Goal: Task Accomplishment & Management: Manage account settings

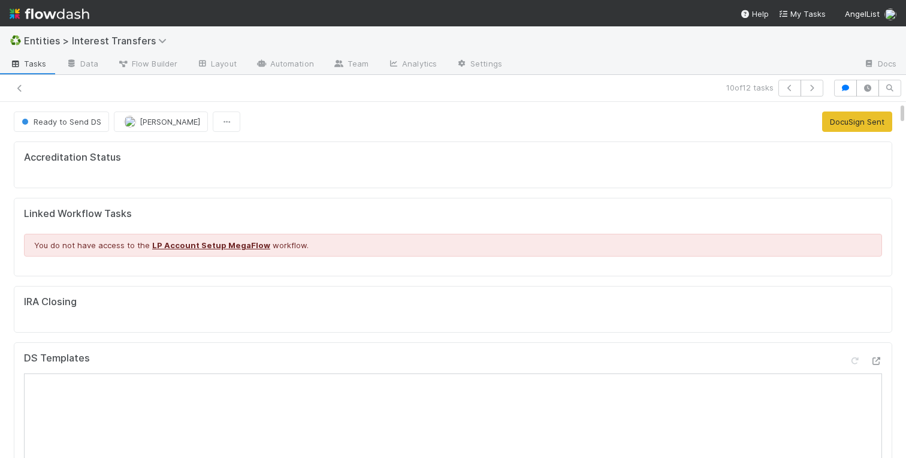
scroll to position [243, 421]
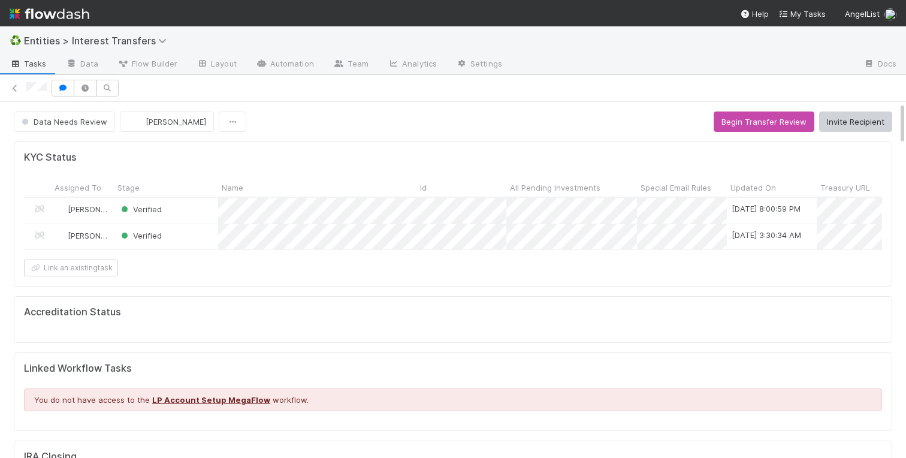
scroll to position [243, 421]
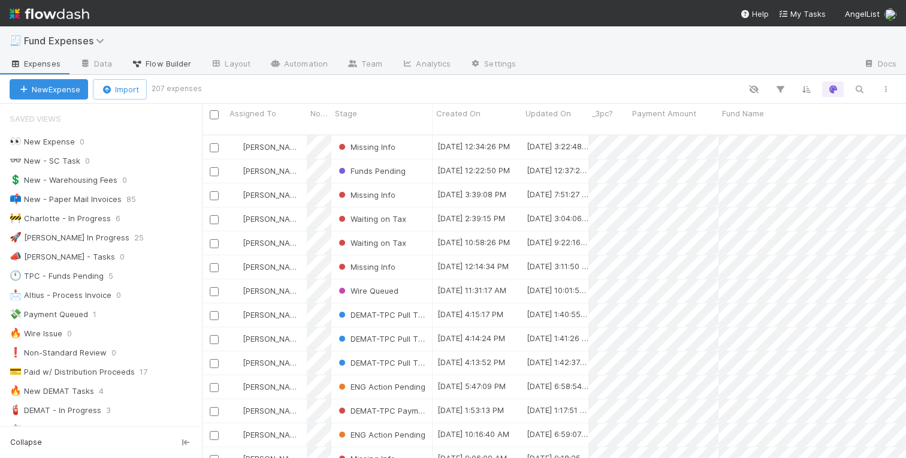
scroll to position [333, 704]
click at [158, 63] on span "Flow Builder" at bounding box center [161, 64] width 60 height 12
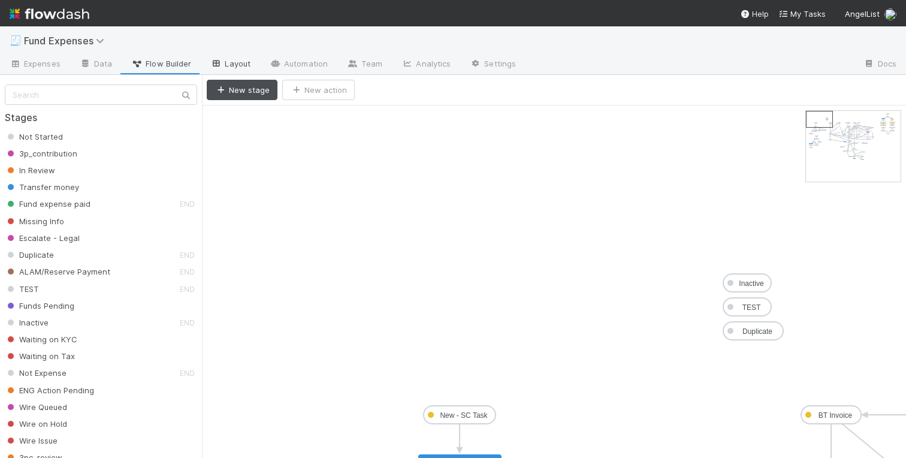
click at [233, 63] on link "Layout" at bounding box center [230, 64] width 59 height 19
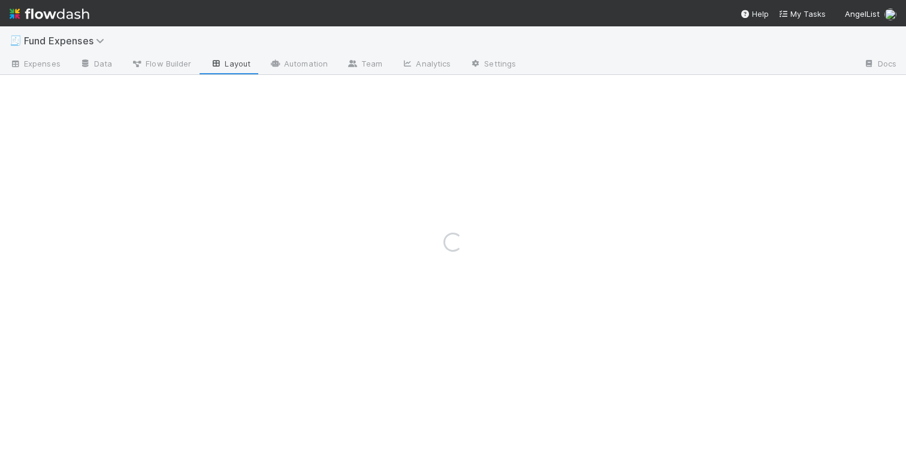
click at [307, 61] on div "Loading..." at bounding box center [453, 242] width 906 height 432
click at [86, 62] on div "Loading..." at bounding box center [453, 242] width 906 height 432
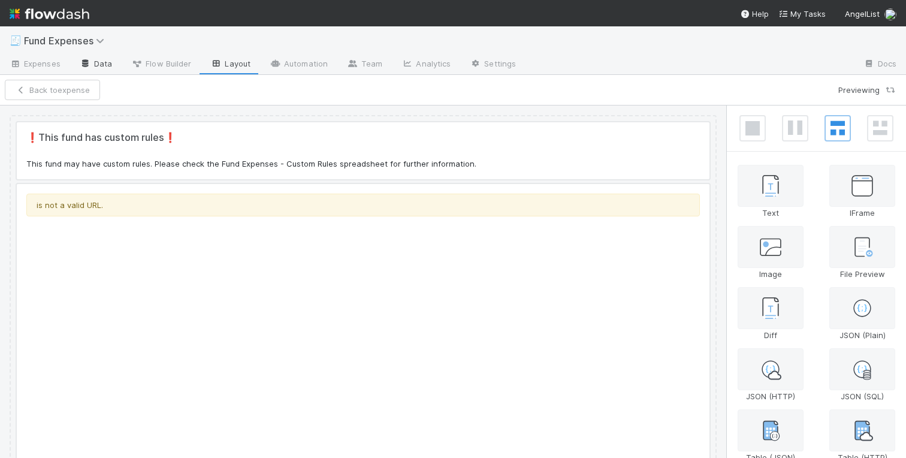
click at [92, 64] on link "Data" at bounding box center [96, 64] width 52 height 19
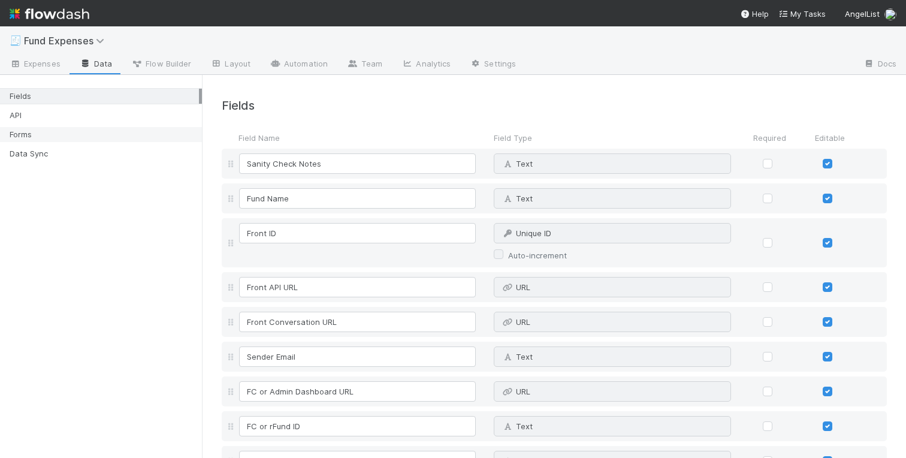
click at [31, 137] on div "Forms" at bounding box center [104, 134] width 189 height 15
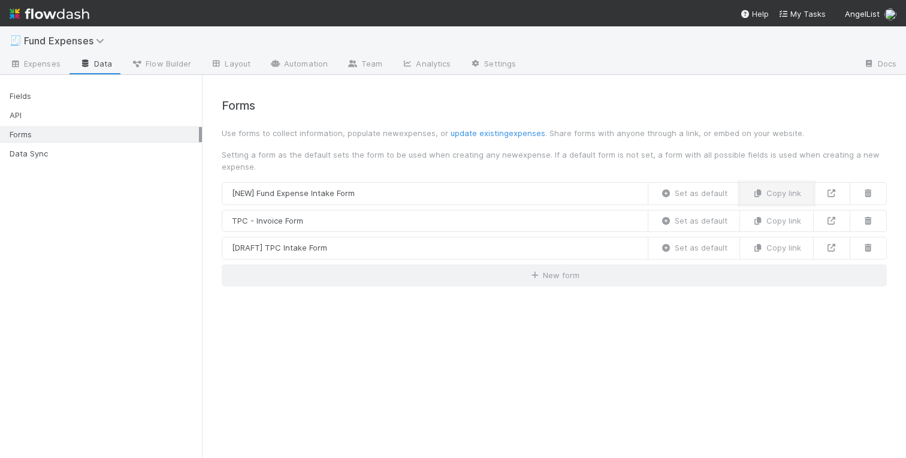
click at [782, 196] on button "Copy link" at bounding box center [777, 193] width 74 height 23
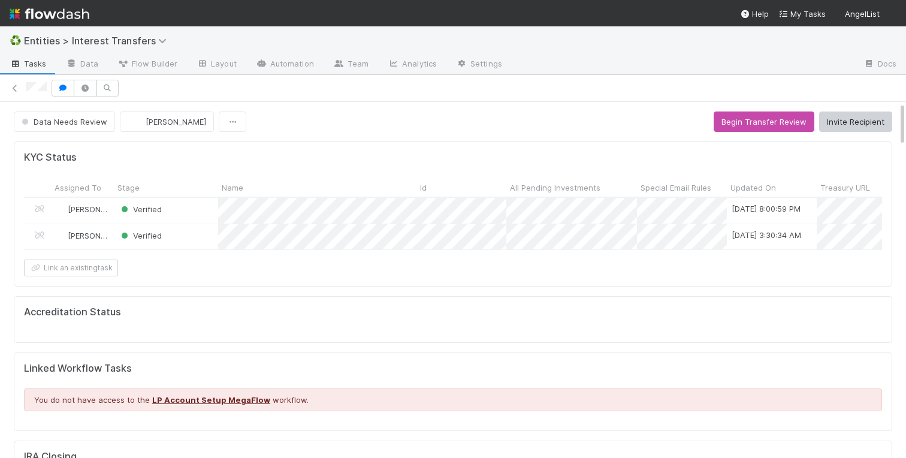
scroll to position [243, 421]
click at [70, 89] on button "button" at bounding box center [63, 88] width 23 height 17
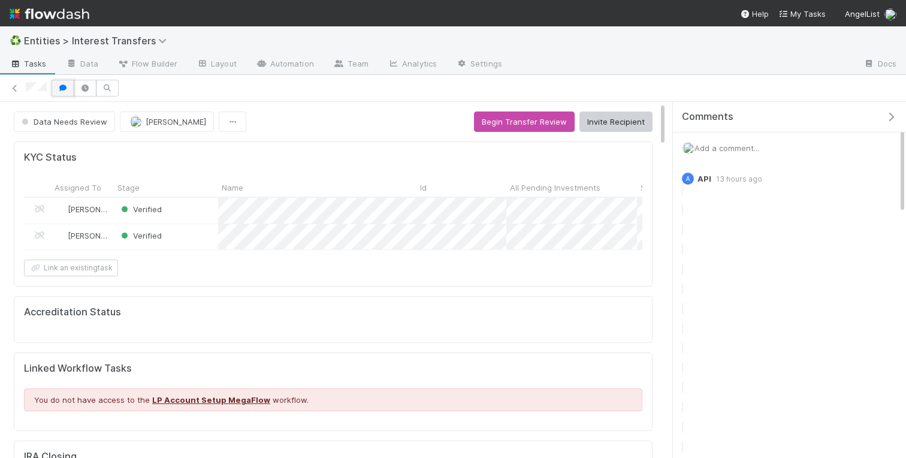
scroll to position [1, 1]
click at [888, 116] on icon "button" at bounding box center [891, 117] width 12 height 10
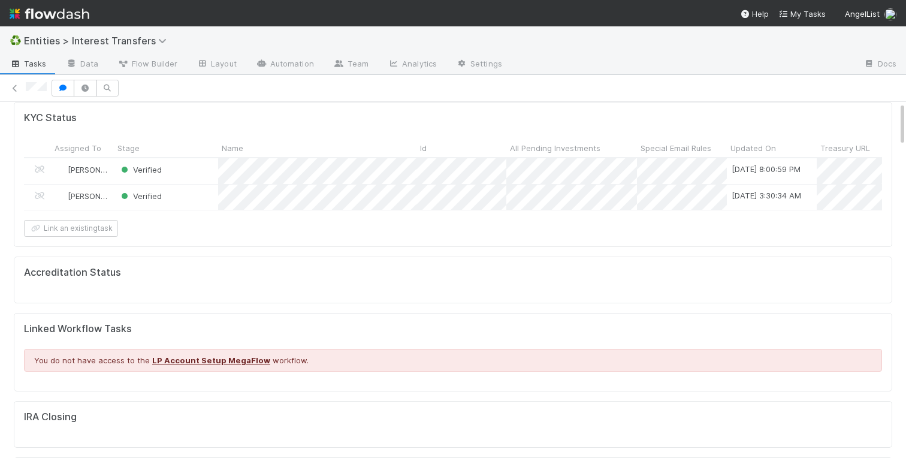
scroll to position [0, 0]
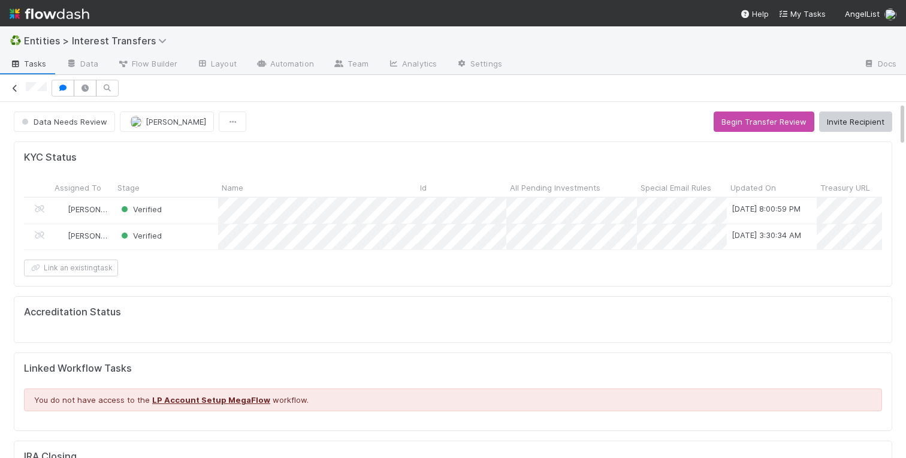
click at [14, 85] on icon at bounding box center [15, 89] width 12 height 8
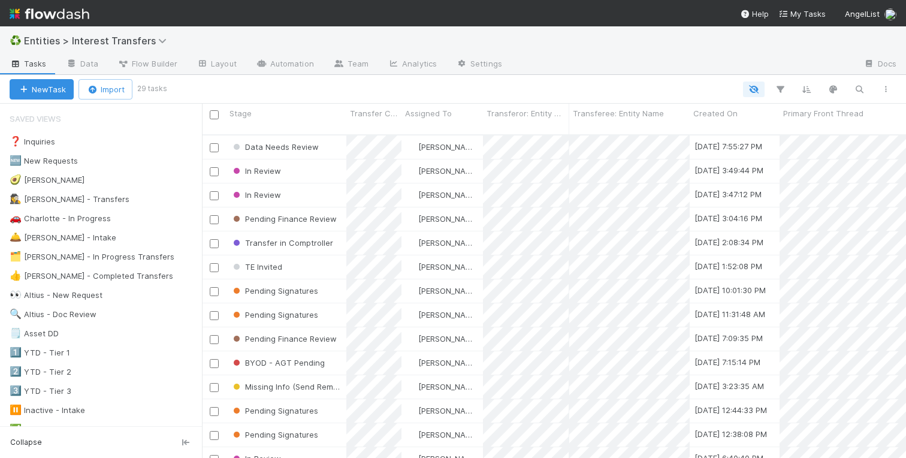
scroll to position [333, 704]
click at [52, 220] on div "🚗 Charlotte - In Progress" at bounding box center [60, 218] width 101 height 15
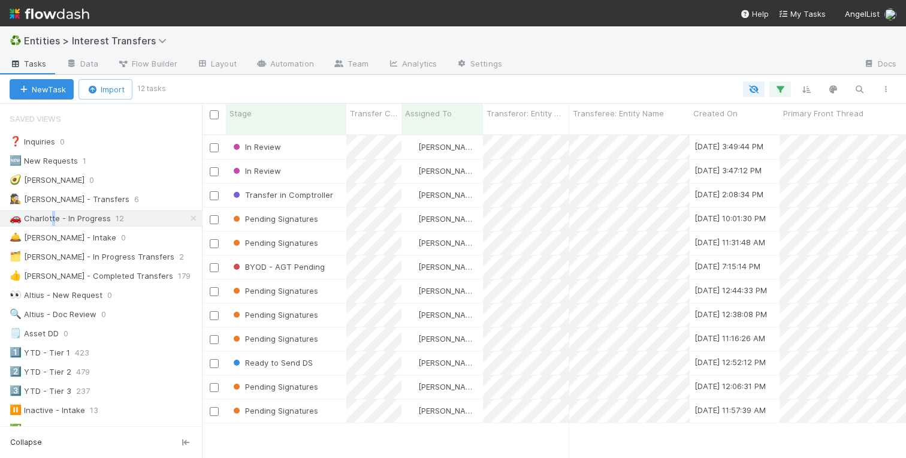
scroll to position [333, 704]
click at [342, 435] on div "In Review Charlotte Mas 8/27/25, 3:49:44 PM 8/27/25, 4:36:25 PM 2 0 0 0 In Revi…" at bounding box center [554, 301] width 704 height 332
click at [290, 115] on div "Stage" at bounding box center [287, 113] width 114 height 12
click at [282, 149] on div "Sort Last → First" at bounding box center [298, 154] width 137 height 18
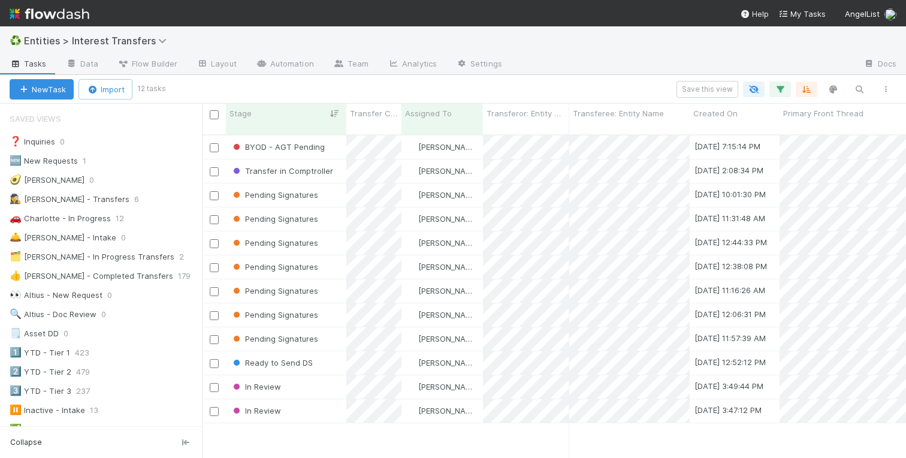
scroll to position [333, 704]
click at [334, 212] on div "Pending Signatures" at bounding box center [286, 218] width 121 height 23
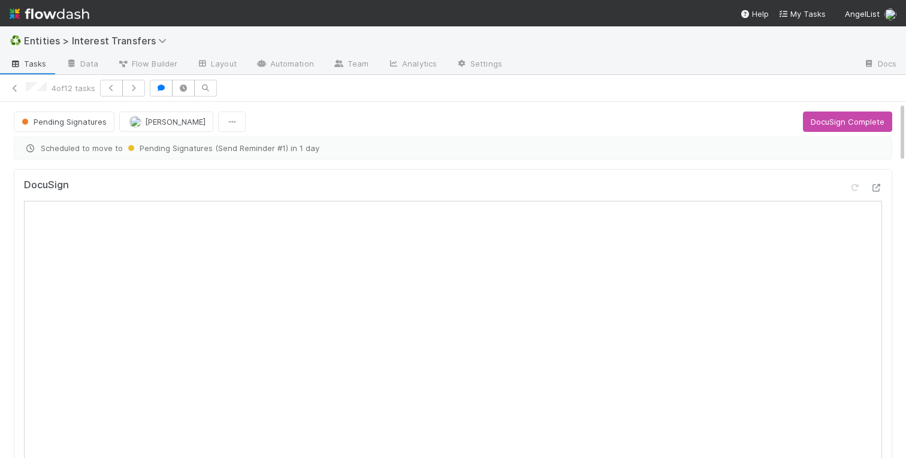
scroll to position [243, 421]
click at [875, 185] on icon at bounding box center [876, 188] width 12 height 8
click at [841, 117] on button "DocuSign Complete" at bounding box center [847, 122] width 89 height 20
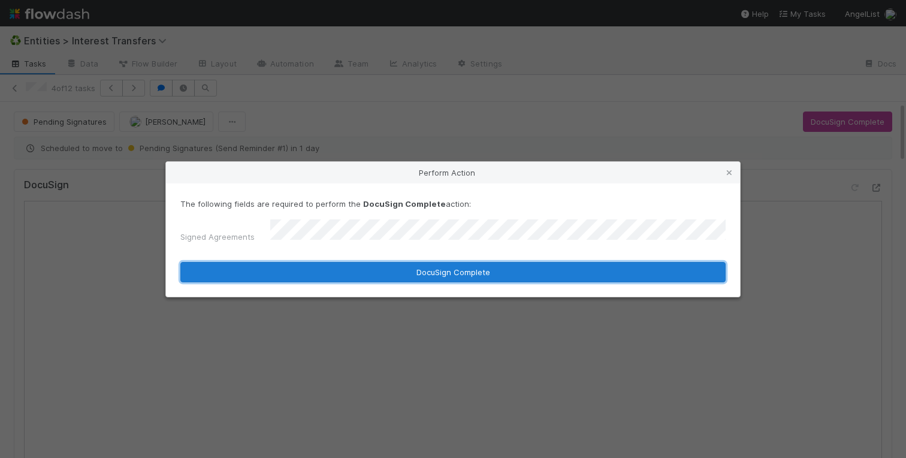
click at [637, 272] on button "DocuSign Complete" at bounding box center [453, 272] width 546 height 20
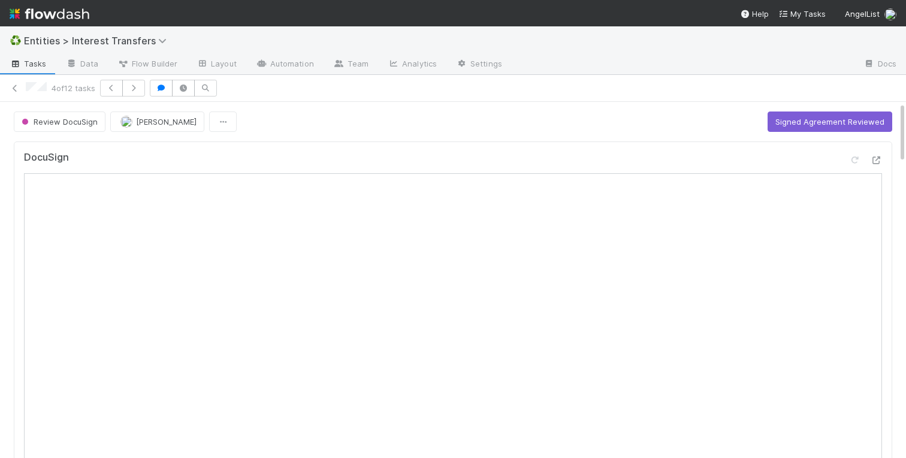
click at [677, 156] on div "DocuSign" at bounding box center [453, 163] width 859 height 22
click at [806, 123] on button "Signed Agreement Reviewed" at bounding box center [830, 122] width 125 height 20
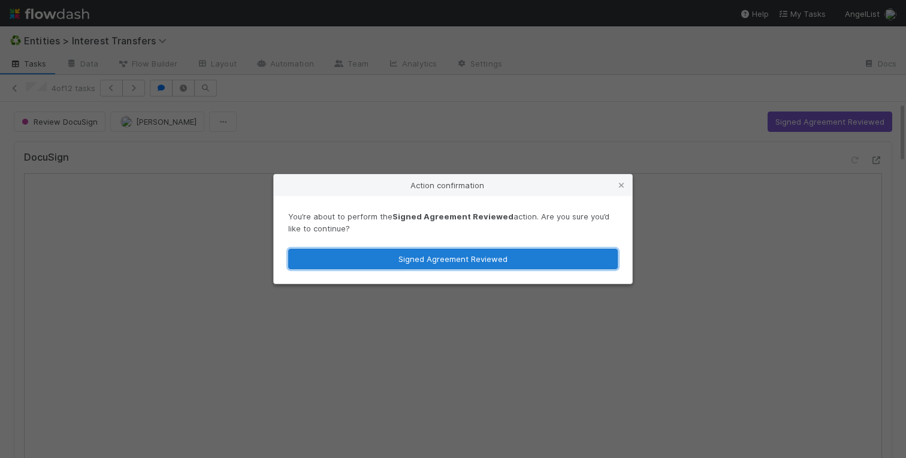
click at [474, 257] on button "Signed Agreement Reviewed" at bounding box center [453, 259] width 330 height 20
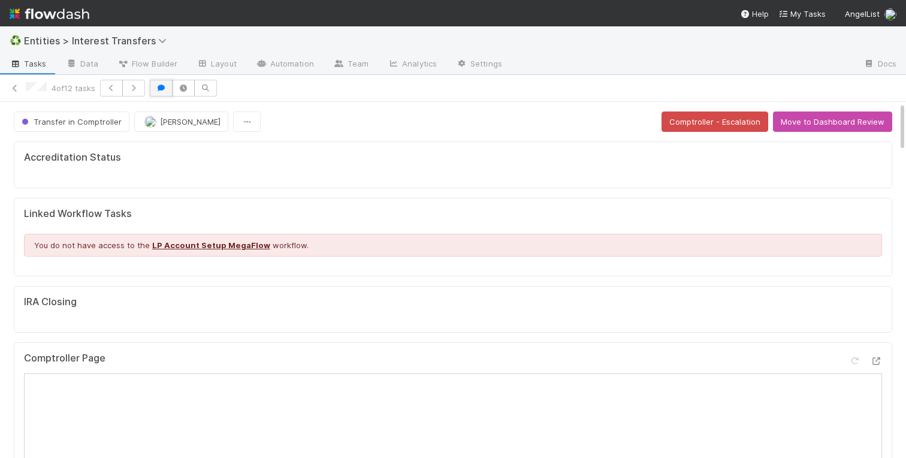
click at [169, 92] on button "button" at bounding box center [161, 88] width 23 height 17
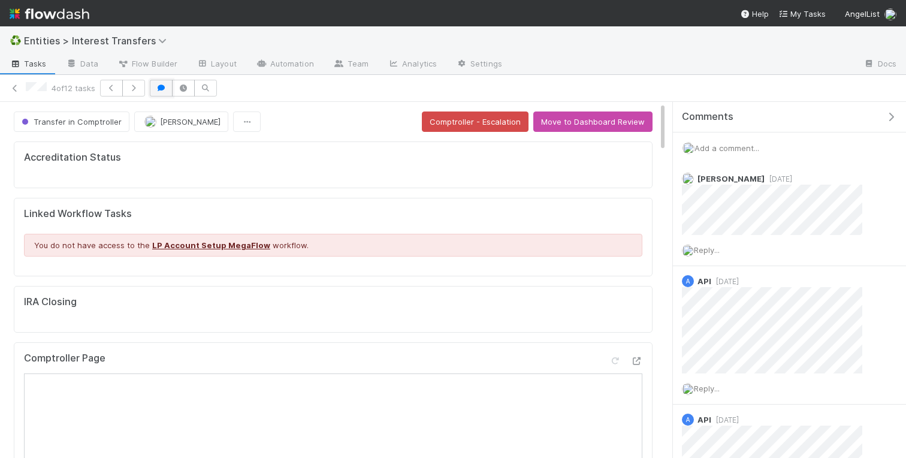
scroll to position [1, 1]
click at [188, 89] on icon "button" at bounding box center [183, 88] width 12 height 7
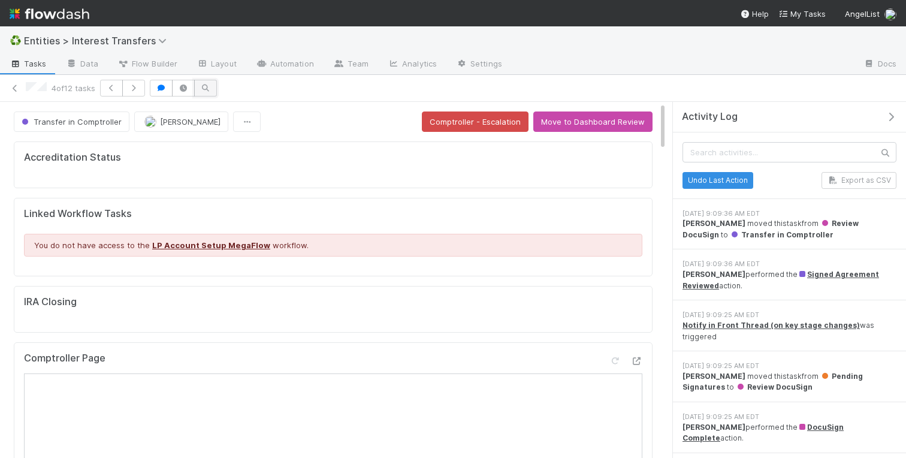
click at [210, 89] on icon "button" at bounding box center [206, 88] width 12 height 7
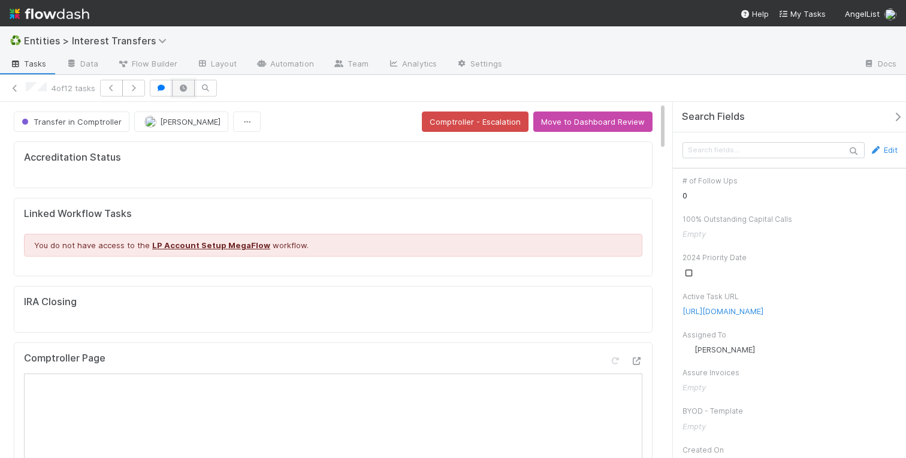
click at [189, 88] on icon "button" at bounding box center [183, 88] width 12 height 7
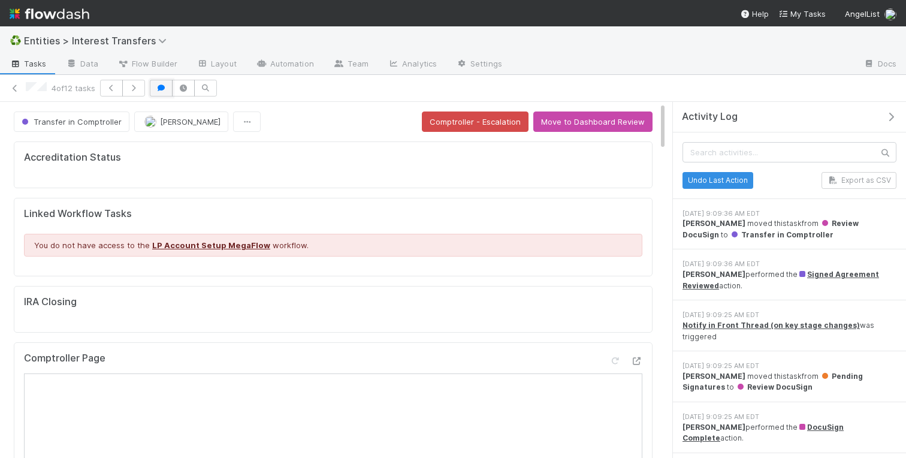
click at [164, 88] on icon "button" at bounding box center [161, 88] width 12 height 7
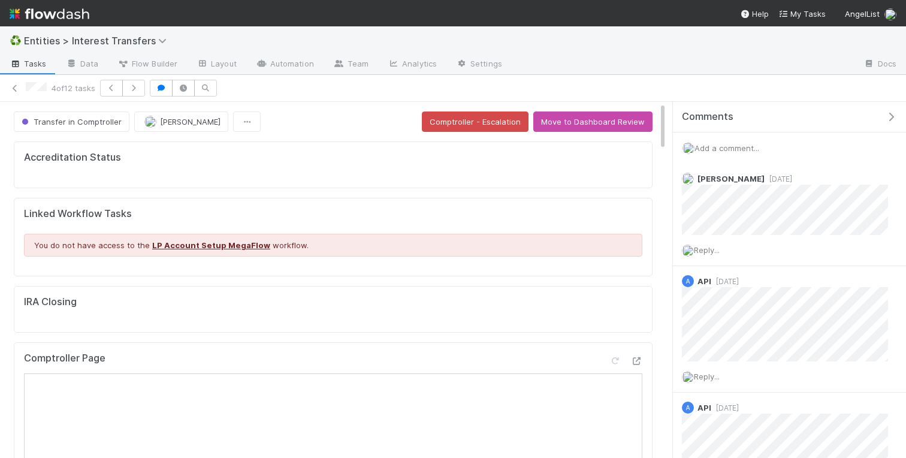
click at [890, 116] on icon "button" at bounding box center [891, 117] width 12 height 10
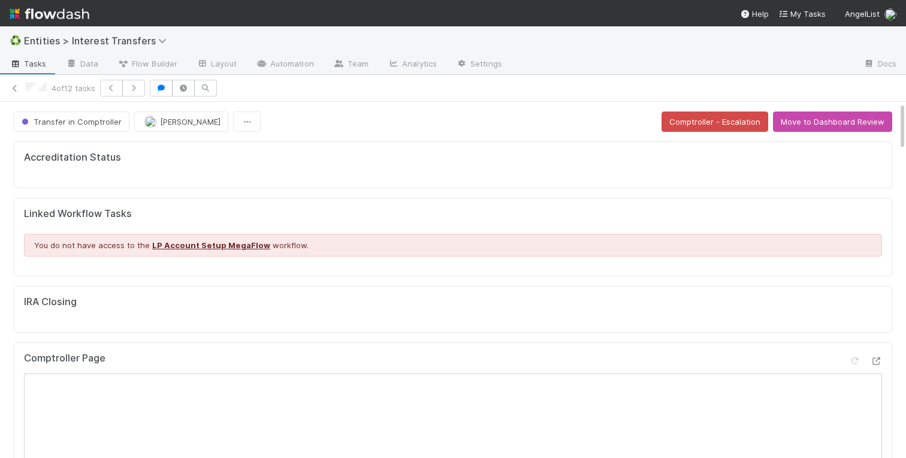
scroll to position [243, 420]
click at [414, 97] on div "4 of 12 tasks" at bounding box center [453, 88] width 906 height 27
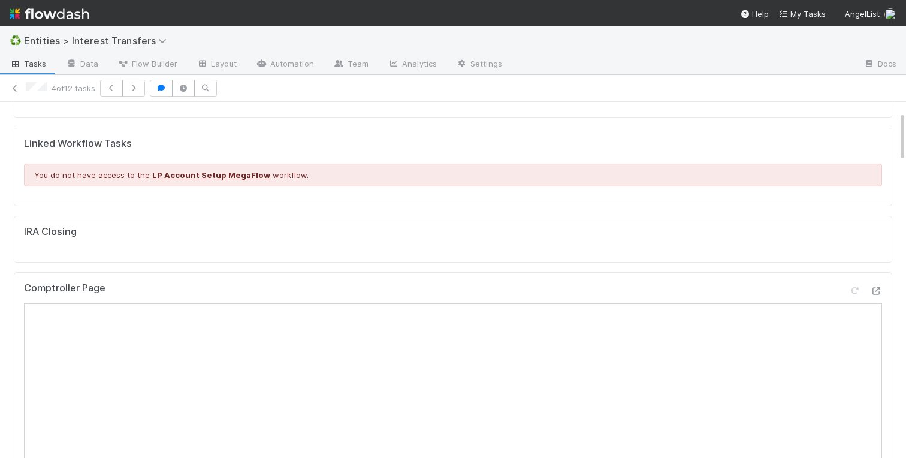
scroll to position [0, 0]
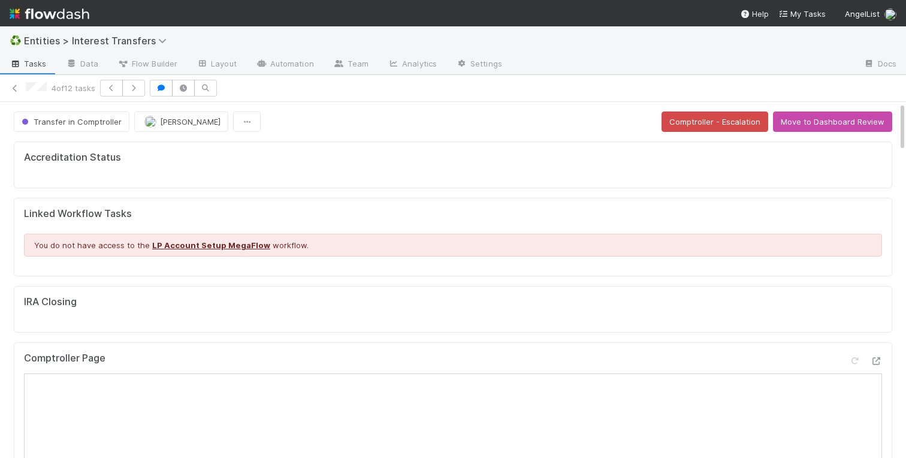
click at [878, 88] on div "4 of 12 tasks" at bounding box center [453, 88] width 906 height 17
click at [164, 89] on icon "button" at bounding box center [161, 88] width 12 height 7
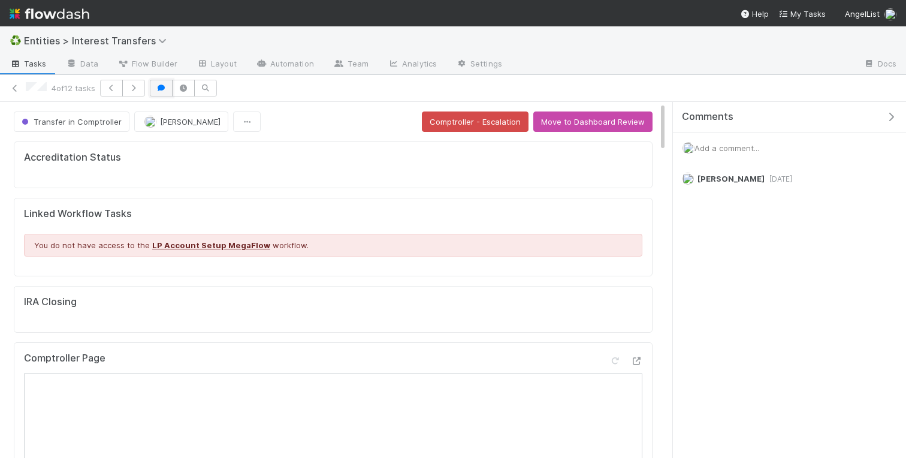
scroll to position [1, 1]
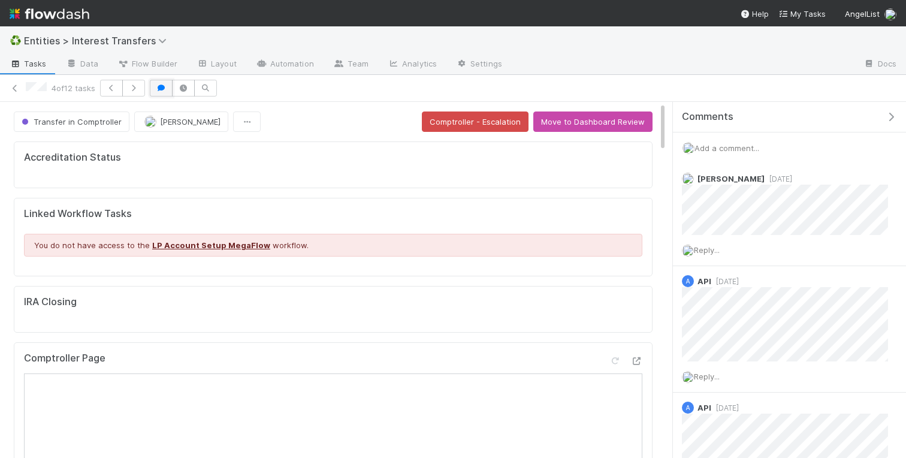
click at [164, 89] on icon "button" at bounding box center [161, 88] width 12 height 7
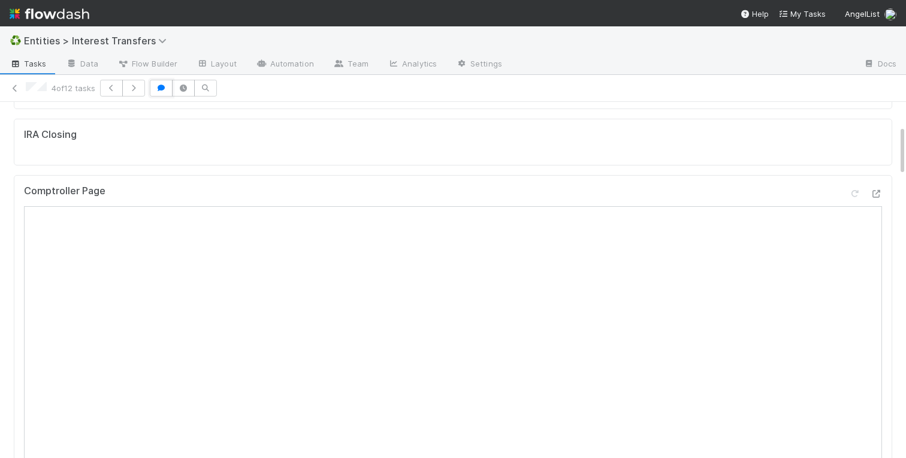
scroll to position [0, 0]
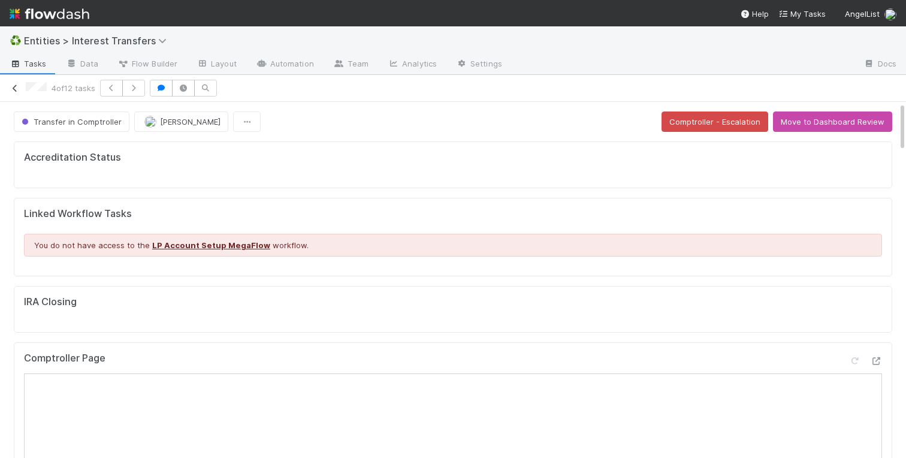
click at [14, 88] on icon at bounding box center [15, 89] width 12 height 8
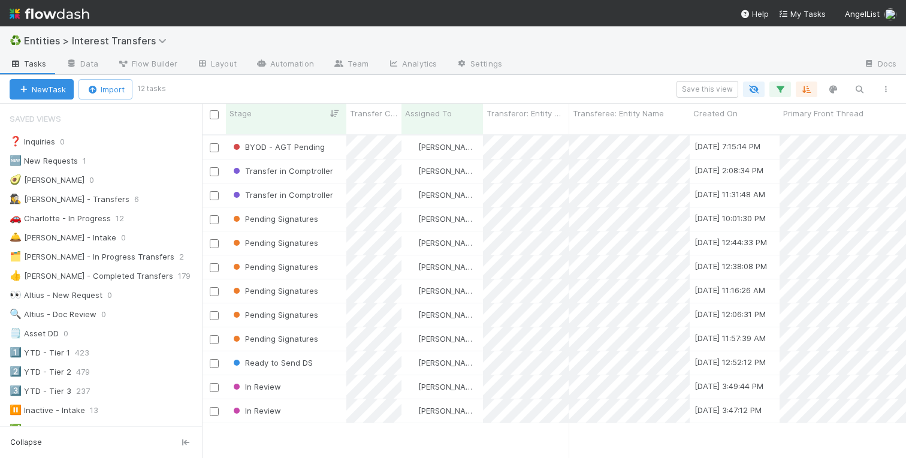
scroll to position [0, 1]
click at [355, 429] on div "BYOD - AGT Pending Charlotte Mas 8/20/25, 7:15:14 PM 8/27/25, 10:14:51 AM 2 0 0…" at bounding box center [554, 301] width 704 height 332
click at [340, 162] on div "Transfer in Comptroller" at bounding box center [286, 170] width 121 height 23
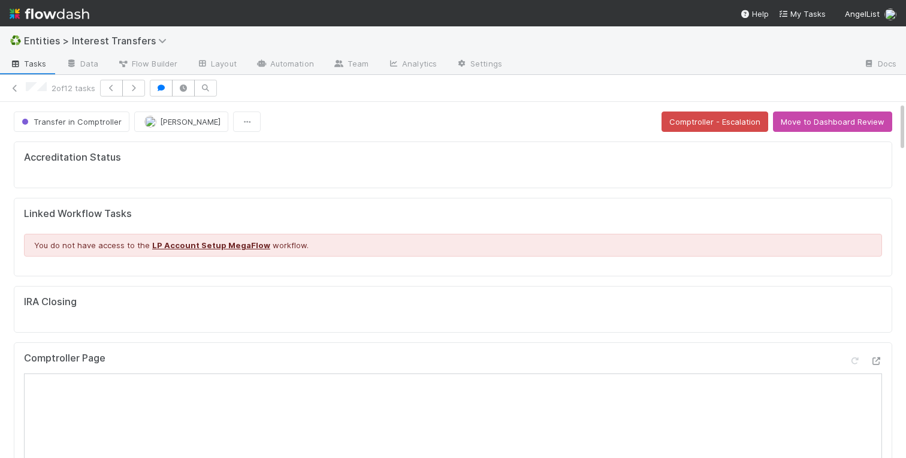
scroll to position [243, 421]
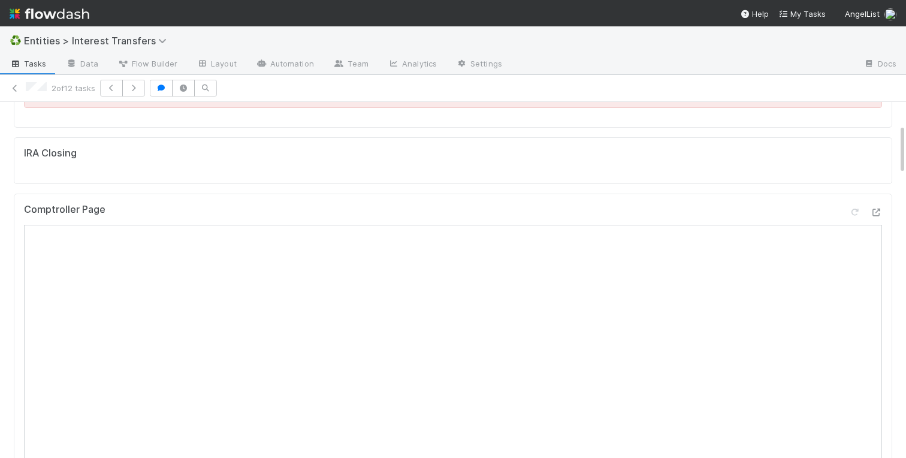
scroll to position [158, 0]
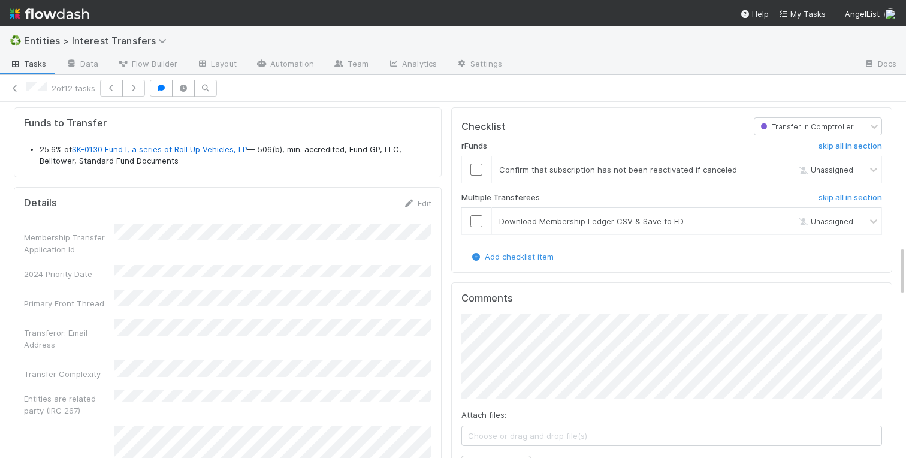
scroll to position [1026, 0]
click at [776, 163] on div "skip" at bounding box center [776, 169] width 36 height 12
click at [776, 167] on link "skip" at bounding box center [777, 169] width 15 height 10
click at [778, 219] on link "skip" at bounding box center [777, 221] width 15 height 10
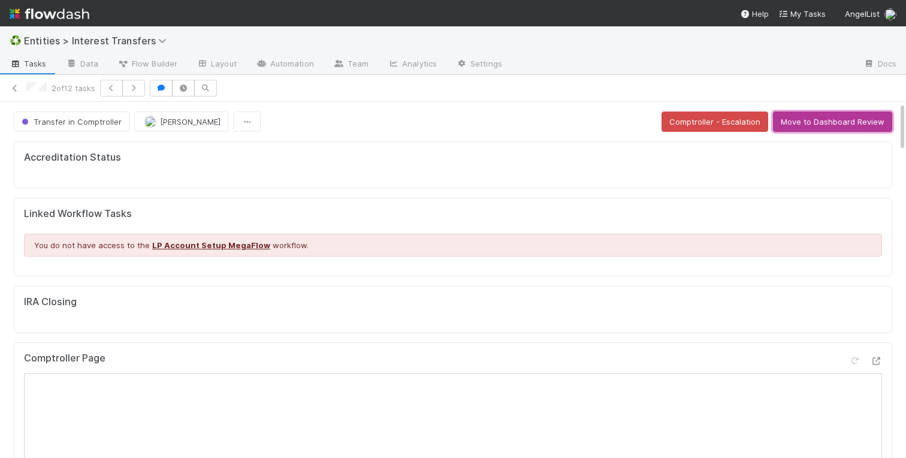
click at [813, 123] on button "Move to Dashboard Review" at bounding box center [832, 122] width 119 height 20
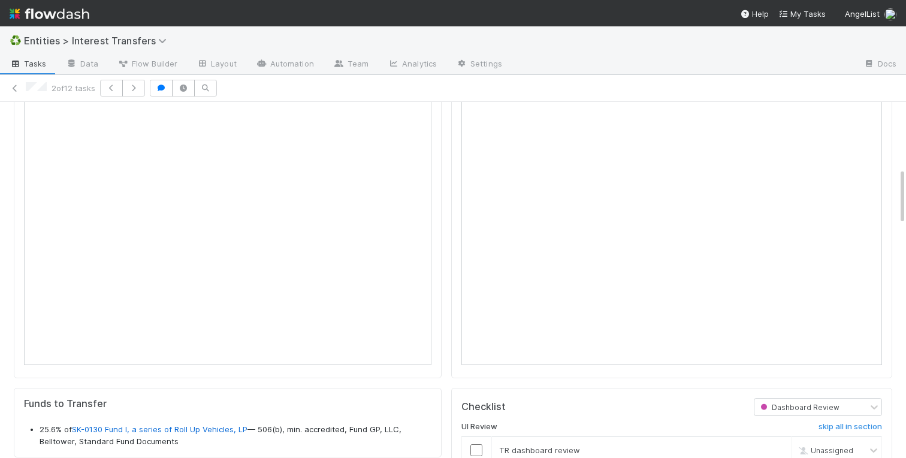
scroll to position [586, 0]
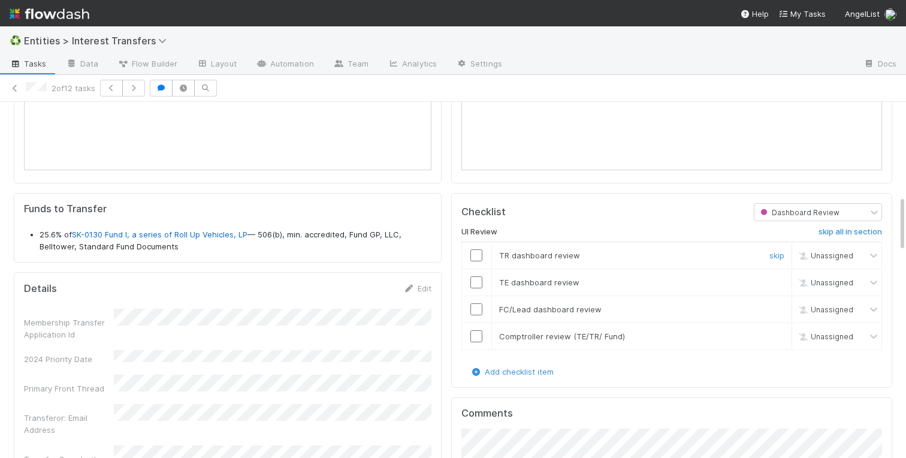
click at [474, 255] on input "checkbox" at bounding box center [477, 255] width 12 height 12
click at [474, 285] on input "checkbox" at bounding box center [477, 282] width 12 height 12
click at [474, 307] on input "checkbox" at bounding box center [477, 309] width 12 height 12
click at [478, 337] on input "checkbox" at bounding box center [477, 336] width 12 height 12
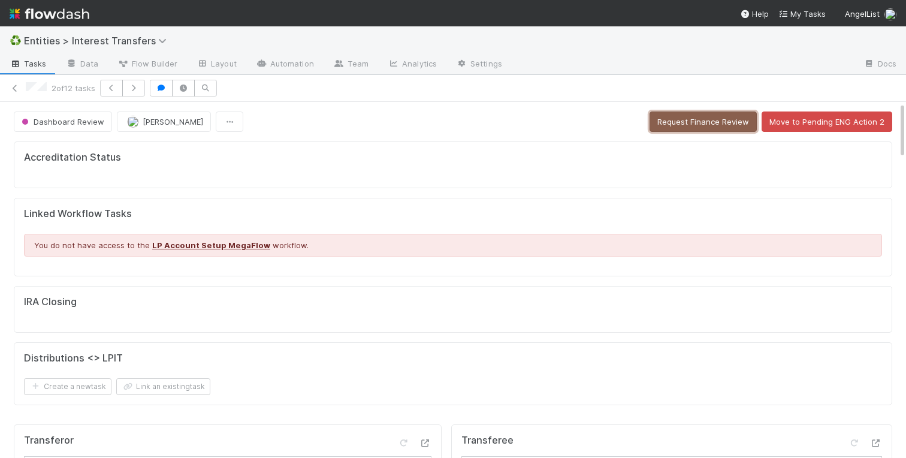
click at [687, 125] on button "Request Finance Review" at bounding box center [703, 122] width 107 height 20
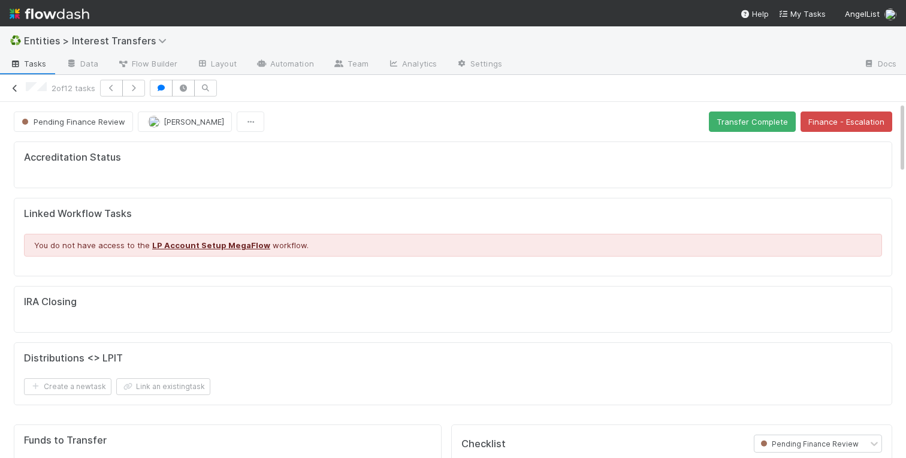
click at [17, 89] on icon at bounding box center [15, 89] width 12 height 8
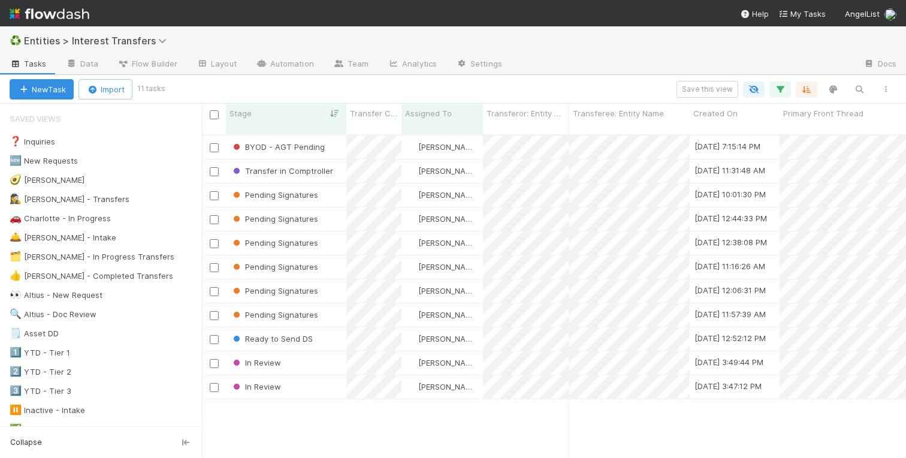
scroll to position [333, 704]
click at [336, 164] on div "Transfer in Comptroller" at bounding box center [286, 170] width 121 height 23
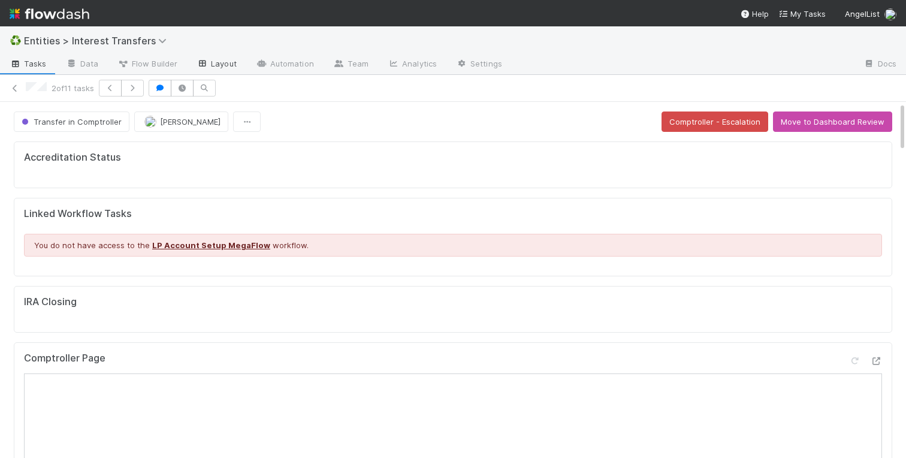
scroll to position [243, 421]
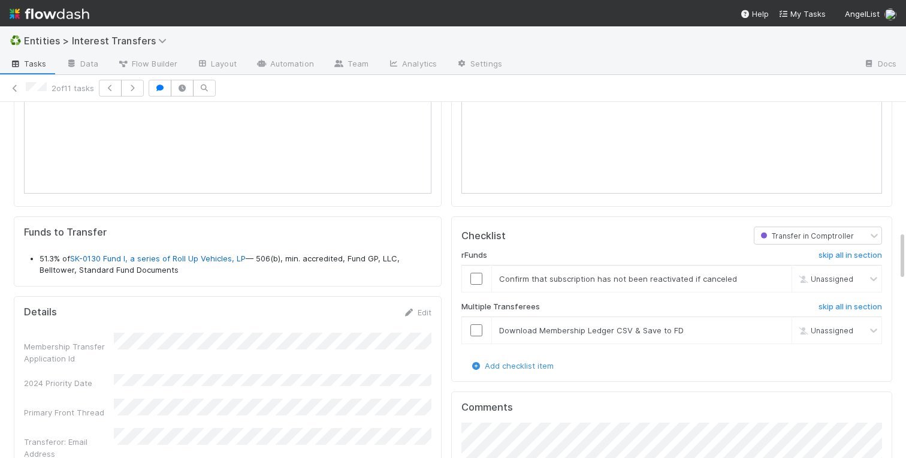
scroll to position [872, 0]
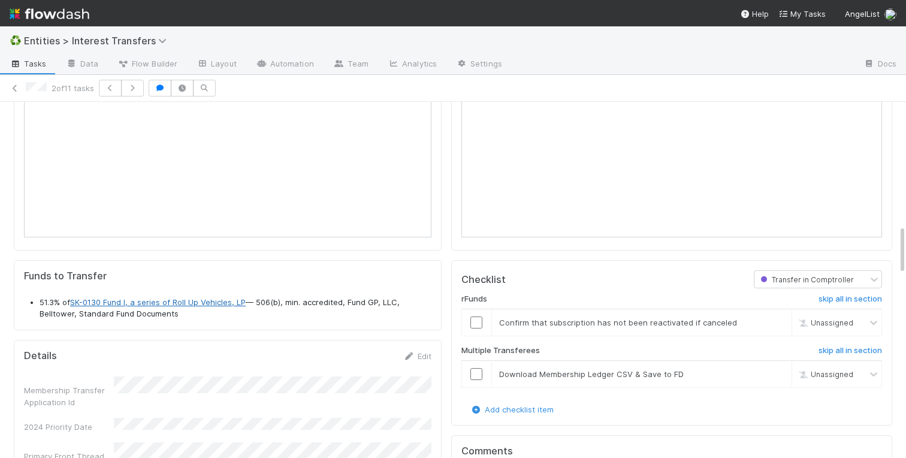
click at [188, 302] on link "SK-0130 Fund I, a series of Roll Up Vehicles, LP" at bounding box center [158, 302] width 176 height 10
click at [778, 321] on link "skip" at bounding box center [777, 323] width 15 height 10
click at [775, 372] on link "skip" at bounding box center [777, 374] width 15 height 10
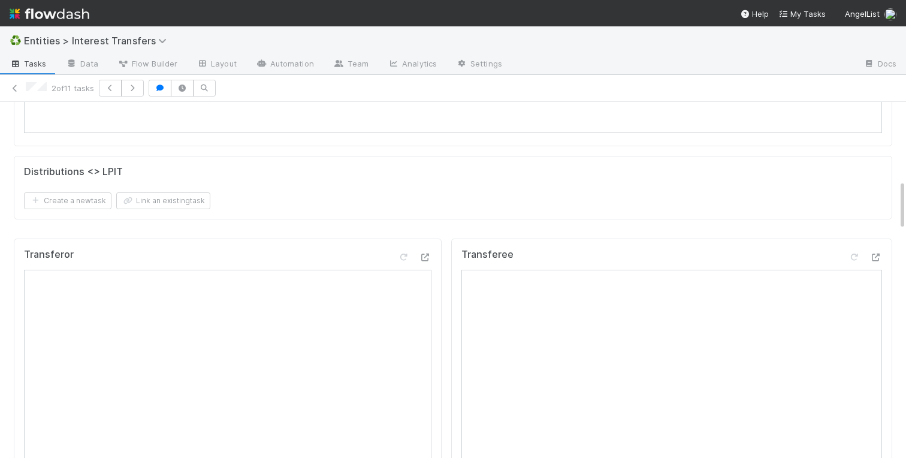
scroll to position [555, 0]
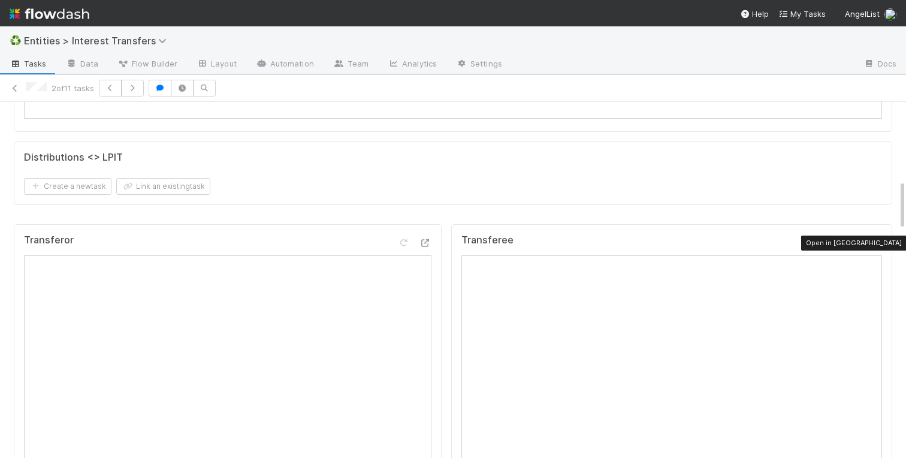
click at [873, 242] on icon at bounding box center [876, 243] width 12 height 8
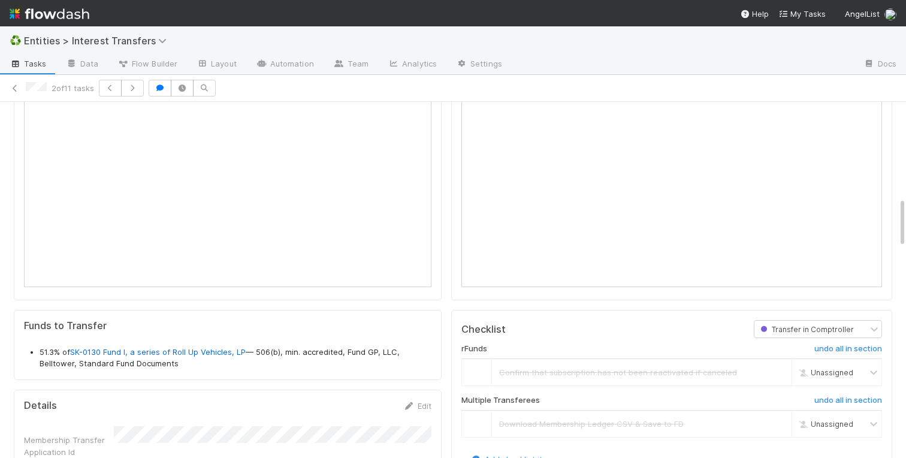
scroll to position [1008, 0]
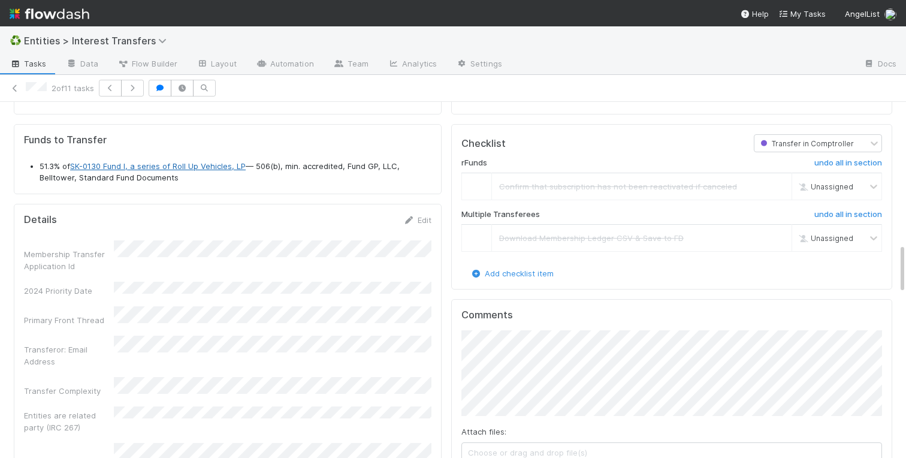
click at [150, 168] on link "SK-0130 Fund I, a series of Roll Up Vehicles, LP" at bounding box center [158, 166] width 176 height 10
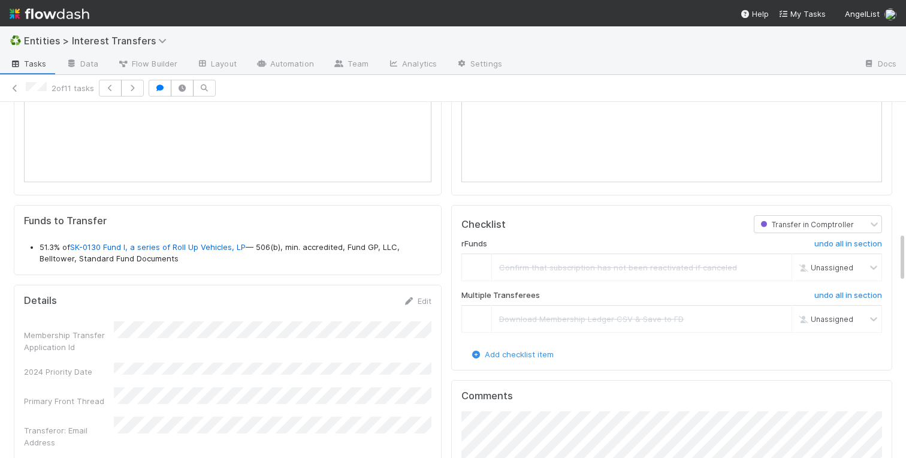
scroll to position [0, 0]
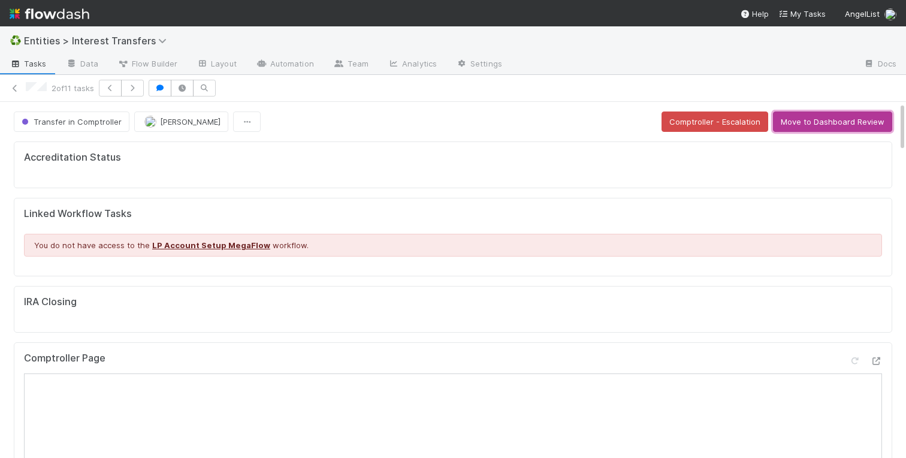
click at [811, 119] on button "Move to Dashboard Review" at bounding box center [832, 122] width 119 height 20
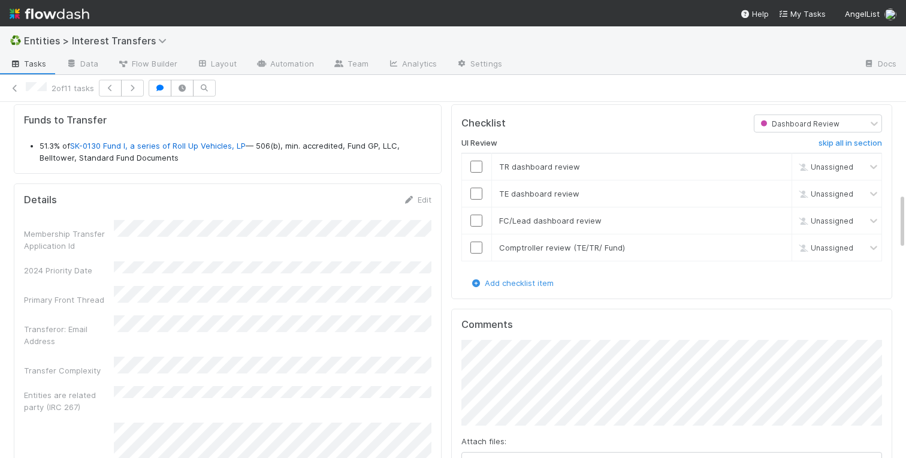
scroll to position [571, 0]
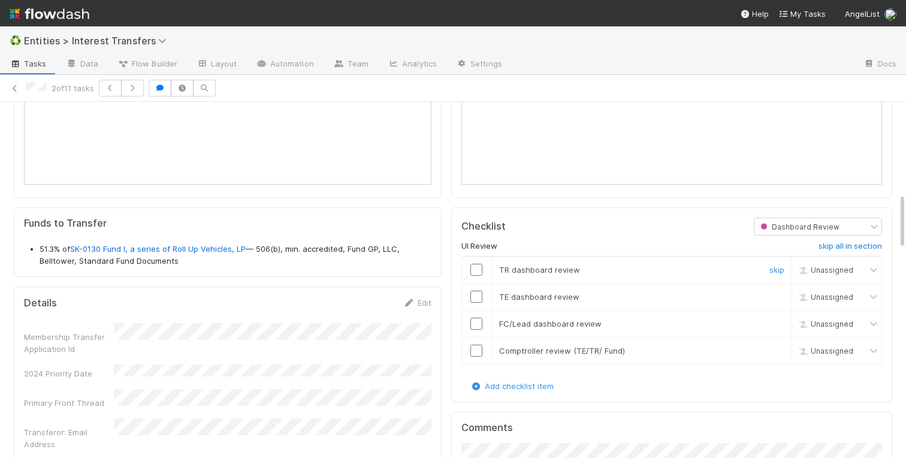
click at [480, 259] on td at bounding box center [477, 269] width 30 height 27
click at [480, 264] on input "checkbox" at bounding box center [477, 270] width 12 height 12
click at [476, 299] on input "checkbox" at bounding box center [477, 297] width 12 height 12
click at [476, 323] on input "checkbox" at bounding box center [477, 324] width 12 height 12
click at [476, 351] on input "checkbox" at bounding box center [477, 351] width 12 height 12
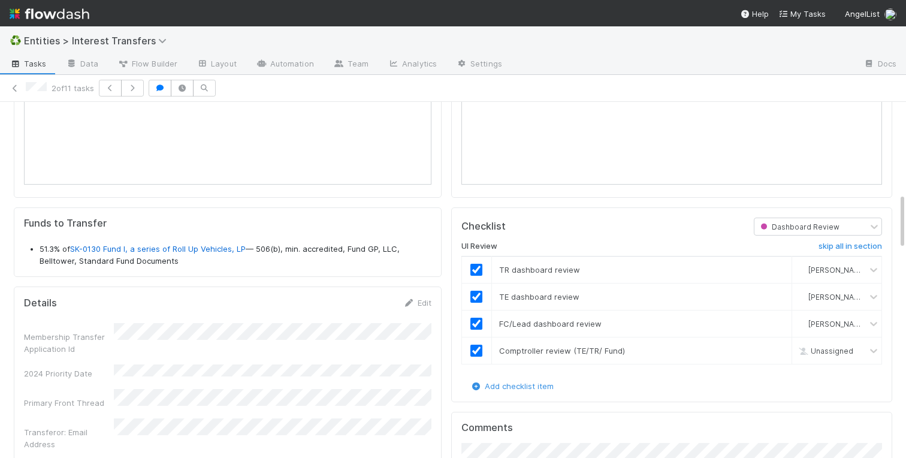
checkbox input "true"
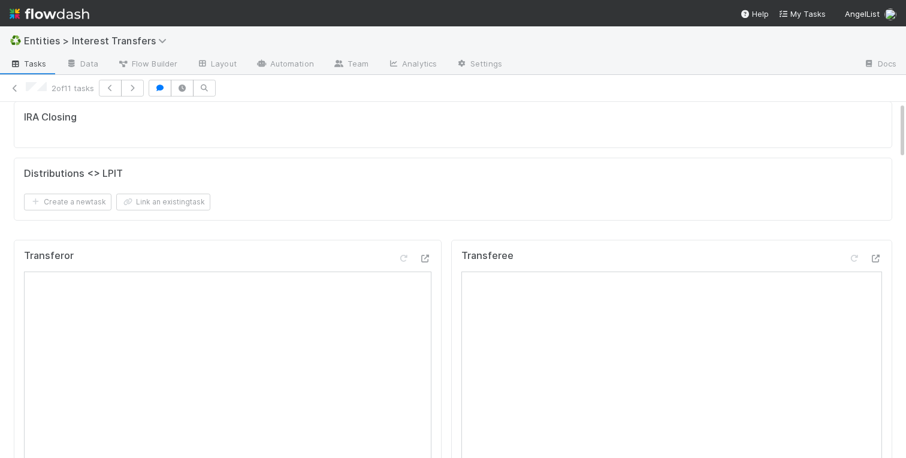
scroll to position [0, 0]
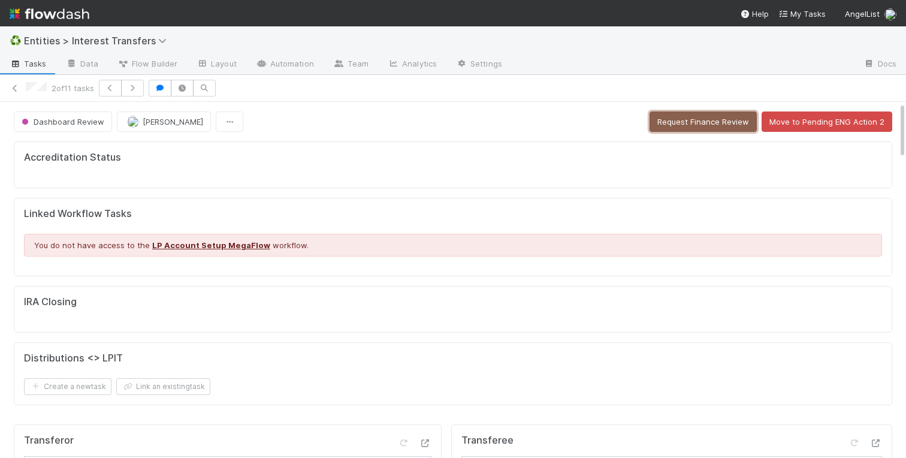
click at [682, 121] on button "Request Finance Review" at bounding box center [703, 122] width 107 height 20
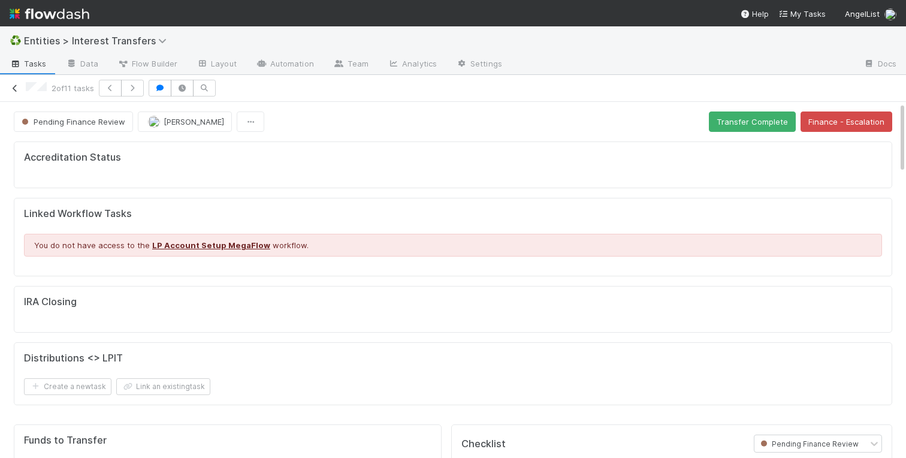
click at [14, 91] on icon at bounding box center [15, 89] width 12 height 8
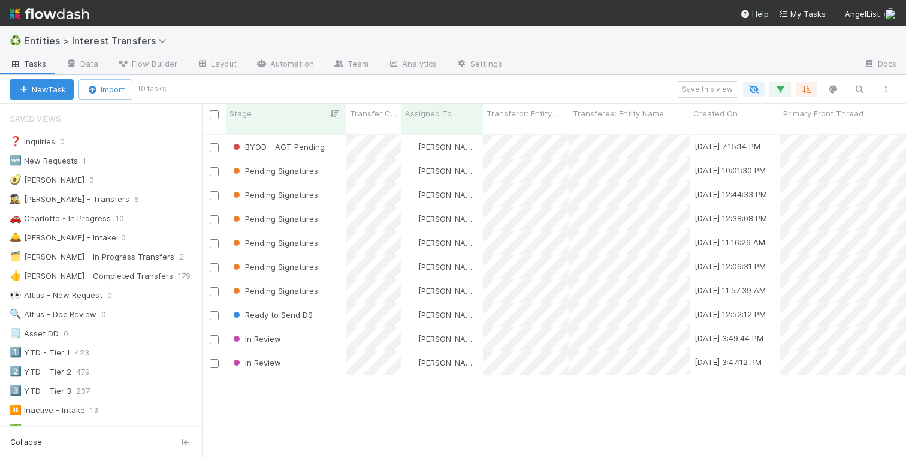
scroll to position [0, 1]
click at [375, 408] on div "BYOD - AGT Pending Charlotte Mas 8/20/25, 7:15:14 PM 8/27/25, 10:14:51 AM 2 0 0…" at bounding box center [554, 301] width 704 height 332
click at [330, 405] on div "BYOD - AGT Pending Charlotte Mas 8/20/25, 7:15:14 PM 8/27/25, 10:14:51 AM 2 0 0…" at bounding box center [554, 301] width 704 height 332
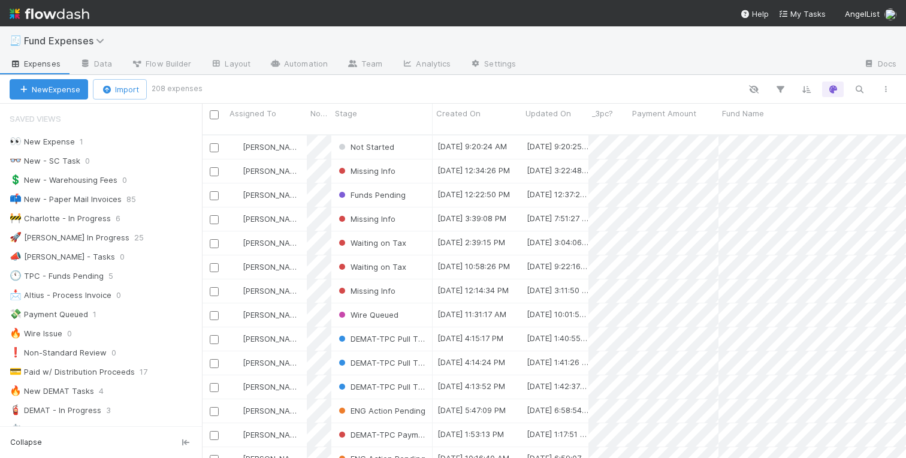
scroll to position [0, 1]
click at [418, 138] on div "Not Started" at bounding box center [382, 146] width 101 height 23
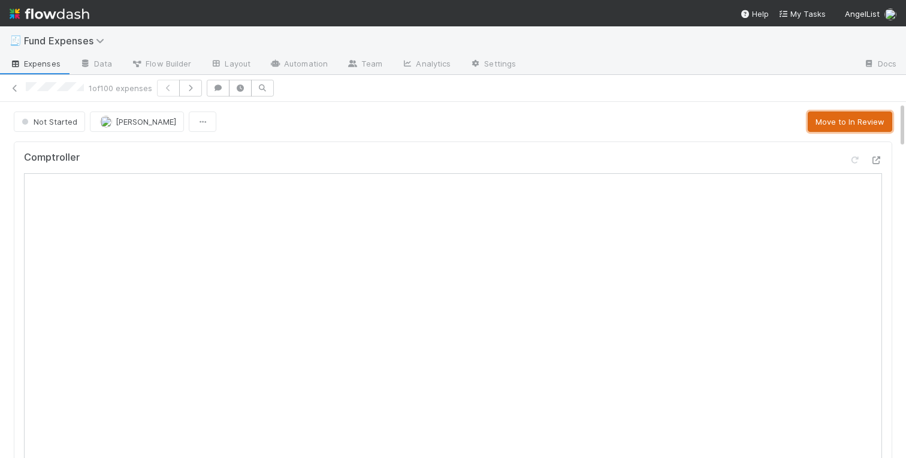
click at [835, 124] on button "Move to In Review" at bounding box center [850, 122] width 85 height 20
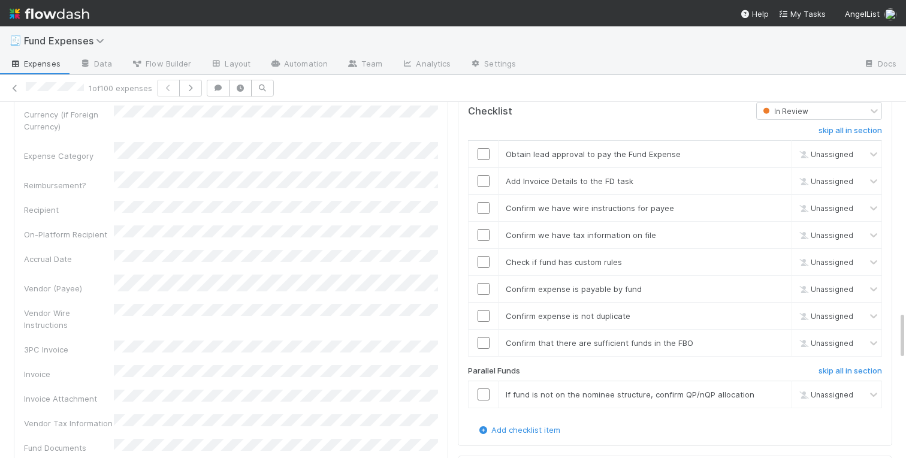
scroll to position [1535, 0]
click at [485, 182] on input "checkbox" at bounding box center [484, 182] width 12 height 12
click at [486, 206] on input "checkbox" at bounding box center [484, 209] width 12 height 12
click at [484, 235] on input "checkbox" at bounding box center [484, 236] width 12 height 12
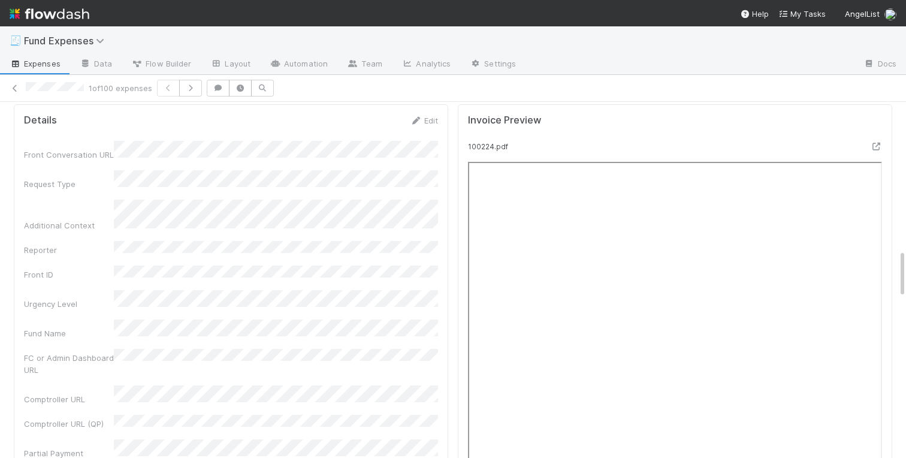
scroll to position [1082, 0]
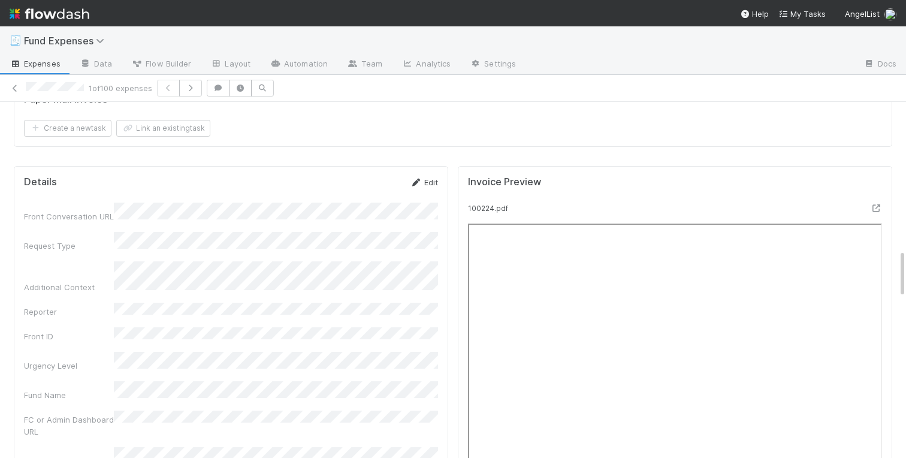
click at [427, 178] on link "Edit" at bounding box center [424, 182] width 28 height 10
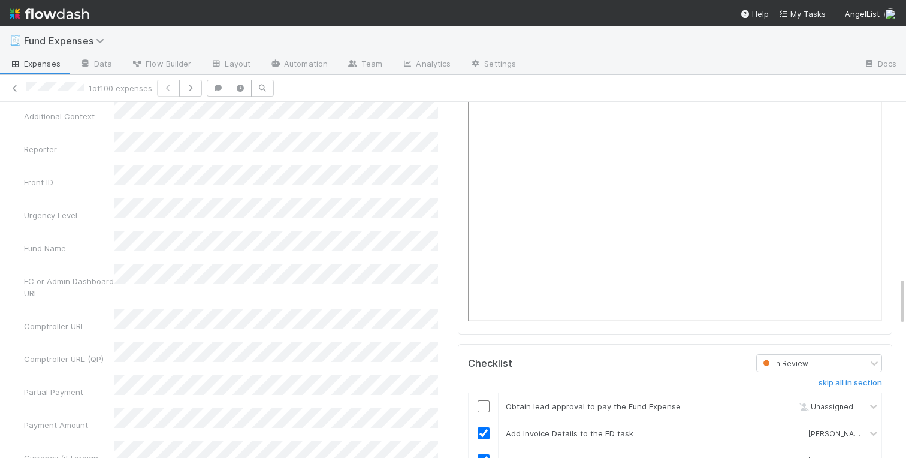
scroll to position [1288, 0]
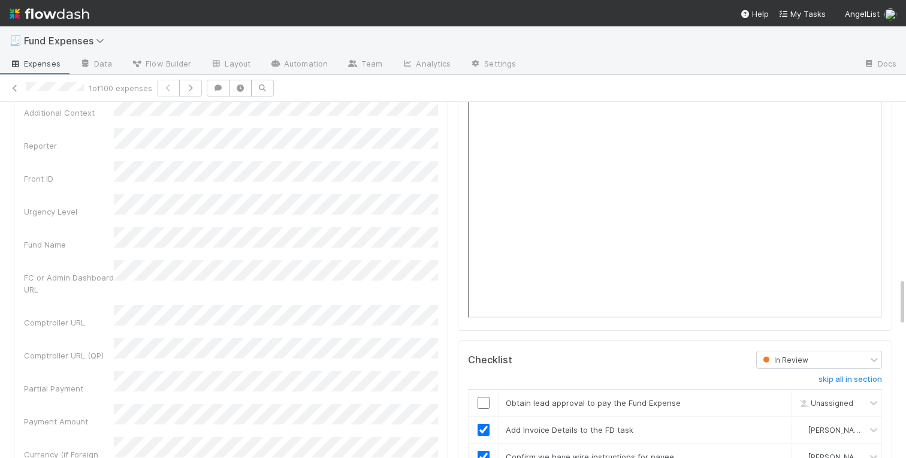
click at [55, 305] on div "Comptroller URL" at bounding box center [229, 316] width 414 height 23
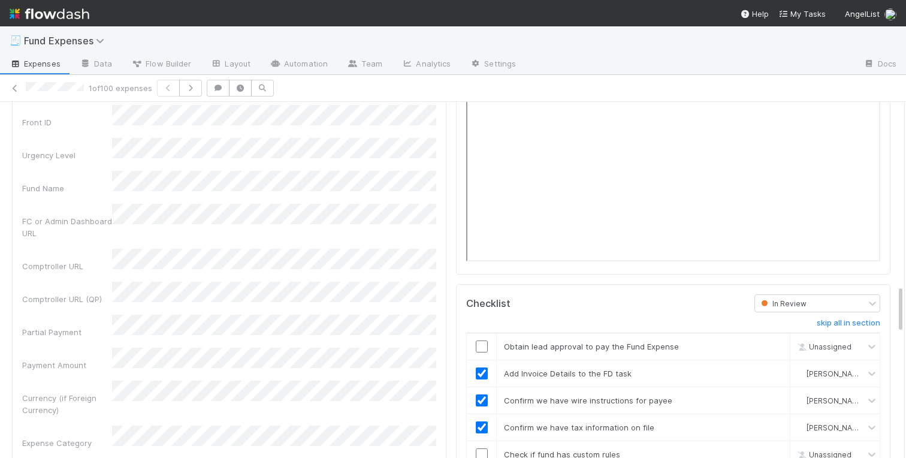
scroll to position [0, 2]
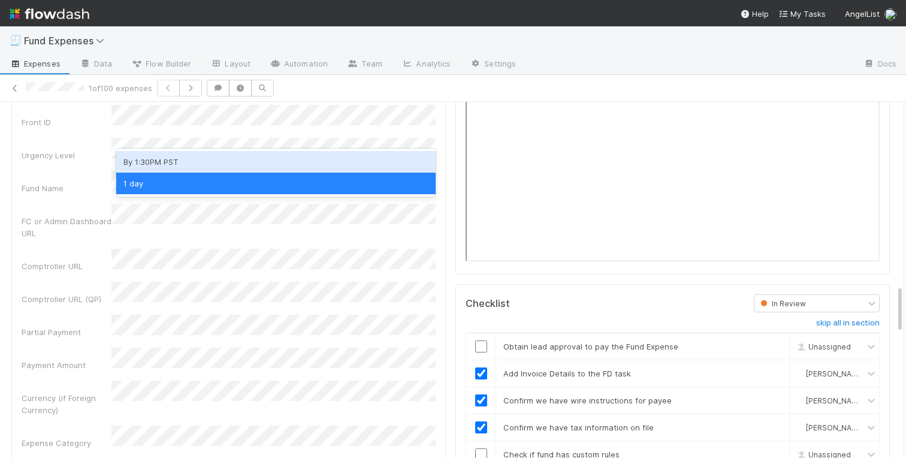
click at [121, 161] on div "By 1:30PM PST" at bounding box center [276, 162] width 320 height 22
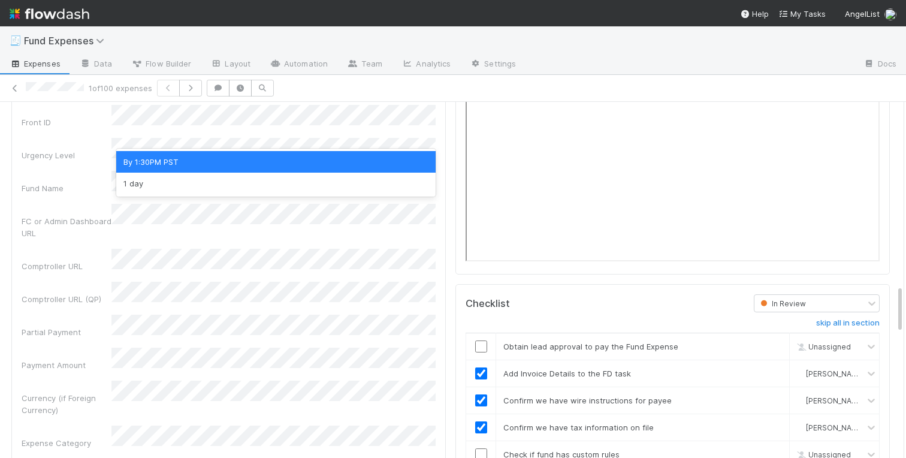
click at [158, 185] on div "1 day" at bounding box center [276, 184] width 320 height 22
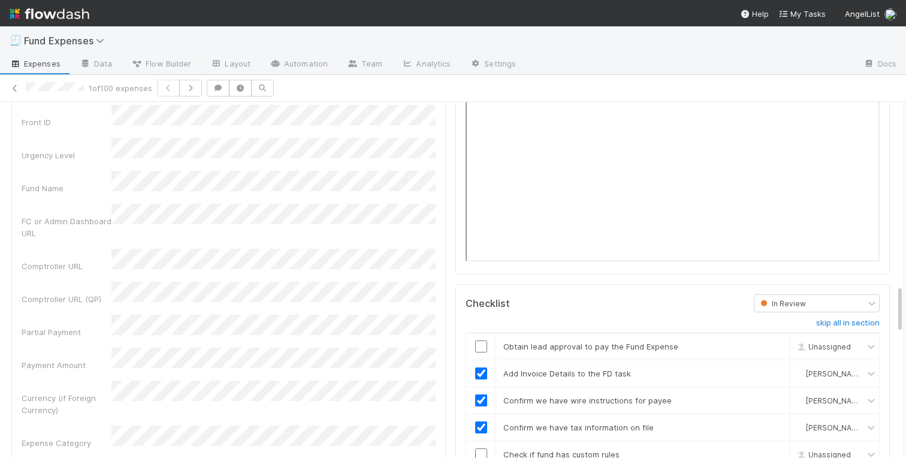
click at [41, 260] on div "Comptroller URL" at bounding box center [67, 266] width 90 height 12
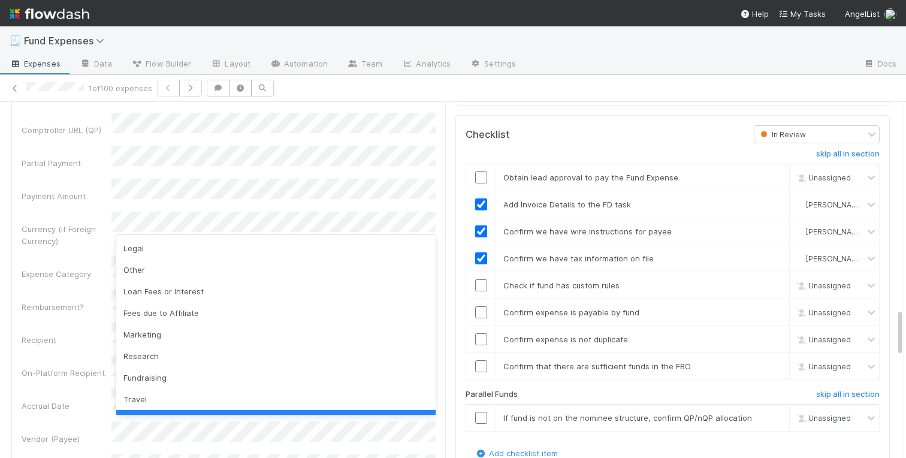
scroll to position [24, 0]
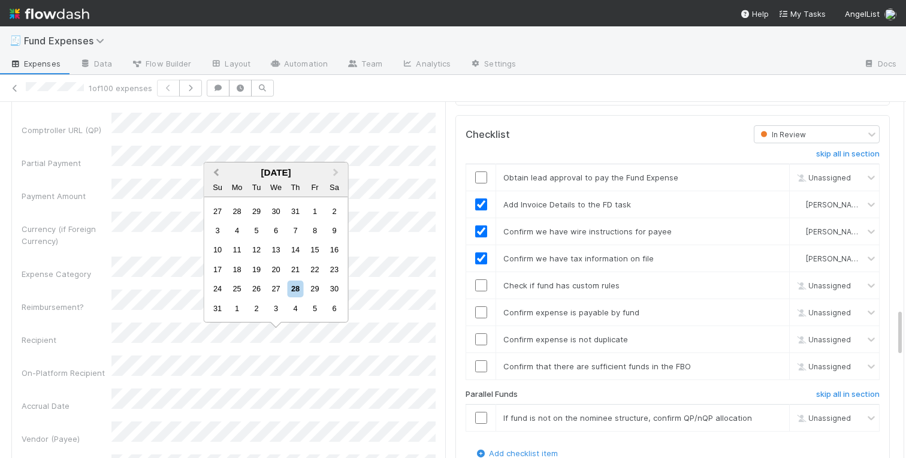
click at [216, 170] on span "Previous Month" at bounding box center [216, 173] width 0 height 14
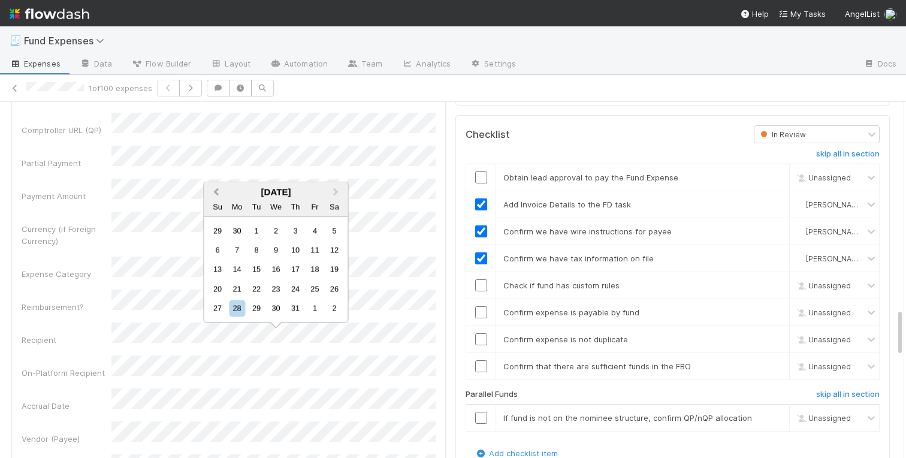
click at [219, 185] on button "Previous Month" at bounding box center [215, 192] width 19 height 19
click at [274, 290] on div "25" at bounding box center [276, 289] width 16 height 16
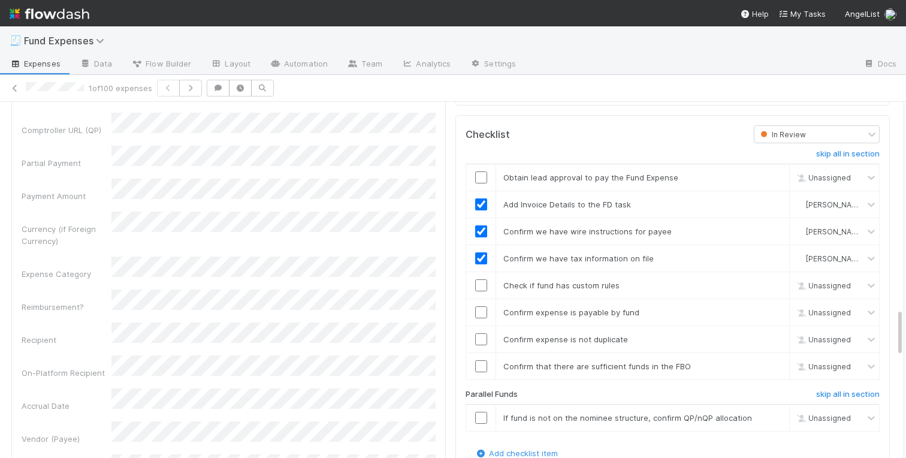
click at [43, 334] on div "Recipient" at bounding box center [67, 340] width 90 height 12
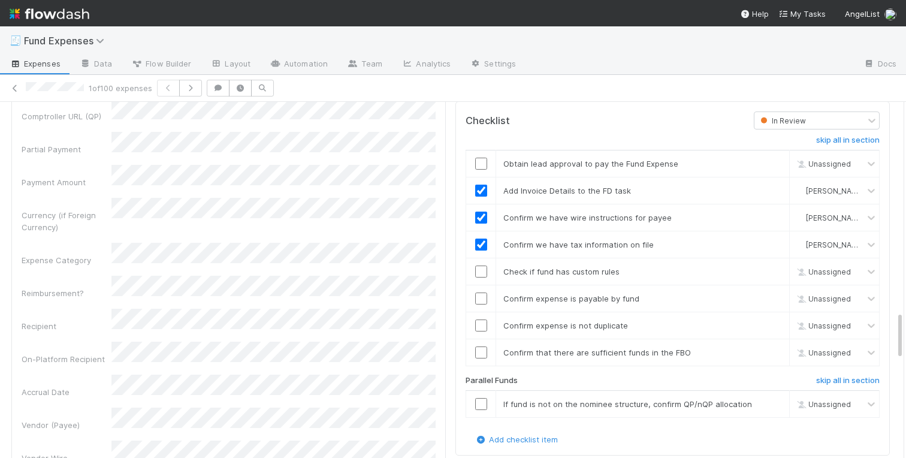
scroll to position [1547, 0]
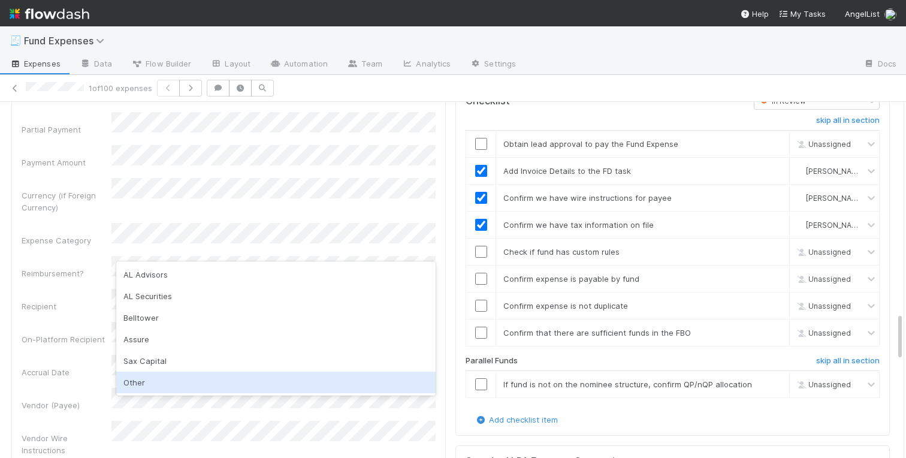
click at [153, 387] on div "Other" at bounding box center [276, 383] width 320 height 22
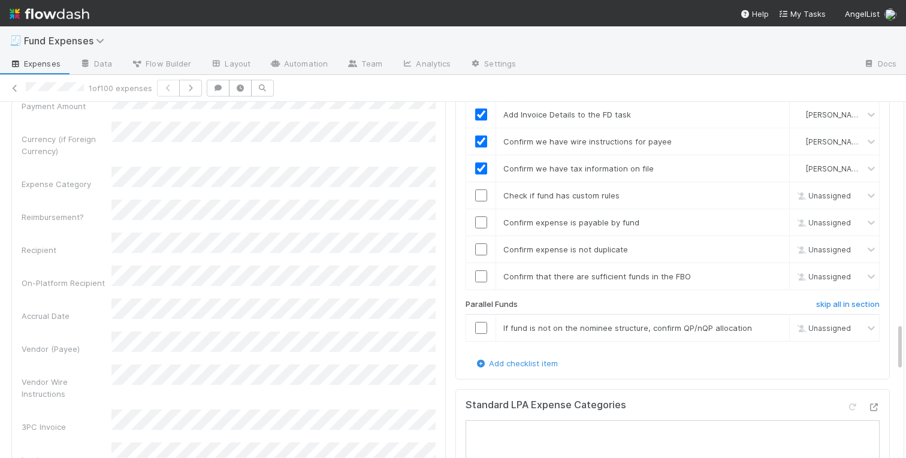
scroll to position [1632, 0]
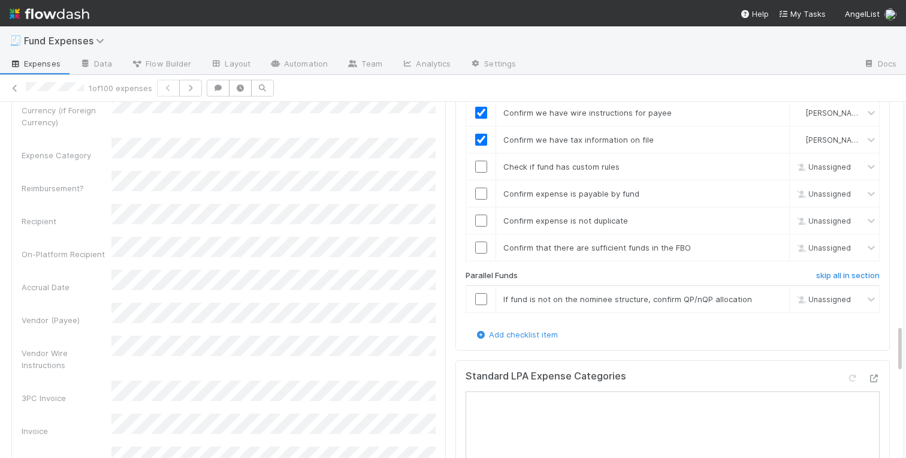
click at [79, 414] on div "Invoice" at bounding box center [229, 425] width 414 height 23
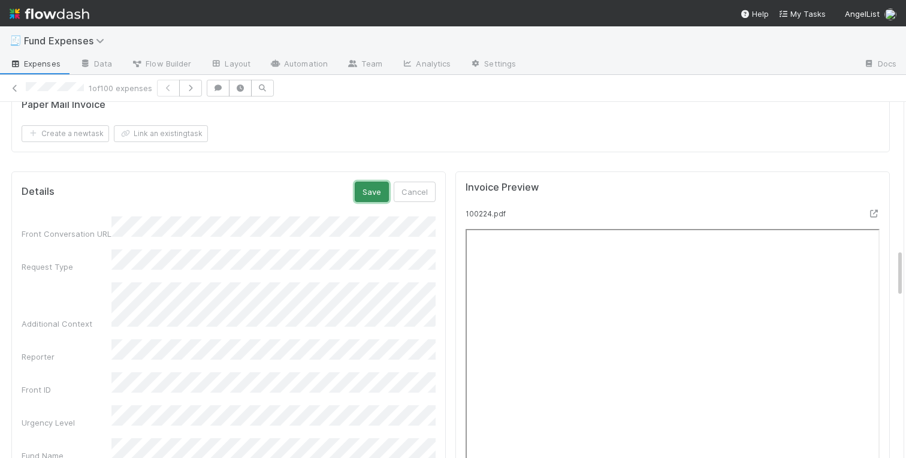
click at [368, 192] on button "Save" at bounding box center [372, 192] width 34 height 20
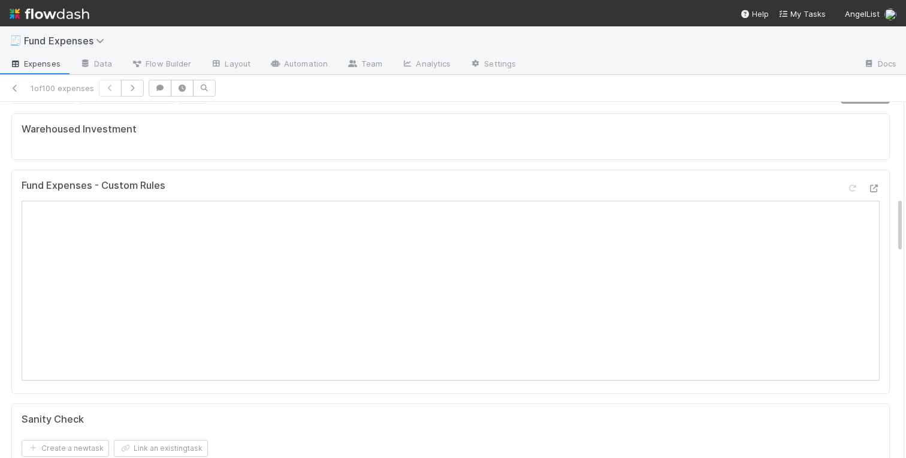
scroll to position [0, 0]
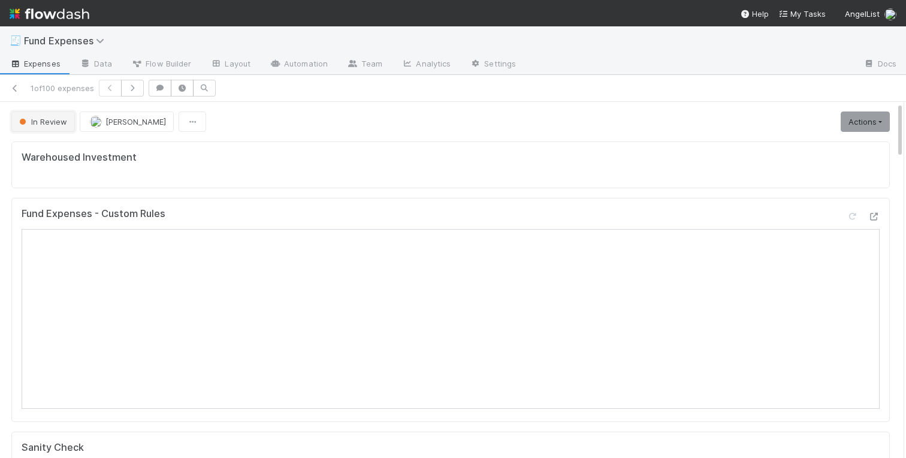
click at [44, 125] on span "In Review" at bounding box center [42, 122] width 50 height 10
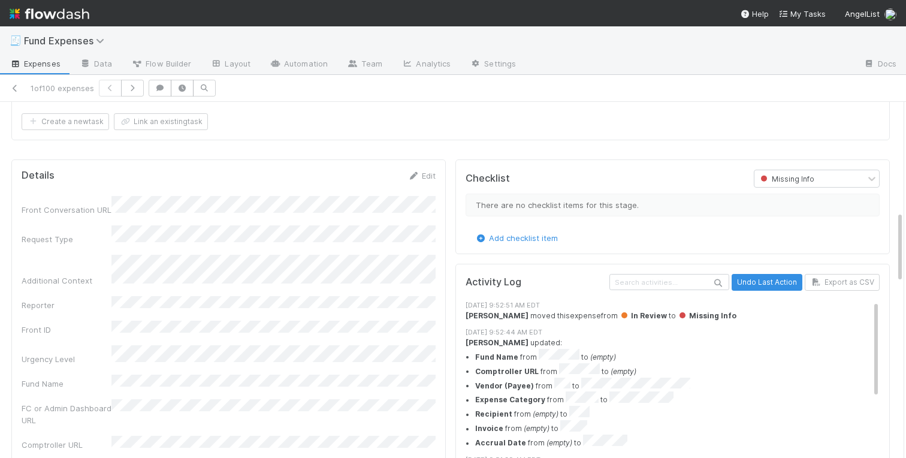
scroll to position [496, 0]
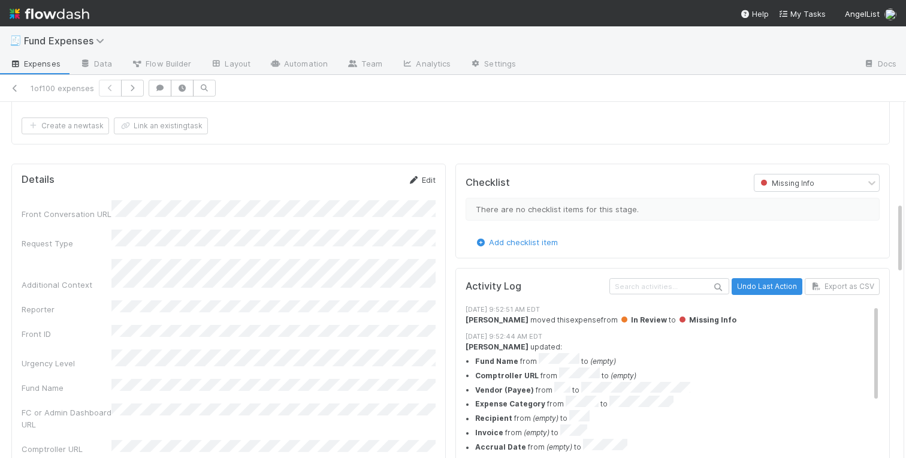
click at [432, 180] on link "Edit" at bounding box center [422, 180] width 28 height 10
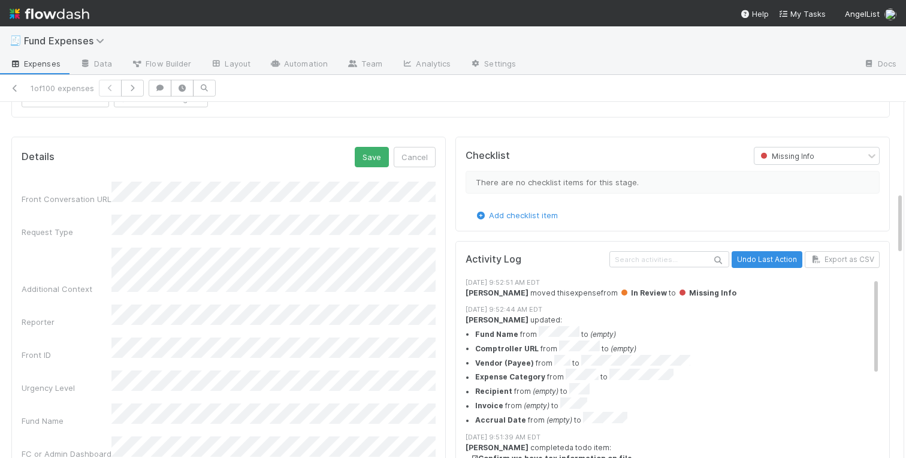
scroll to position [489, 0]
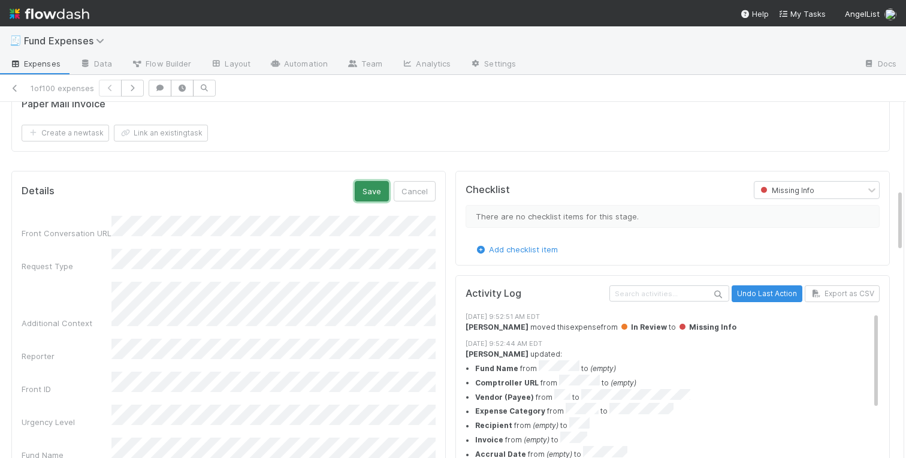
click at [372, 191] on button "Save" at bounding box center [372, 191] width 34 height 20
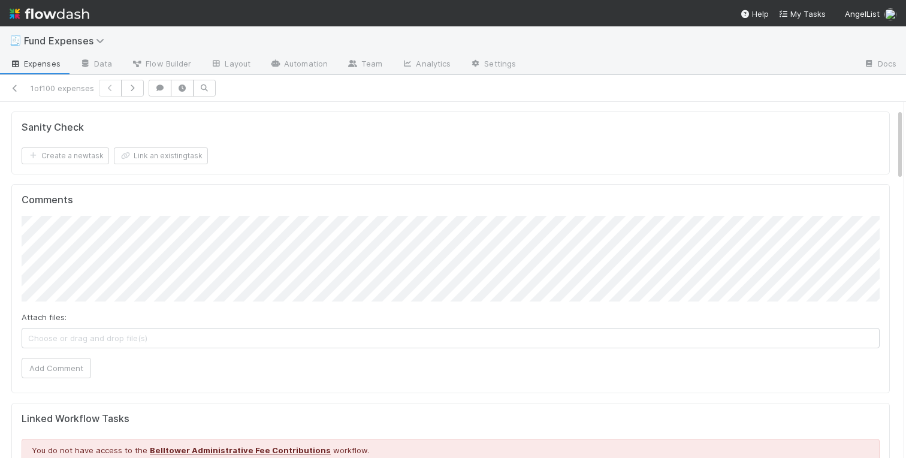
scroll to position [117, 0]
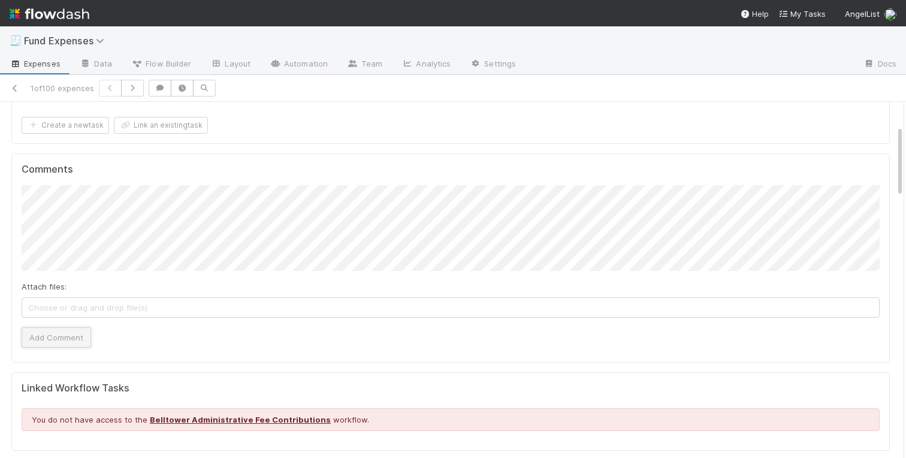
click at [47, 332] on button "Add Comment" at bounding box center [57, 337] width 70 height 20
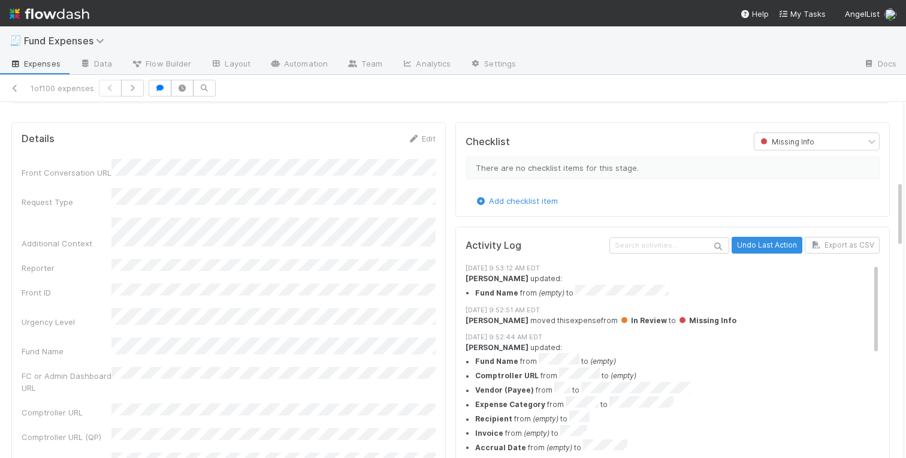
scroll to position [0, 0]
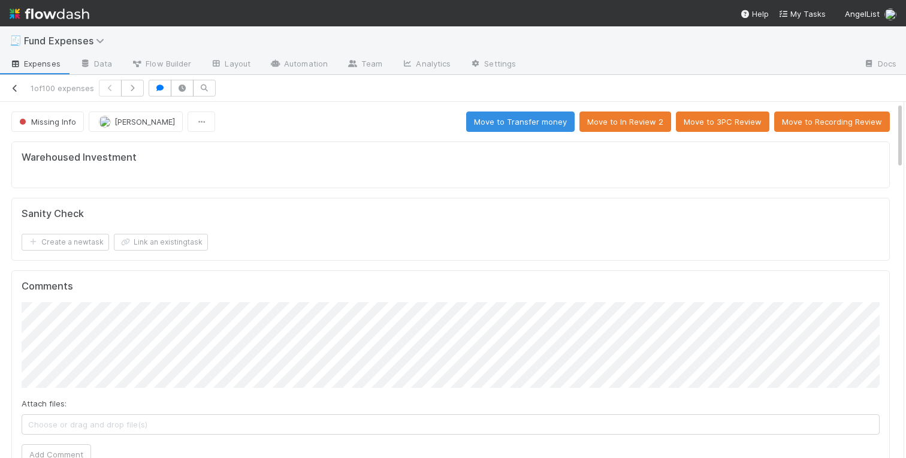
click at [16, 89] on icon at bounding box center [15, 89] width 12 height 8
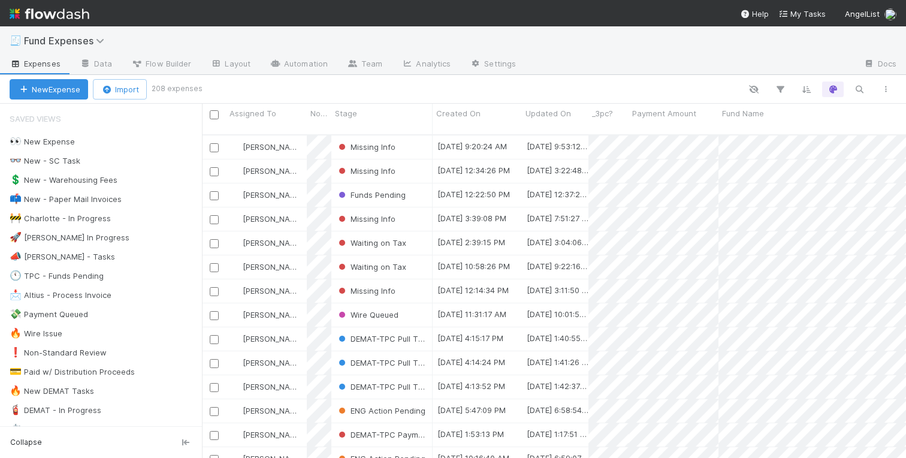
scroll to position [333, 704]
click at [82, 218] on div "🚧 Charlotte - In Progress" at bounding box center [60, 218] width 101 height 15
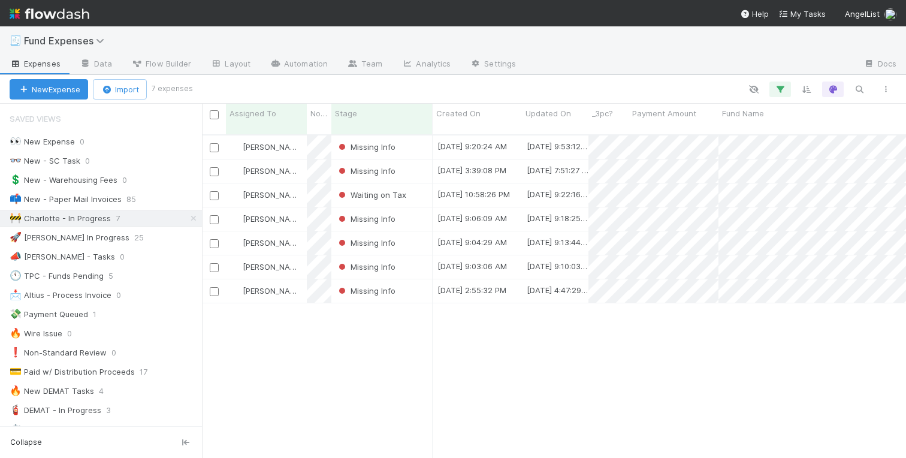
scroll to position [333, 704]
click at [419, 183] on div "Waiting on Tax" at bounding box center [382, 194] width 101 height 23
click at [379, 347] on div "Charlotte Mas Missing Info 8/28/25, 9:20:24 AM 8/28/25, 9:53:12 AM 0 0 0 0 0 0 …" at bounding box center [554, 301] width 704 height 332
click at [405, 162] on div "Missing Info" at bounding box center [382, 170] width 101 height 23
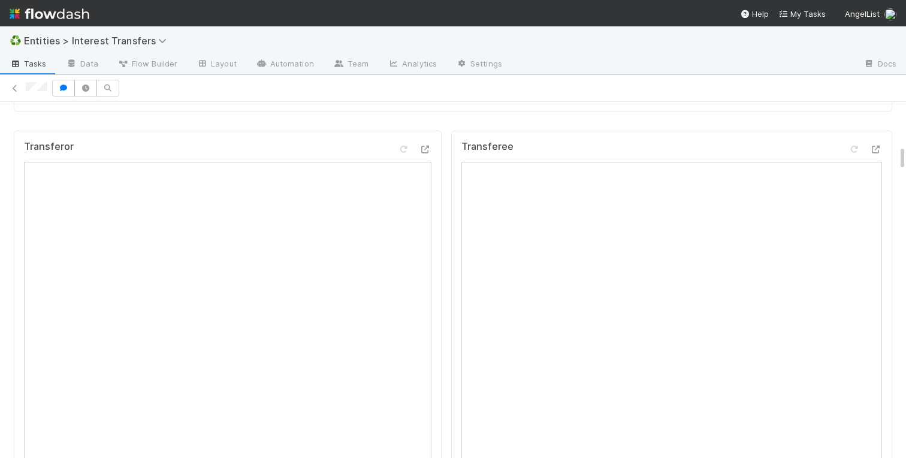
scroll to position [881, 0]
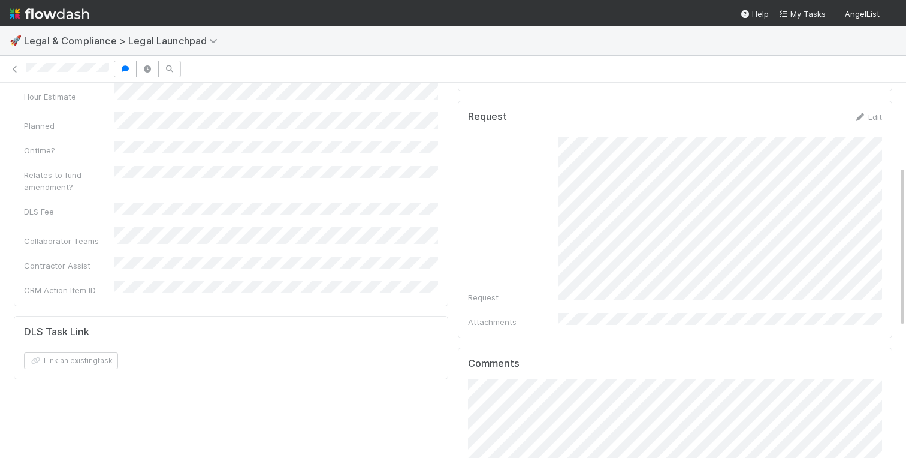
scroll to position [175, 0]
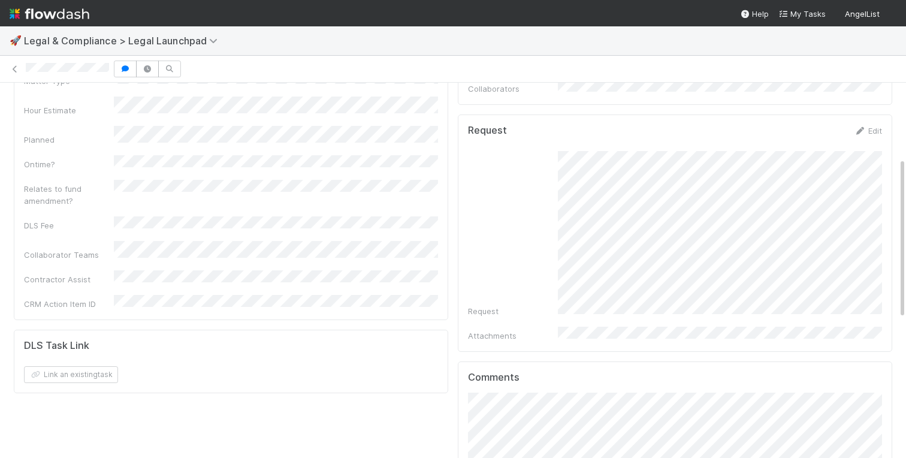
click at [501, 208] on div "Request" at bounding box center [675, 234] width 414 height 166
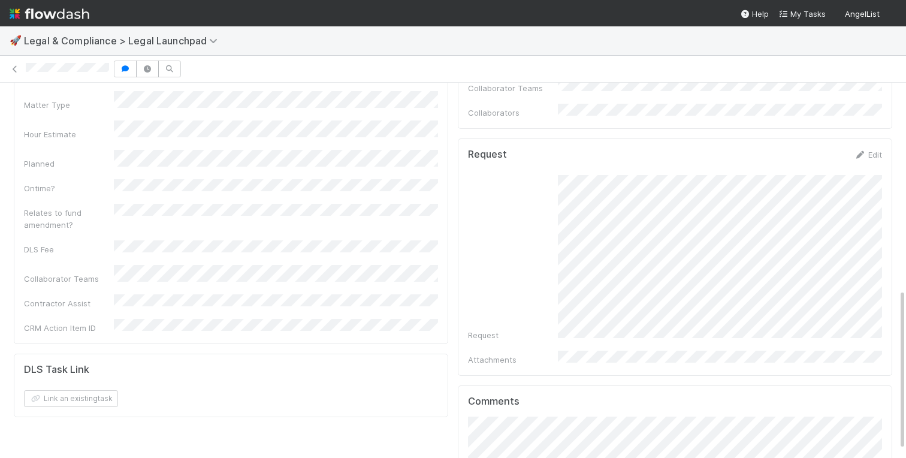
scroll to position [0, 0]
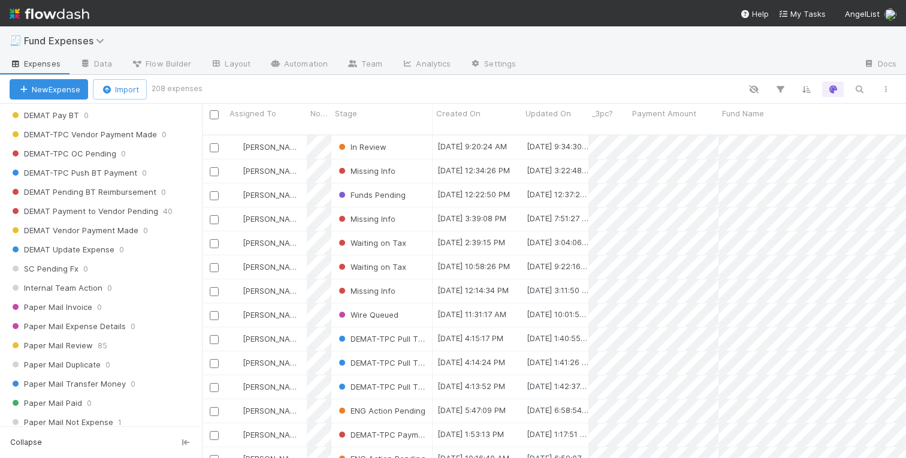
scroll to position [1450, 0]
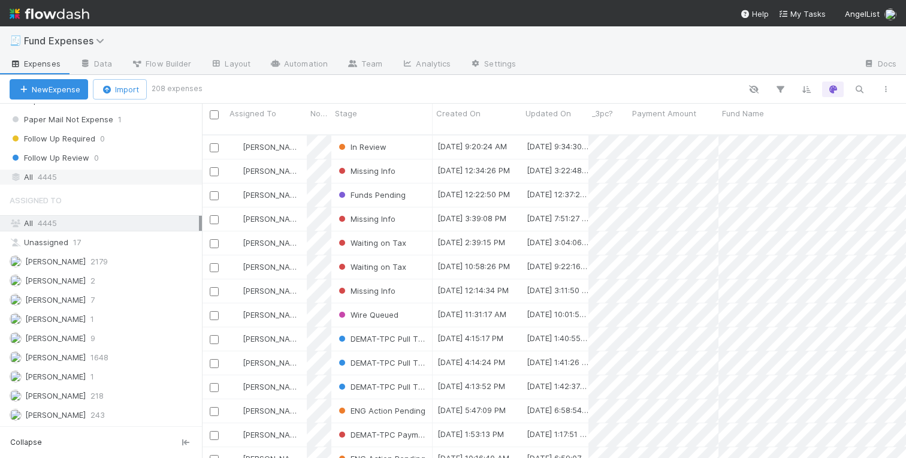
click at [44, 174] on span "4445" at bounding box center [47, 177] width 19 height 15
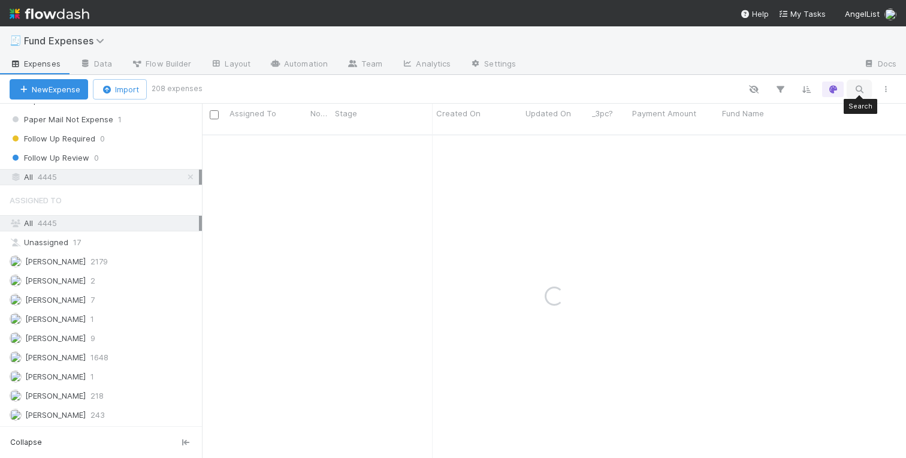
click at [860, 88] on icon "button" at bounding box center [860, 89] width 12 height 11
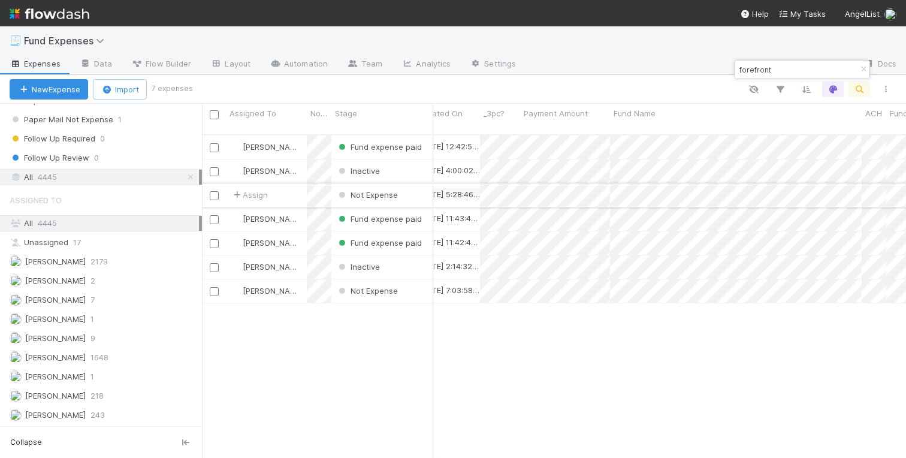
scroll to position [0, 111]
type input "forefront"
click at [694, 345] on div at bounding box center [453, 229] width 906 height 458
click at [633, 343] on div "Charlotte Mas Fund expense paid 1/6/25, 12:15:11 AM 2/10/25, 12:42:53 PM 1 0 0 …" at bounding box center [554, 301] width 704 height 332
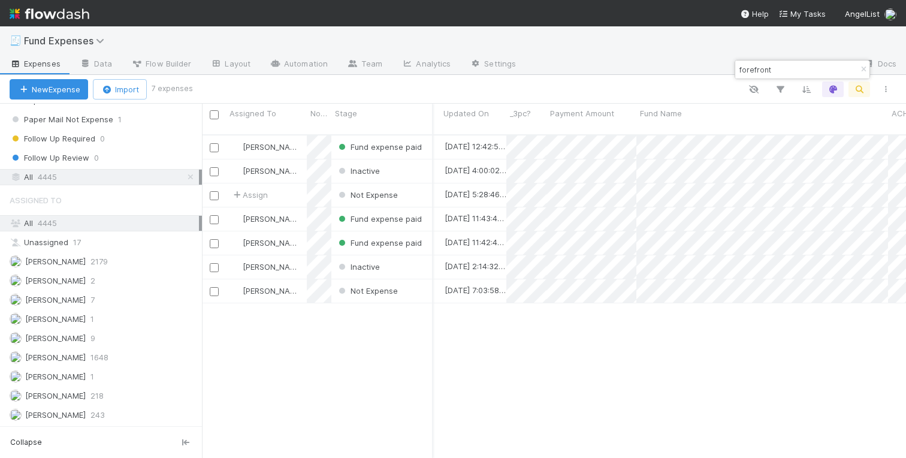
click at [554, 354] on div "Charlotte Mas Fund expense paid 1/6/25, 12:15:11 AM 2/10/25, 12:42:53 PM 1 0 0 …" at bounding box center [554, 301] width 704 height 332
click at [595, 374] on div "Charlotte Mas Fund expense paid 1/6/25, 12:15:11 AM 2/10/25, 12:42:53 PM 1 0 0 …" at bounding box center [554, 301] width 704 height 332
click at [302, 138] on div "[PERSON_NAME]" at bounding box center [266, 146] width 81 height 23
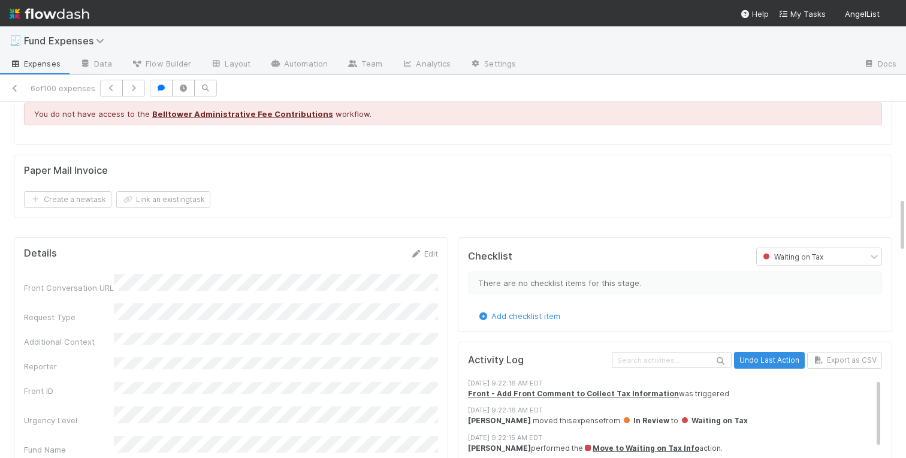
scroll to position [1035, 0]
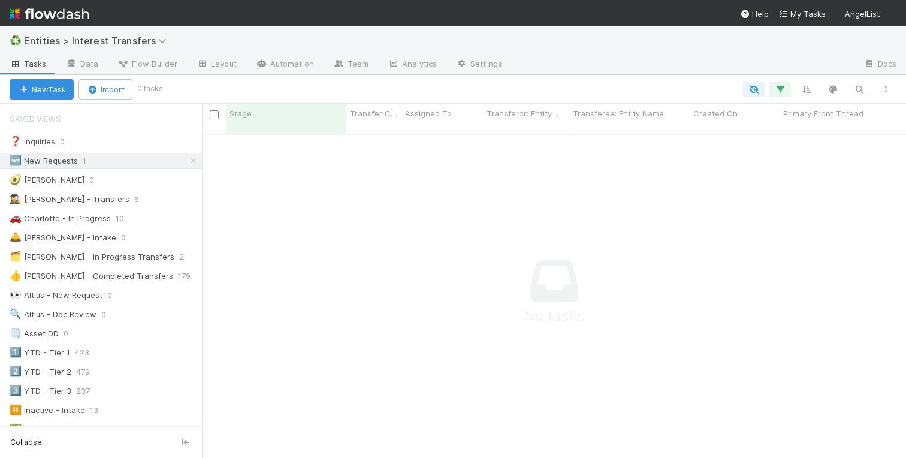
scroll to position [333, 704]
click at [195, 159] on icon at bounding box center [194, 161] width 12 height 8
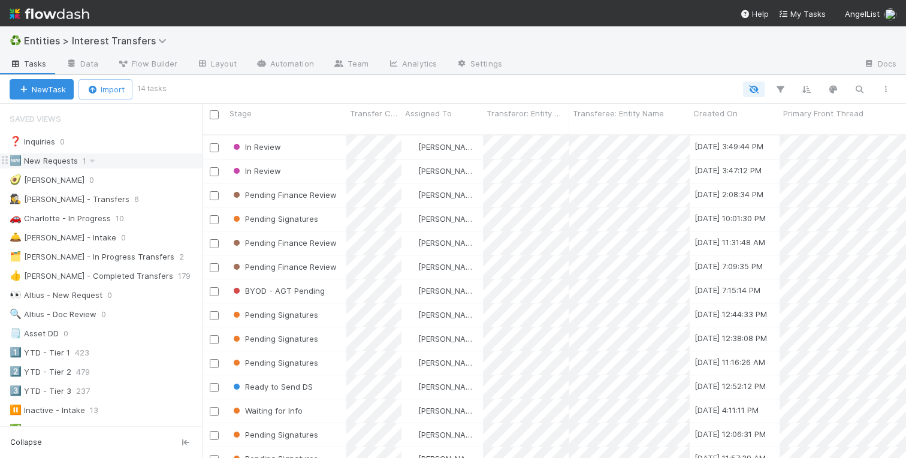
scroll to position [333, 704]
click at [67, 156] on div "🆕 New Requests" at bounding box center [44, 160] width 68 height 15
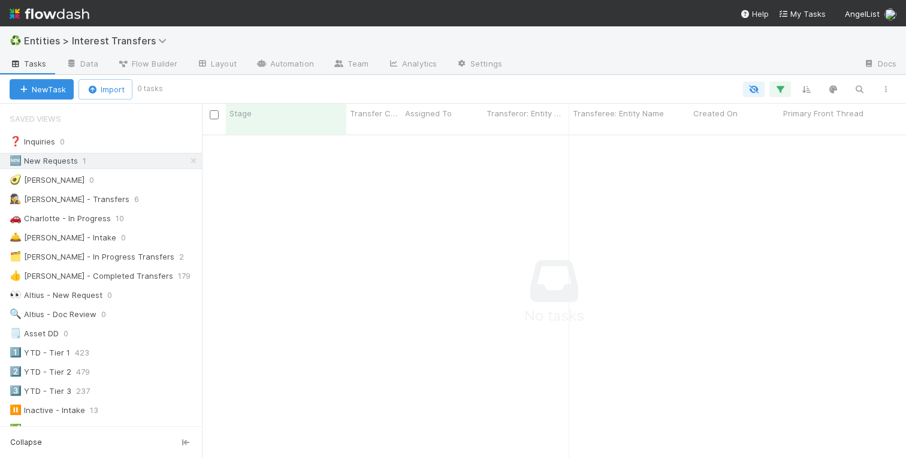
scroll to position [333, 704]
click at [189, 159] on icon at bounding box center [194, 161] width 12 height 8
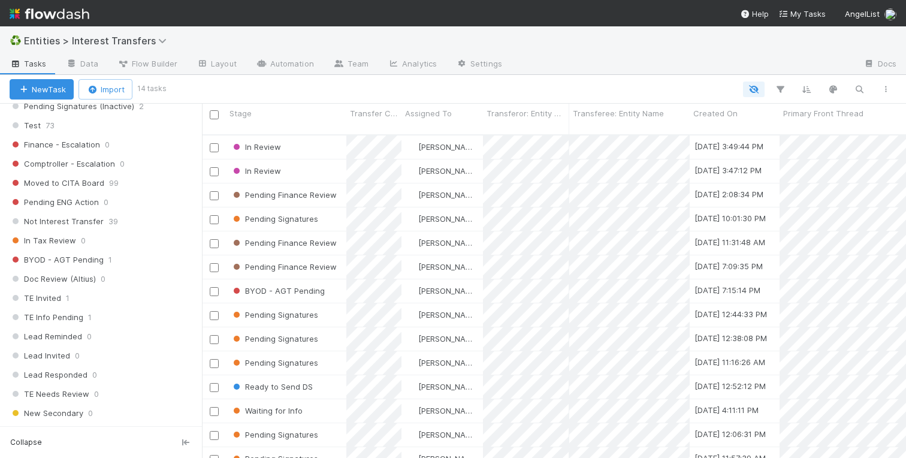
scroll to position [1450, 0]
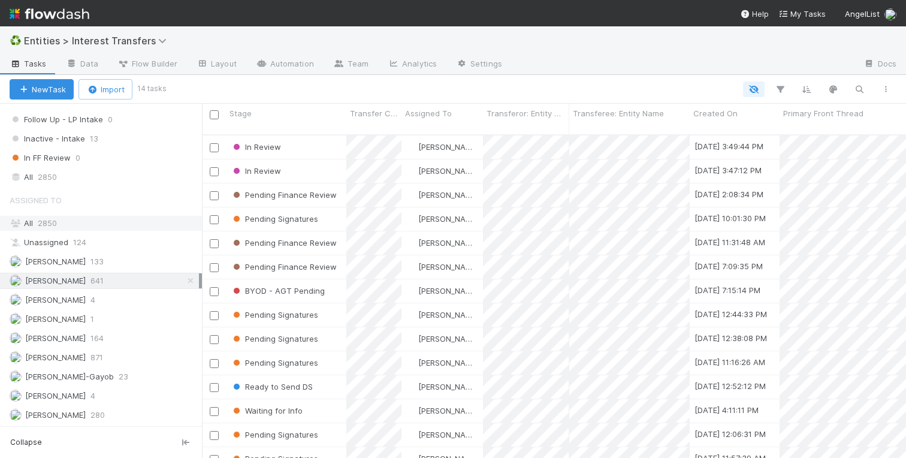
click at [71, 219] on div "All 2850" at bounding box center [104, 223] width 189 height 15
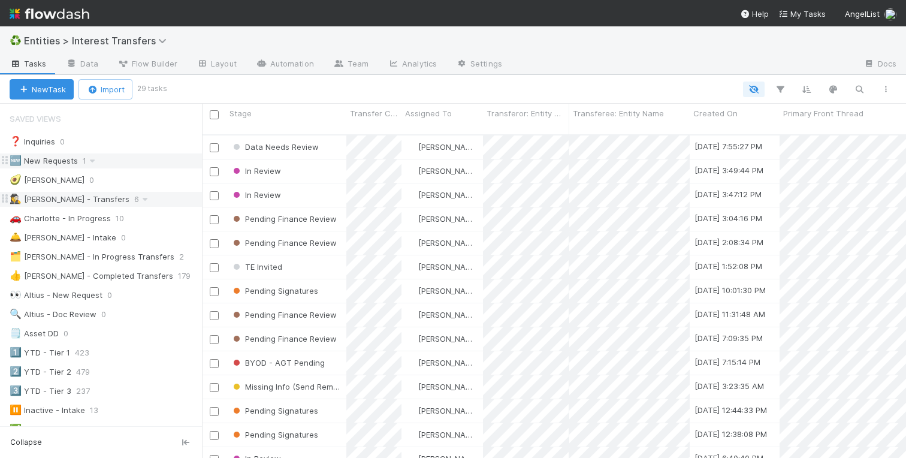
scroll to position [333, 704]
click at [64, 198] on div "🕵️‍♀️ [PERSON_NAME] - Transfers" at bounding box center [70, 199] width 120 height 15
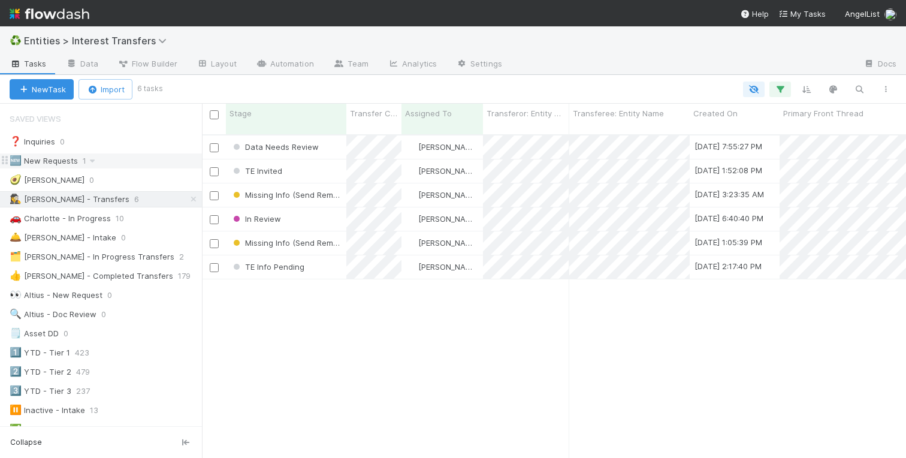
scroll to position [333, 704]
click at [412, 310] on div "Data Needs Review [PERSON_NAME] [DATE] 7:55:27 PM [DATE] 8:05:36 PM 2 0 0 0 TE …" at bounding box center [554, 301] width 704 height 332
click at [329, 135] on div "Data Needs Review" at bounding box center [286, 146] width 121 height 23
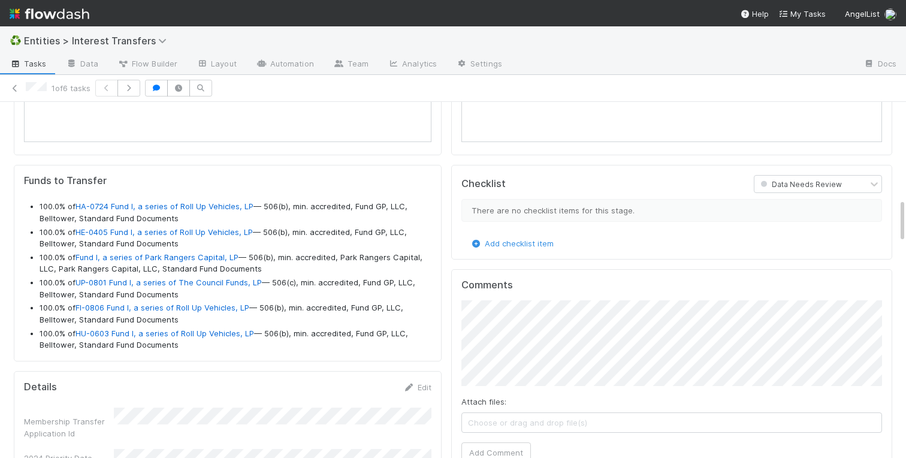
scroll to position [778, 0]
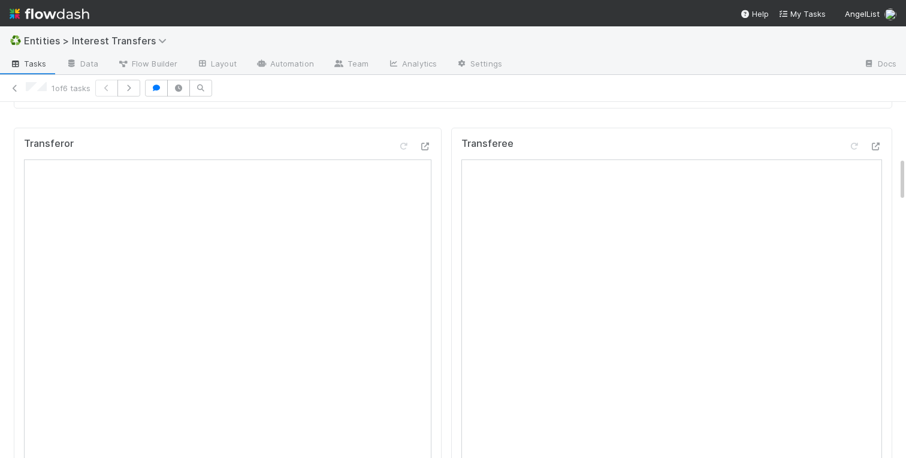
scroll to position [439, 0]
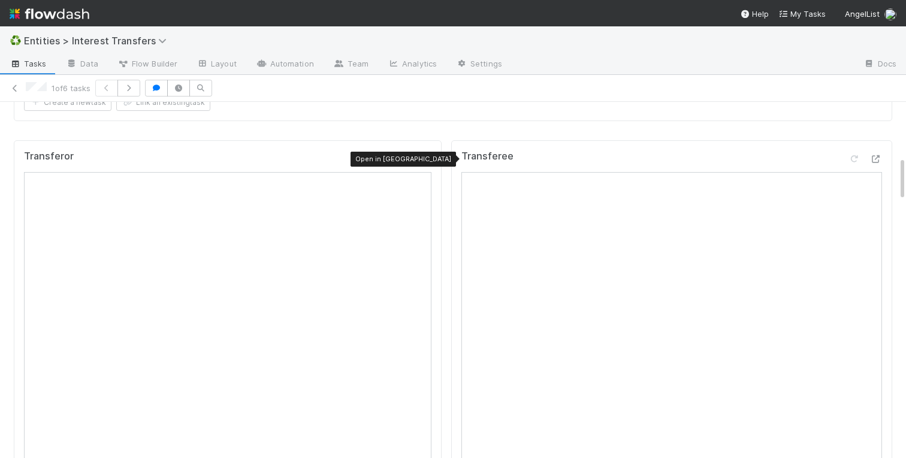
click at [423, 156] on icon at bounding box center [426, 159] width 12 height 8
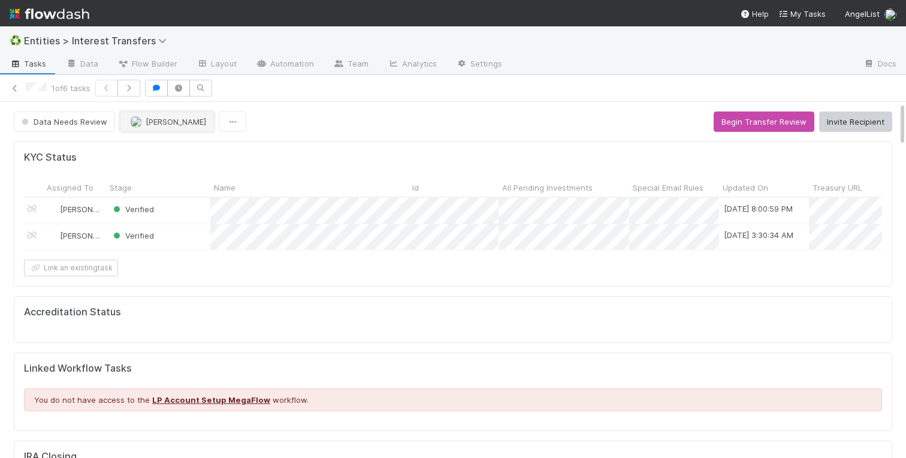
click at [129, 126] on button "[PERSON_NAME]" at bounding box center [167, 122] width 94 height 20
click at [162, 91] on icon "button" at bounding box center [156, 88] width 12 height 7
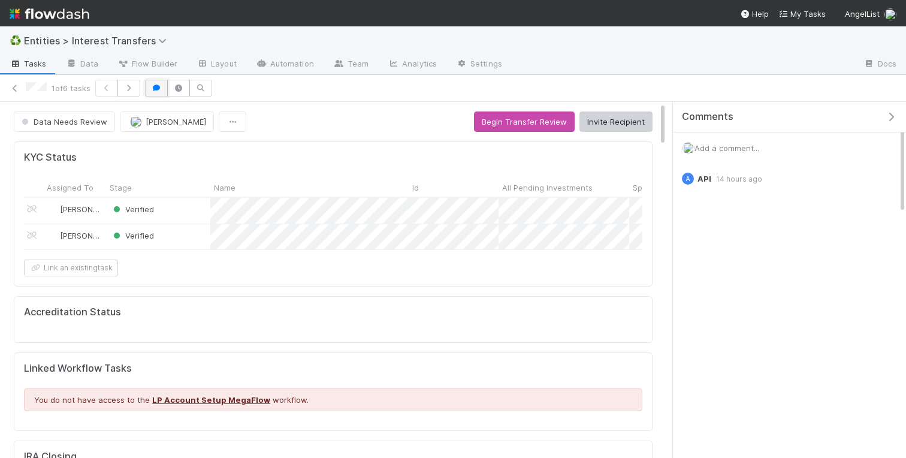
scroll to position [1, 1]
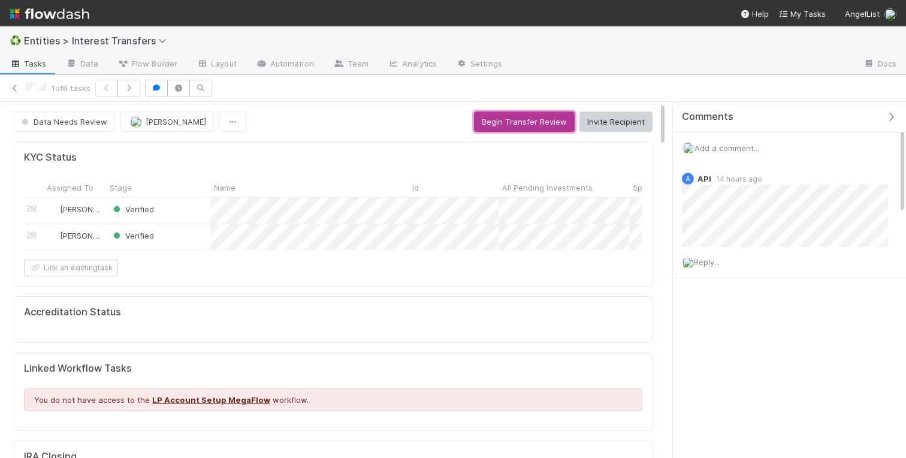
click at [520, 114] on button "Begin Transfer Review" at bounding box center [524, 122] width 101 height 20
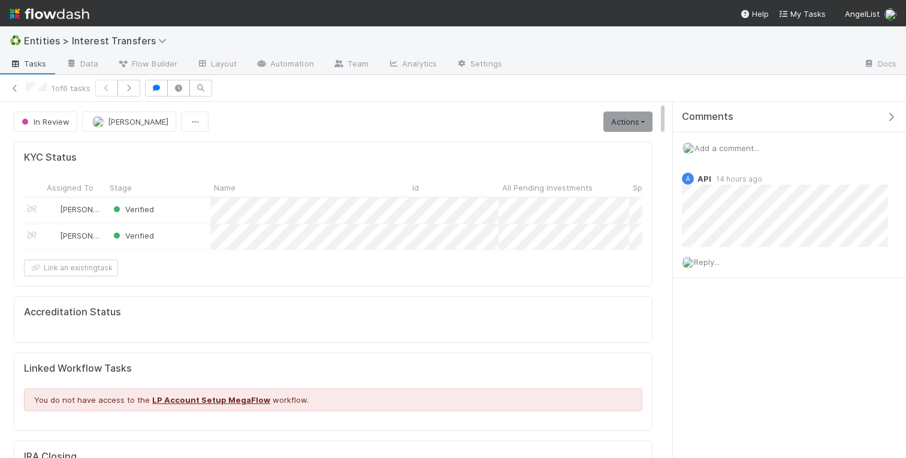
click at [710, 145] on span "Add a comment..." at bounding box center [727, 148] width 65 height 10
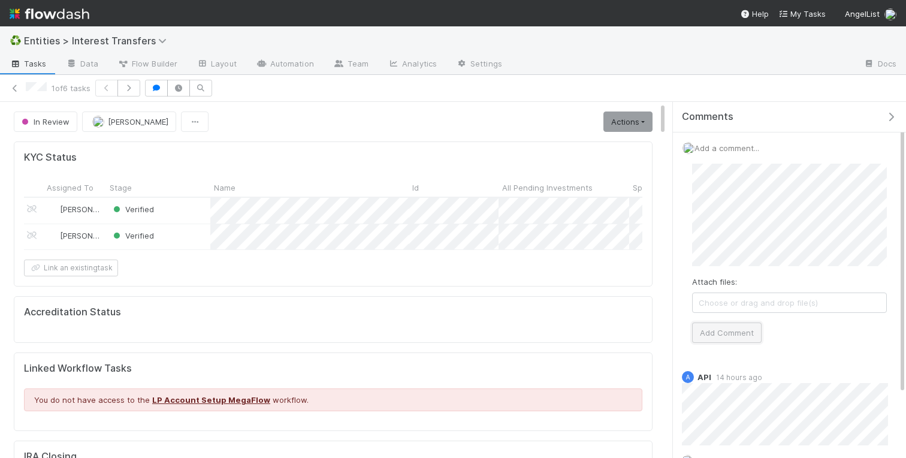
click at [728, 334] on button "Add Comment" at bounding box center [727, 333] width 70 height 20
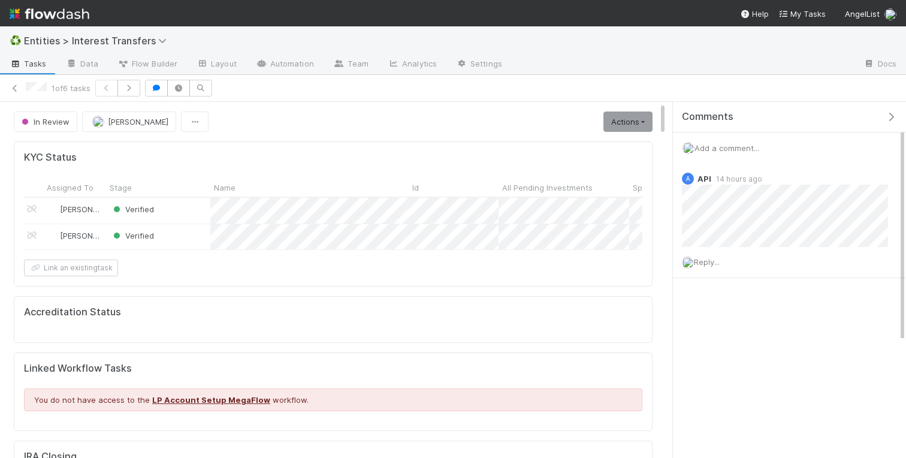
click at [896, 112] on icon "button" at bounding box center [891, 117] width 12 height 10
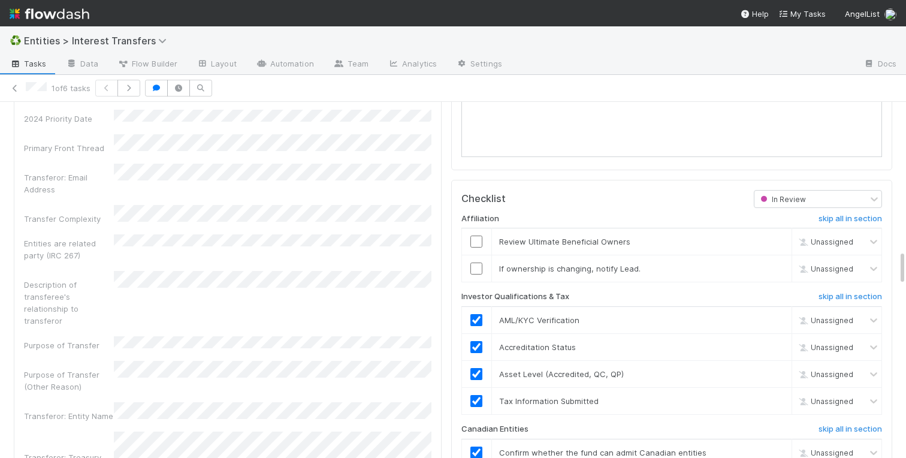
scroll to position [1529, 0]
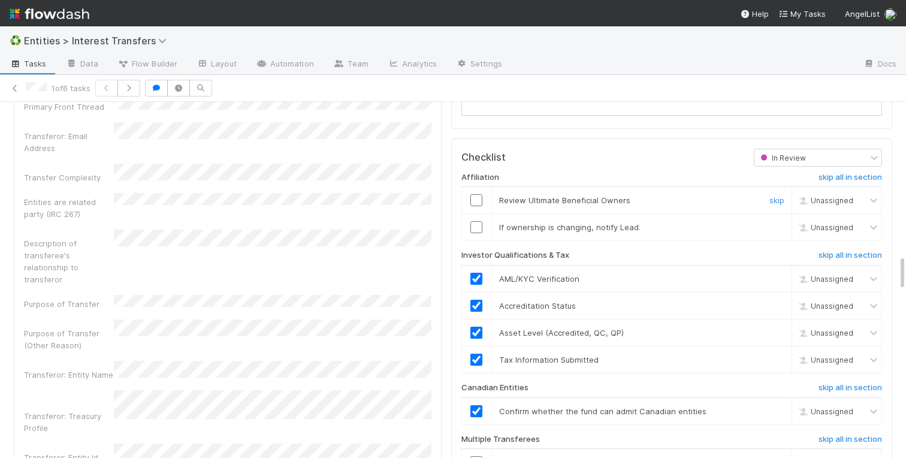
click at [477, 195] on input "checkbox" at bounding box center [477, 200] width 12 height 12
click at [773, 226] on link "skip" at bounding box center [777, 227] width 15 height 10
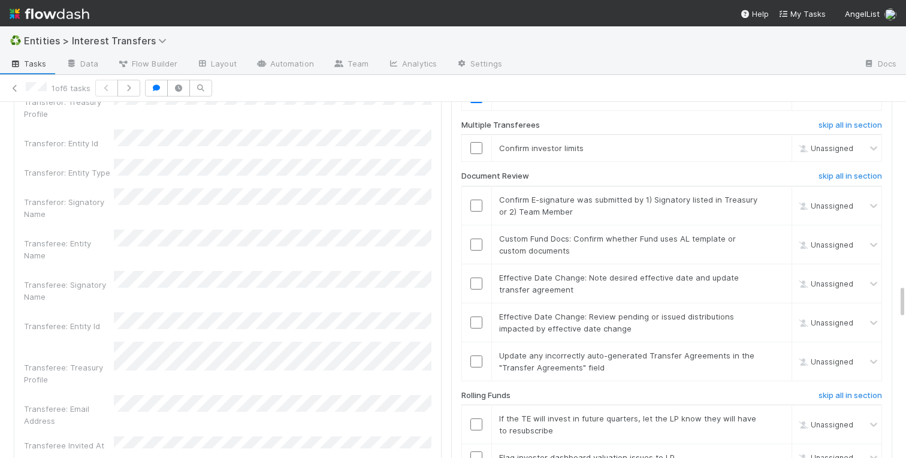
scroll to position [1844, 0]
click at [776, 148] on link "skip" at bounding box center [777, 148] width 15 height 10
click at [474, 204] on input "checkbox" at bounding box center [477, 205] width 12 height 12
click at [480, 244] on input "checkbox" at bounding box center [477, 244] width 12 height 12
click at [773, 273] on link "skip" at bounding box center [777, 277] width 15 height 10
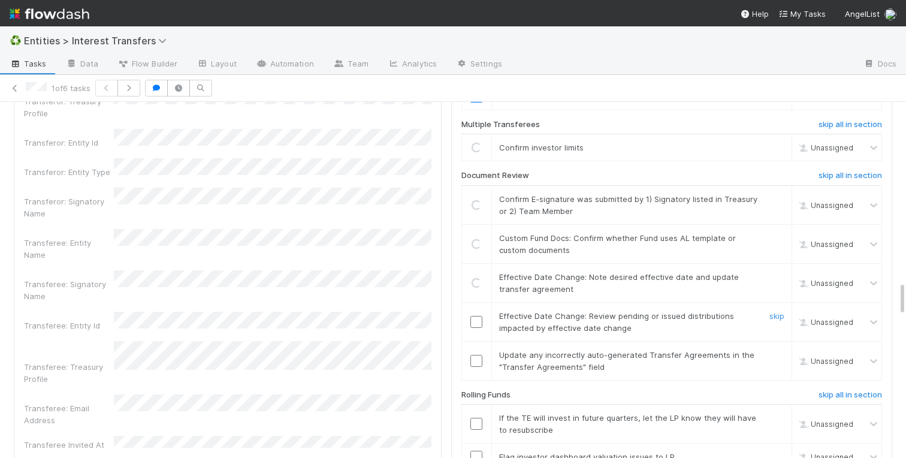
click at [773, 316] on link "skip" at bounding box center [777, 316] width 15 height 10
click at [778, 355] on link "skip" at bounding box center [777, 355] width 15 height 10
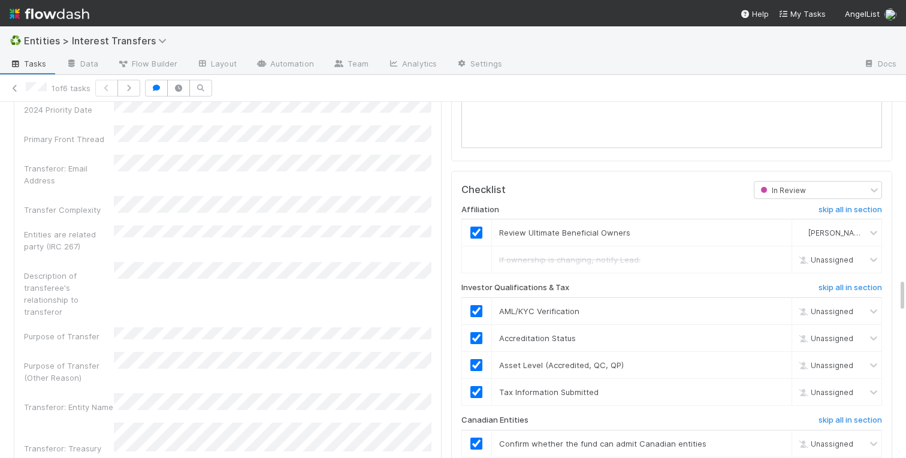
checkbox input "true"
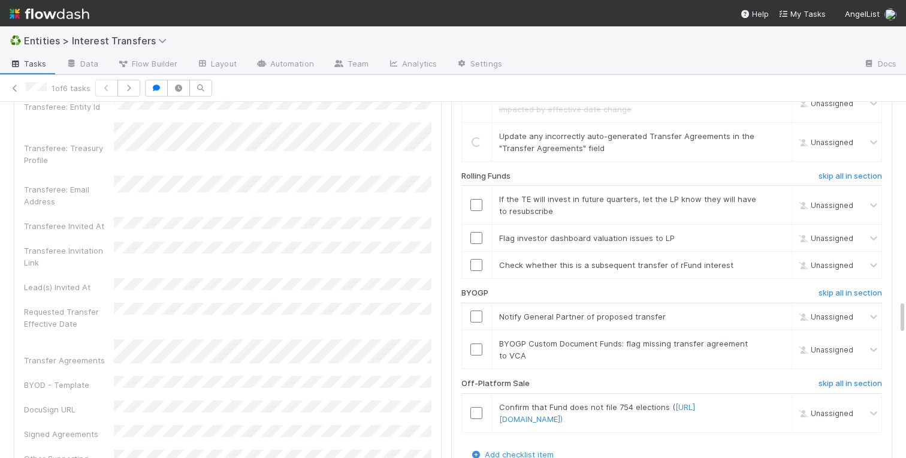
scroll to position [2064, 0]
click at [849, 176] on h6 "skip all in section" at bounding box center [851, 175] width 64 height 10
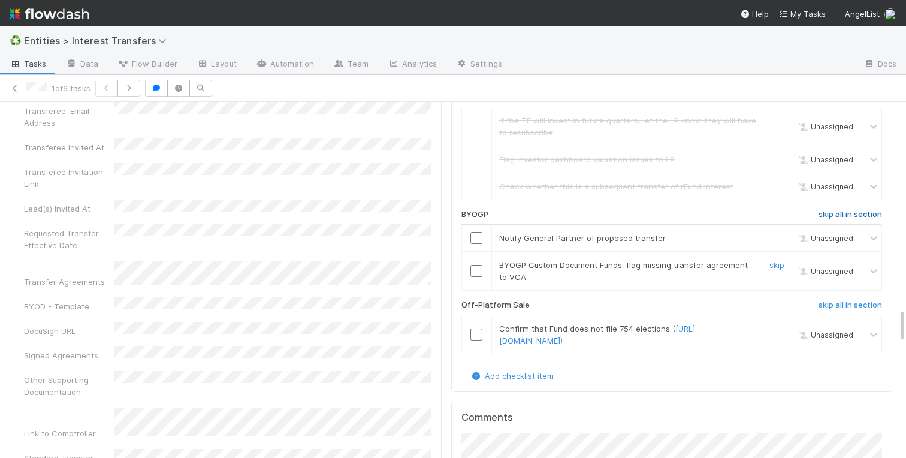
scroll to position [2227, 0]
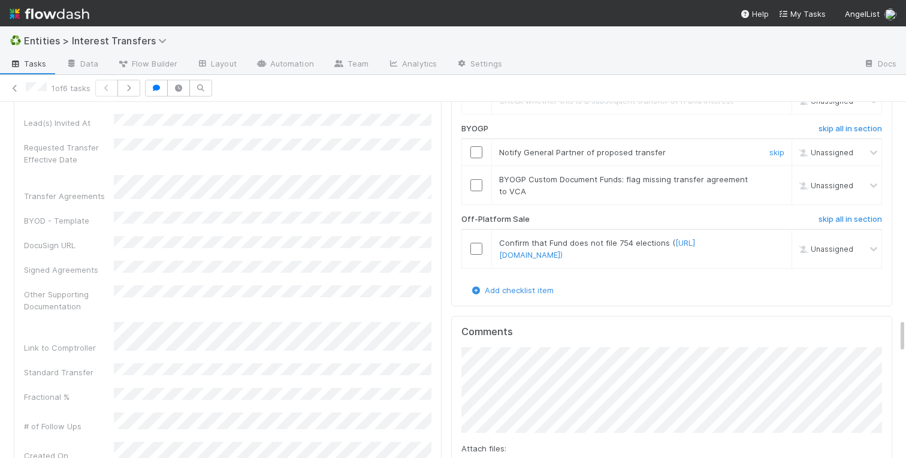
click at [473, 152] on input "checkbox" at bounding box center [477, 152] width 12 height 12
click at [776, 182] on link "skip" at bounding box center [777, 179] width 15 height 10
click at [839, 220] on h6 "skip all in section" at bounding box center [851, 220] width 64 height 10
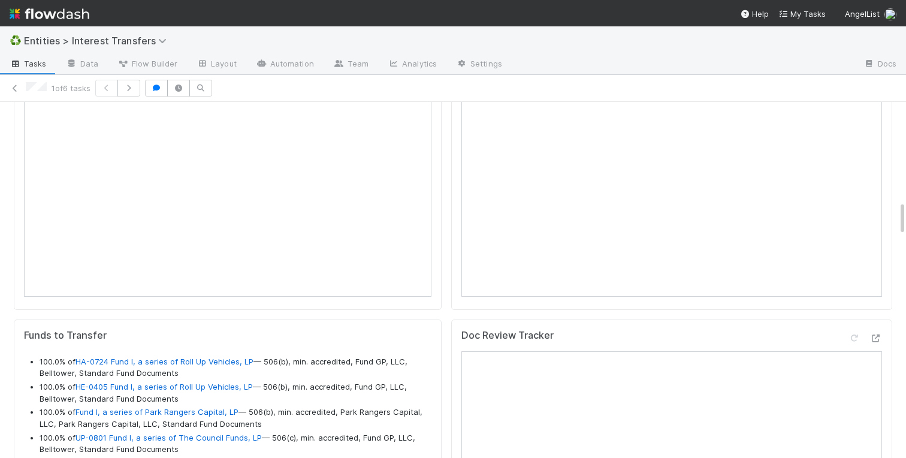
scroll to position [923, 0]
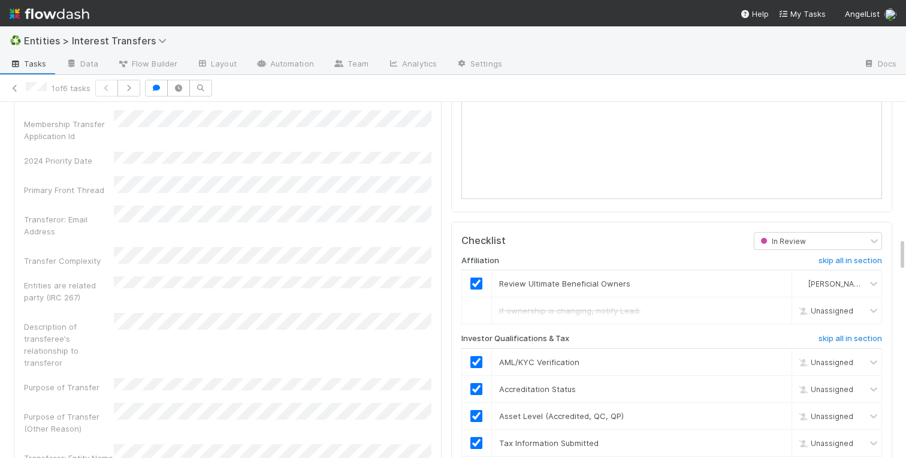
scroll to position [1586, 0]
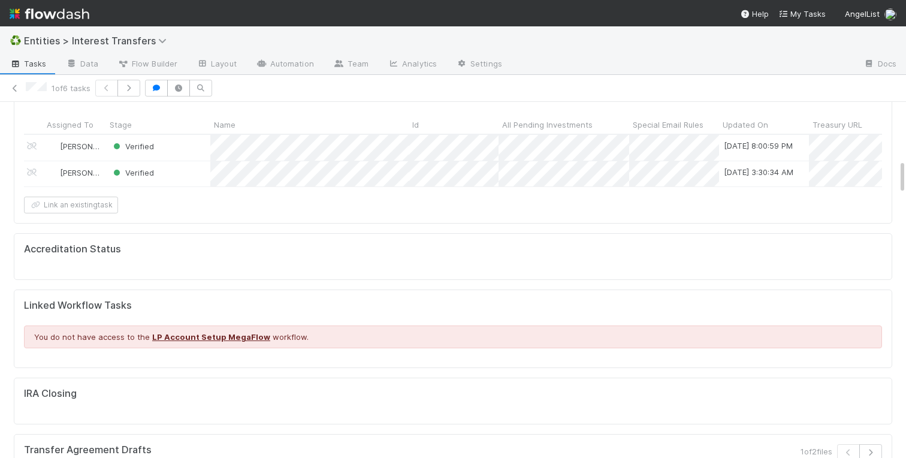
scroll to position [0, 0]
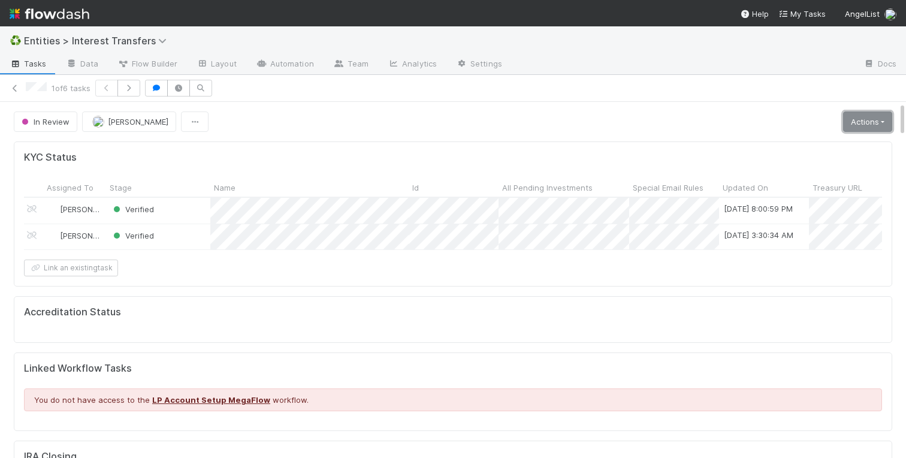
click at [864, 121] on link "Actions" at bounding box center [868, 122] width 49 height 20
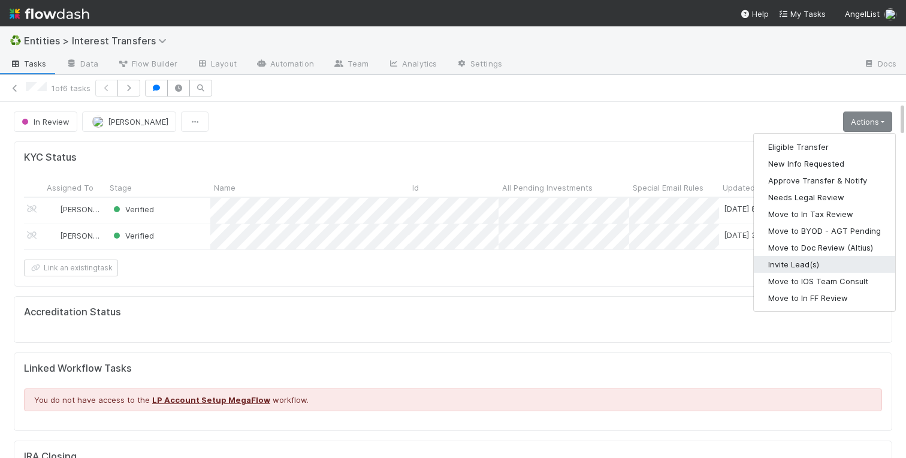
click at [802, 269] on button "Invite Lead(s)" at bounding box center [824, 264] width 141 height 17
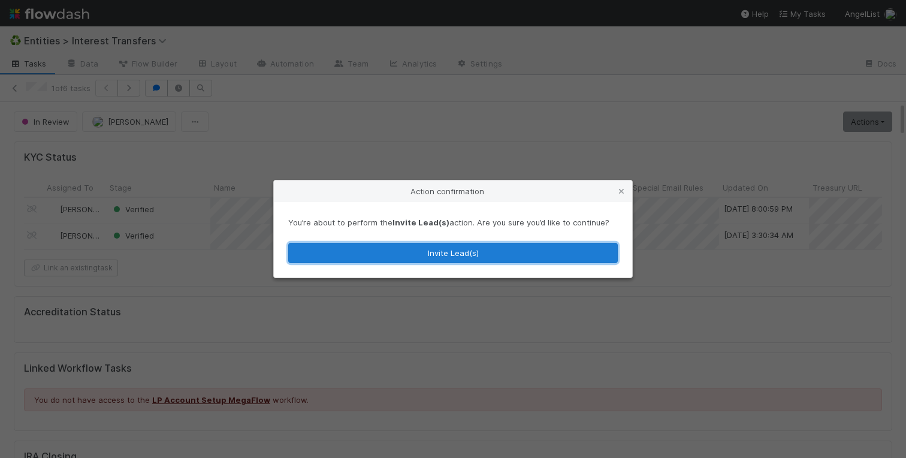
click at [442, 252] on button "Invite Lead(s)" at bounding box center [453, 253] width 330 height 20
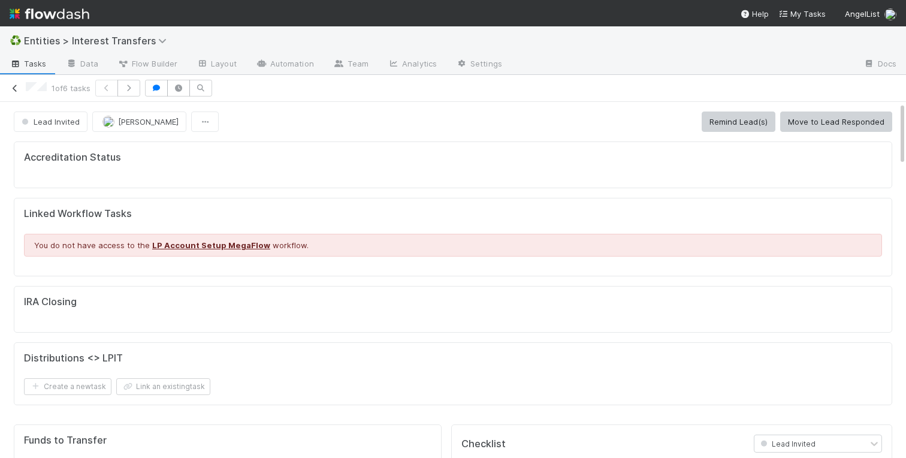
click at [13, 88] on icon at bounding box center [15, 89] width 12 height 8
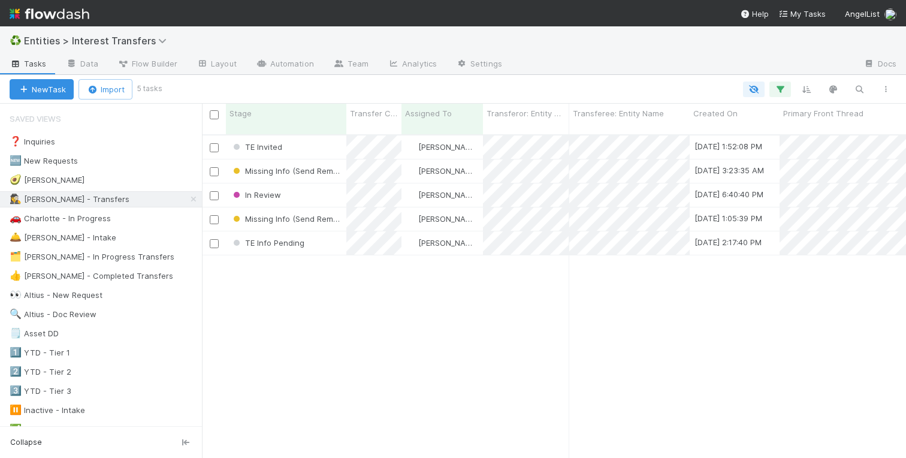
scroll to position [0, 1]
click at [67, 222] on div "🚗 Charlotte - In Progress" at bounding box center [60, 218] width 101 height 15
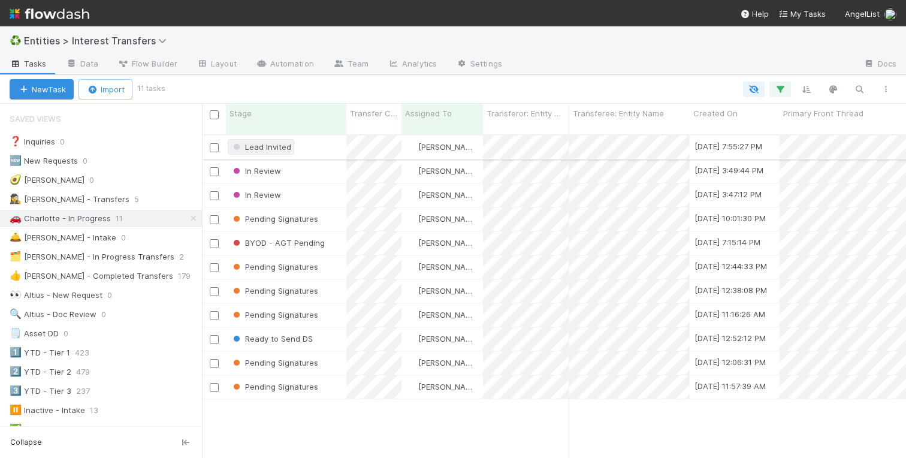
scroll to position [333, 704]
click at [249, 116] on span "Stage" at bounding box center [241, 113] width 22 height 12
click at [253, 136] on div "Sort First → Last" at bounding box center [298, 136] width 137 height 18
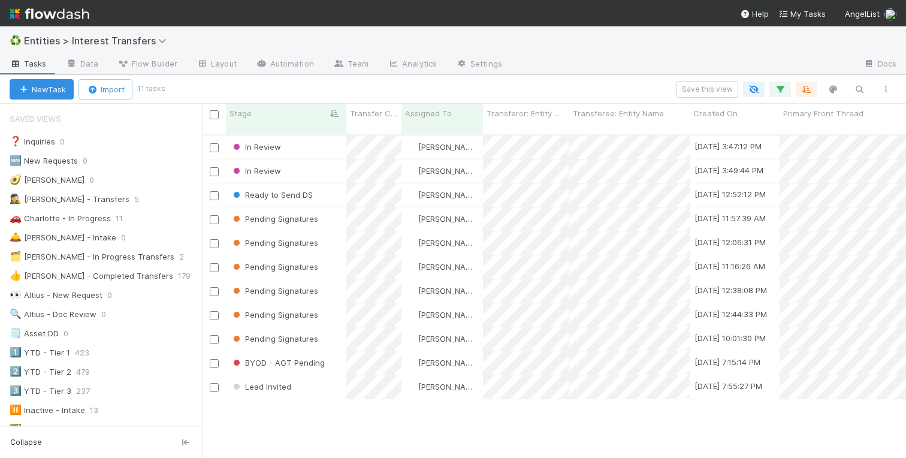
scroll to position [333, 704]
click at [293, 112] on div "Stage" at bounding box center [287, 113] width 114 height 12
click at [292, 149] on div "Sort Last → First" at bounding box center [298, 154] width 137 height 18
click at [327, 187] on div "Pending Signatures" at bounding box center [286, 194] width 121 height 23
click at [330, 260] on div "Pending Signatures" at bounding box center [286, 266] width 121 height 23
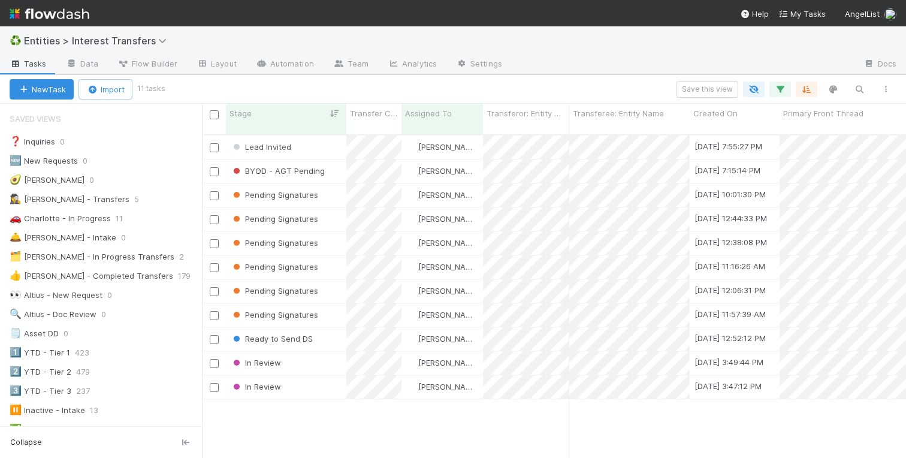
click at [318, 429] on div "Lead Invited Charlotte Mas 8/27/25, 7:55:27 PM 8/28/25, 10:28:03 AM 2 0 0 0 BYO…" at bounding box center [554, 301] width 704 height 332
click at [332, 408] on div "Lead Invited Charlotte Mas 8/27/25, 7:55:27 PM 8/28/25, 10:28:03 AM 2 0 0 0 BYO…" at bounding box center [554, 301] width 704 height 332
click at [333, 333] on div "Ready to Send DS" at bounding box center [286, 338] width 121 height 23
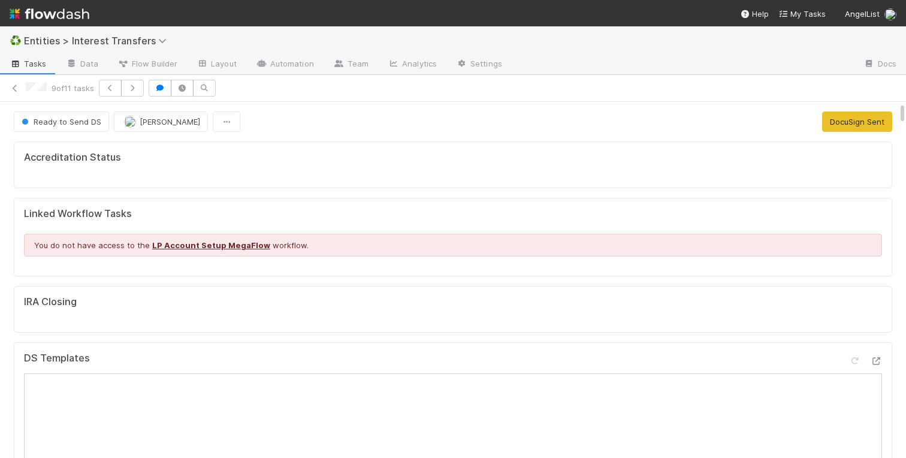
scroll to position [243, 421]
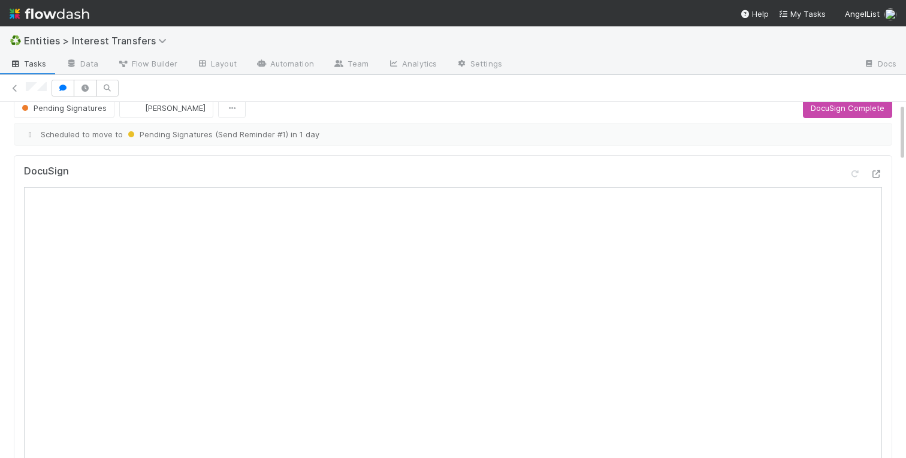
scroll to position [17, 0]
click at [853, 168] on icon at bounding box center [855, 171] width 12 height 8
click at [875, 170] on icon at bounding box center [876, 171] width 12 height 8
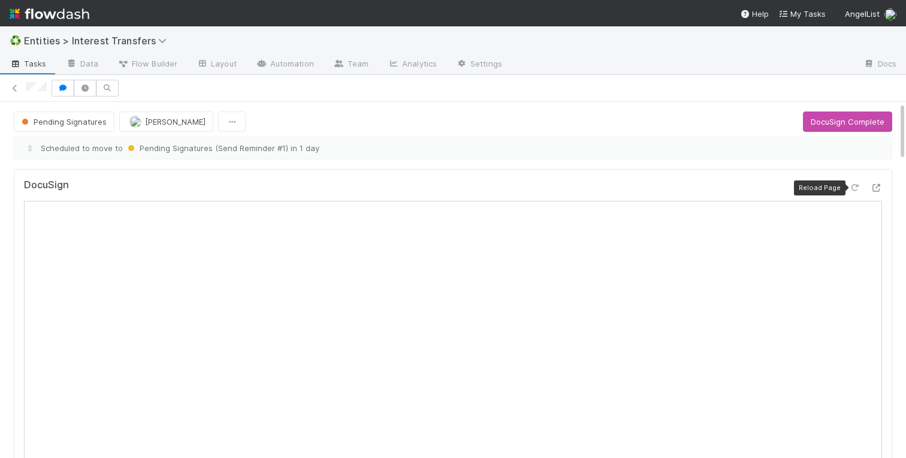
click at [854, 188] on icon at bounding box center [855, 188] width 12 height 8
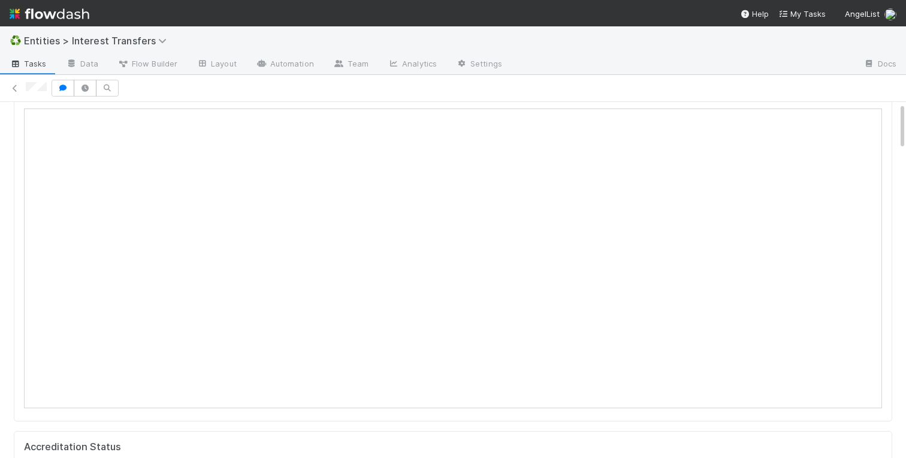
scroll to position [105, 0]
click at [16, 80] on div at bounding box center [453, 88] width 906 height 17
click at [13, 92] on icon at bounding box center [15, 89] width 12 height 8
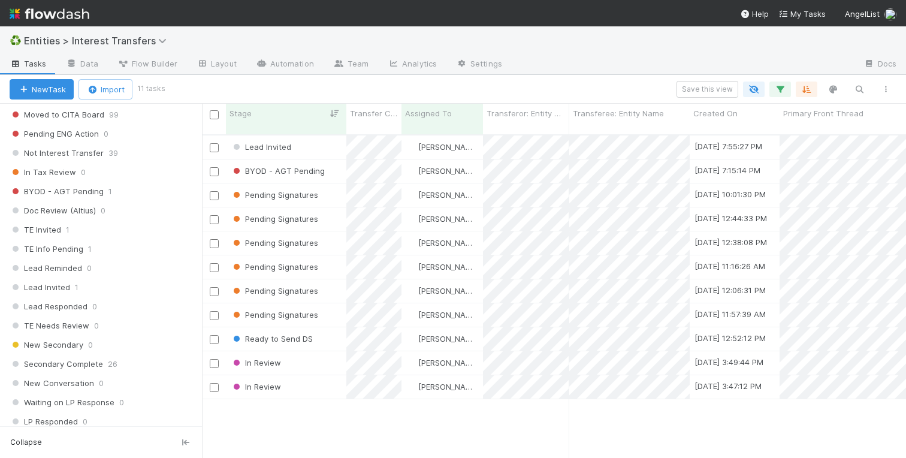
scroll to position [1450, 0]
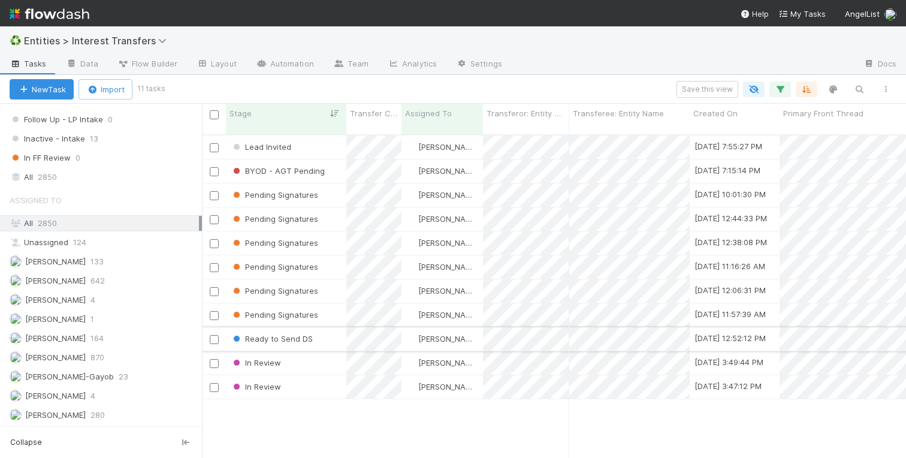
click at [327, 328] on div "Ready to Send DS" at bounding box center [286, 338] width 121 height 23
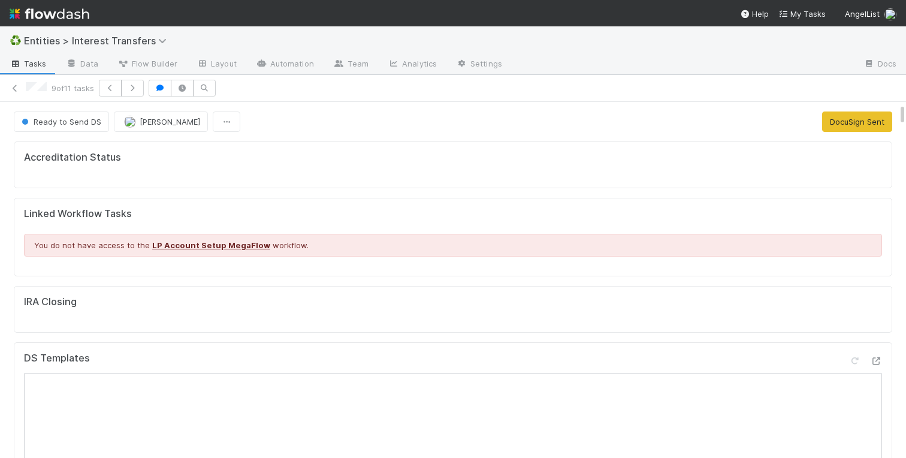
scroll to position [24, 0]
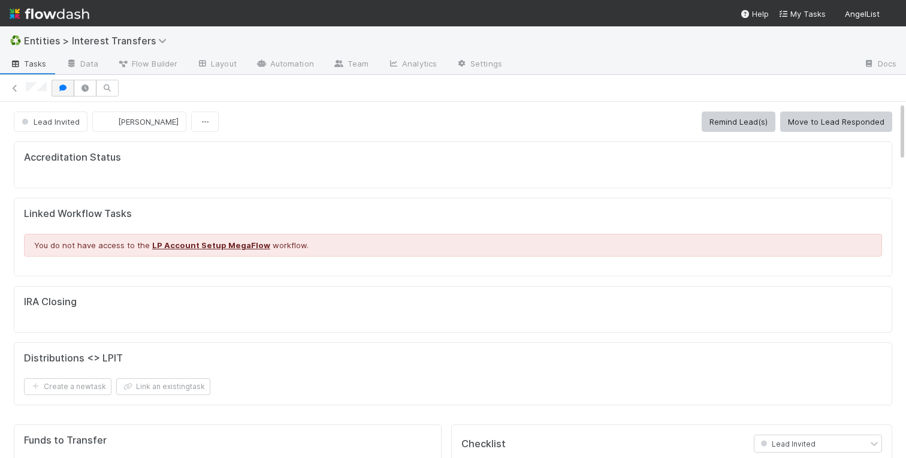
scroll to position [1, 1]
click at [62, 91] on icon "button" at bounding box center [63, 88] width 12 height 7
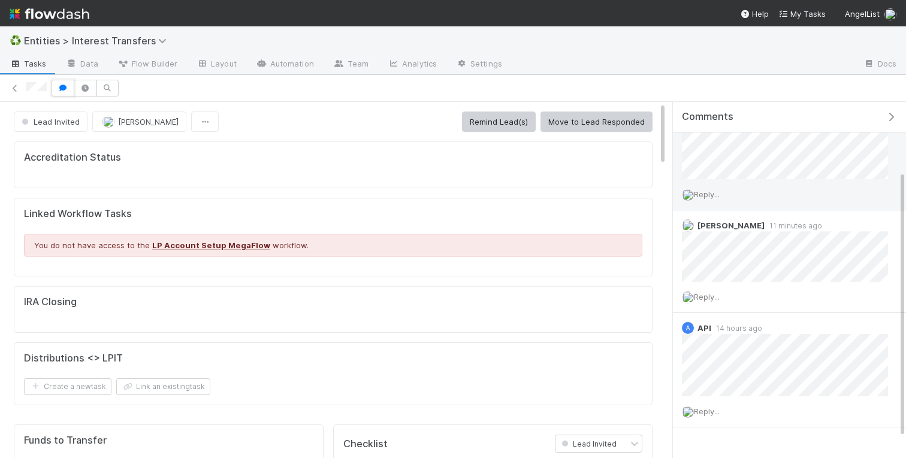
scroll to position [0, 0]
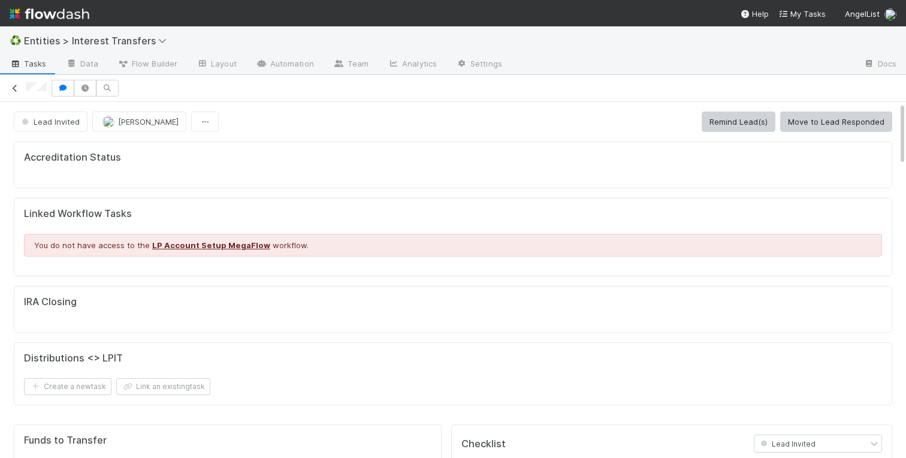
click at [17, 85] on icon at bounding box center [15, 89] width 12 height 8
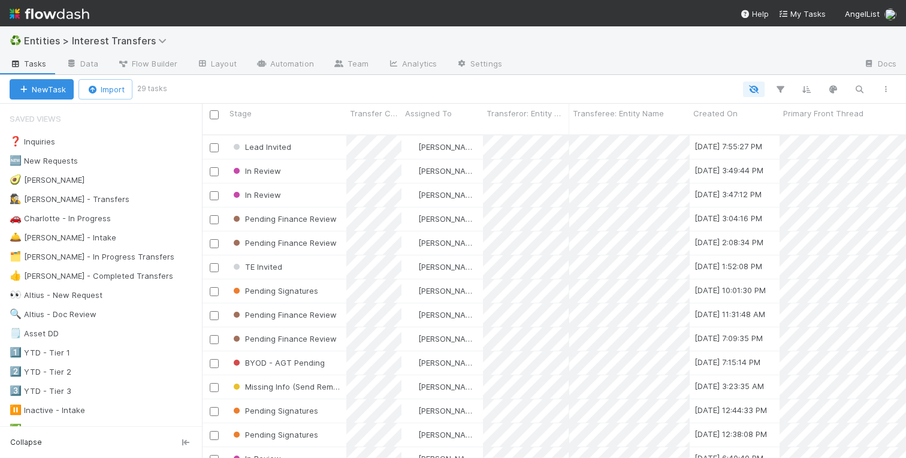
scroll to position [333, 704]
click at [333, 156] on div at bounding box center [453, 229] width 906 height 458
click at [316, 162] on div "In Review" at bounding box center [286, 170] width 121 height 23
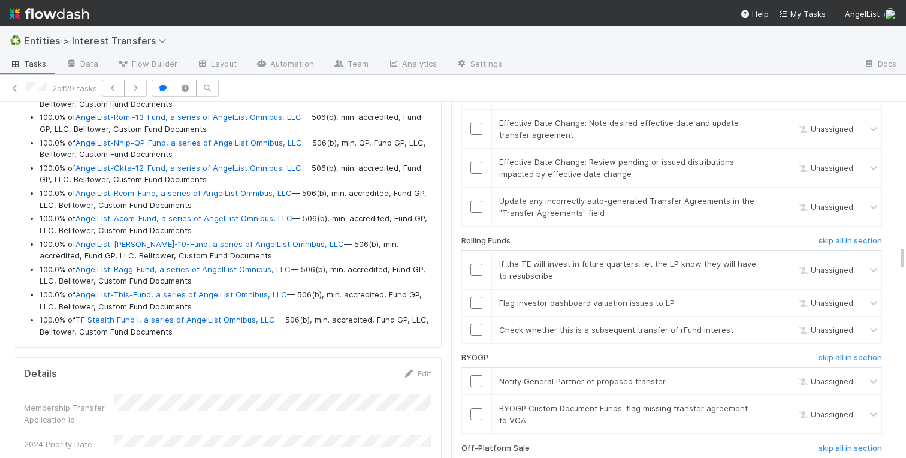
scroll to position [1996, 0]
click at [191, 335] on li "100.0% of TF Stealth Fund I, a series of AngelList Omnibus, LLC — 506(b), min. …" at bounding box center [236, 327] width 392 height 23
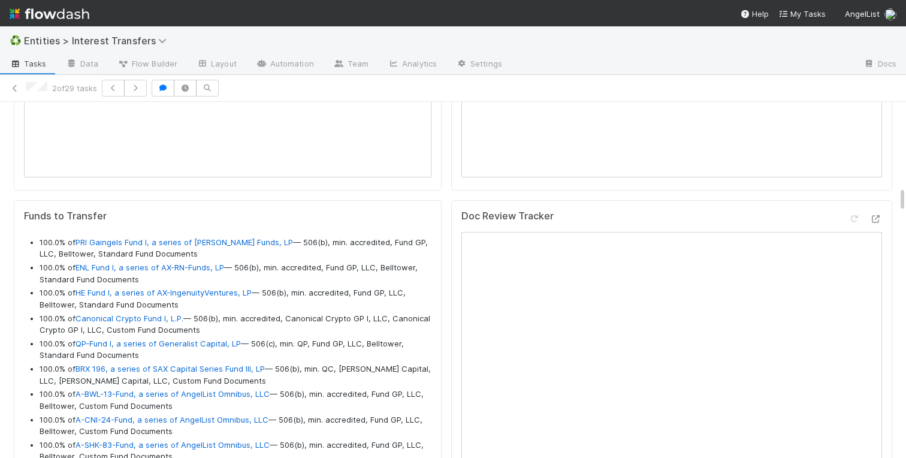
scroll to position [1110, 0]
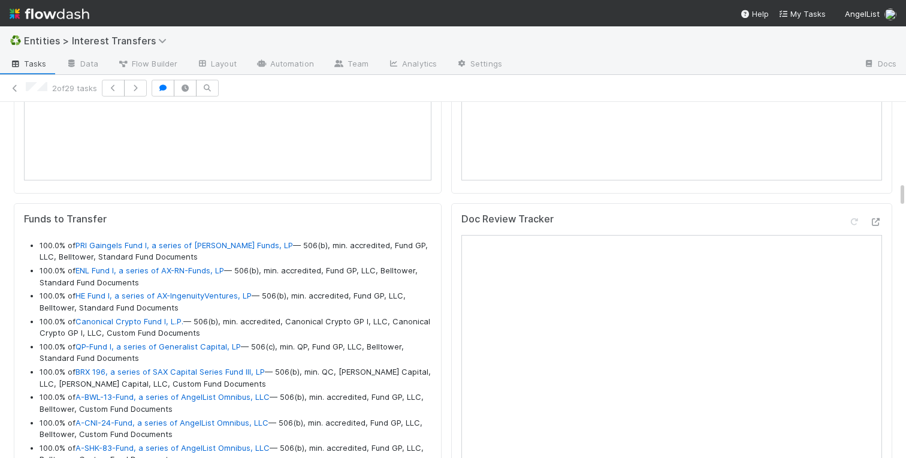
drag, startPoint x: 183, startPoint y: 335, endPoint x: 37, endPoint y: 243, distance: 172.7
copy ul "100.0% of PRI Gaingels Fund I, a series of Zachary Ginsburg Funds, LP — 506(b),…"
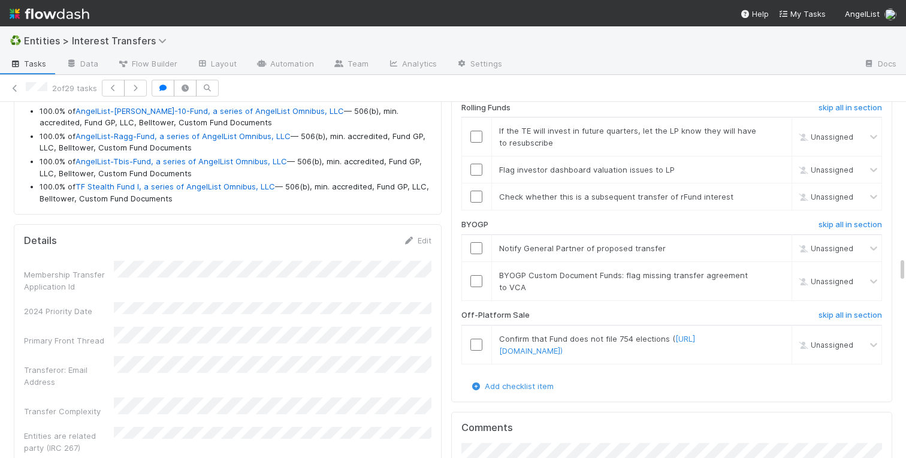
scroll to position [2157, 0]
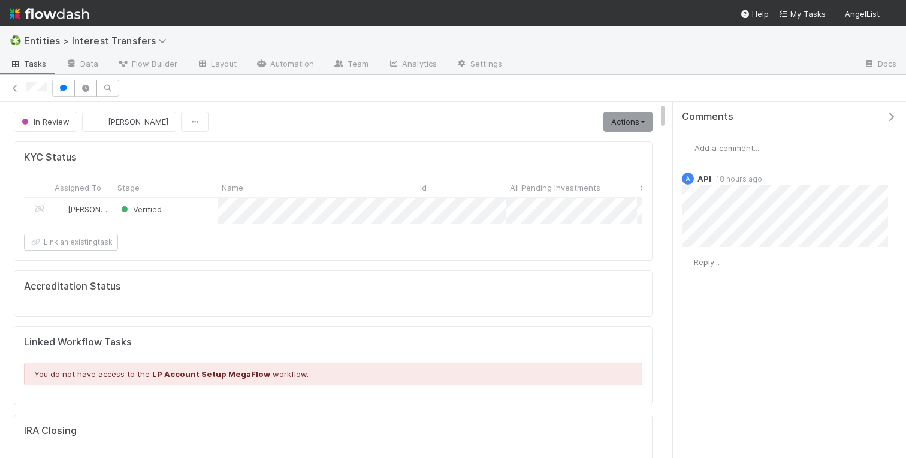
scroll to position [243, 299]
click at [895, 117] on icon "button" at bounding box center [891, 117] width 12 height 10
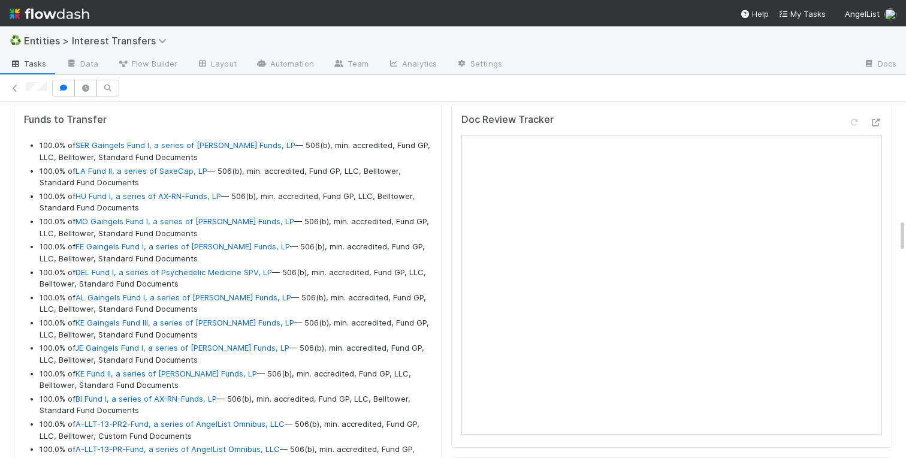
scroll to position [1020, 0]
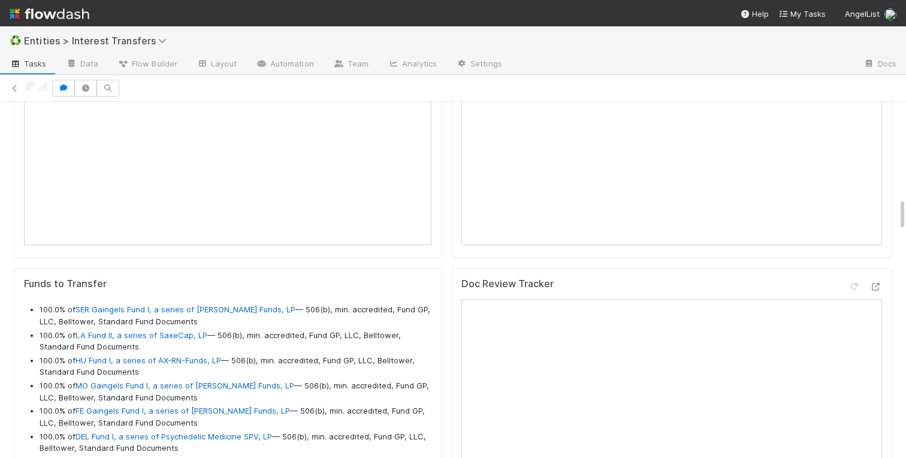
drag, startPoint x: 184, startPoint y: 432, endPoint x: 27, endPoint y: 315, distance: 195.8
copy ul "546.9% lo IPS Dolorsit Amet C, a elitse do Eiusmod Temporin Utlab, ET — 965(d),…"
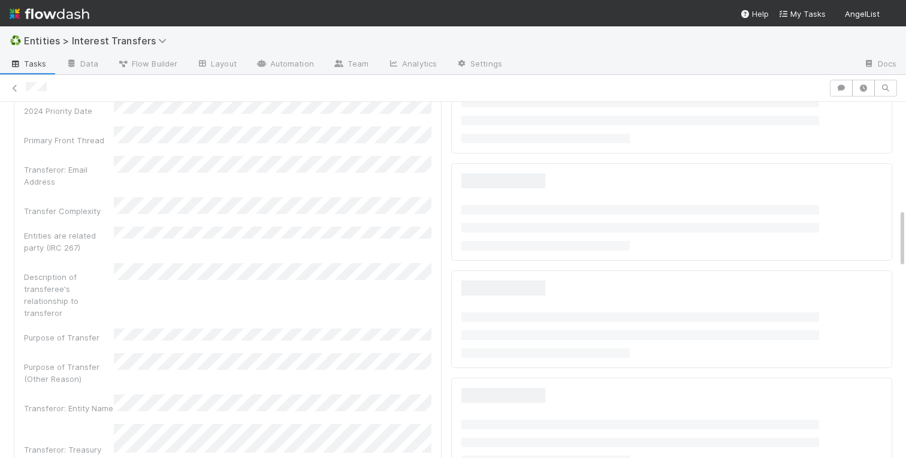
scroll to position [641, 0]
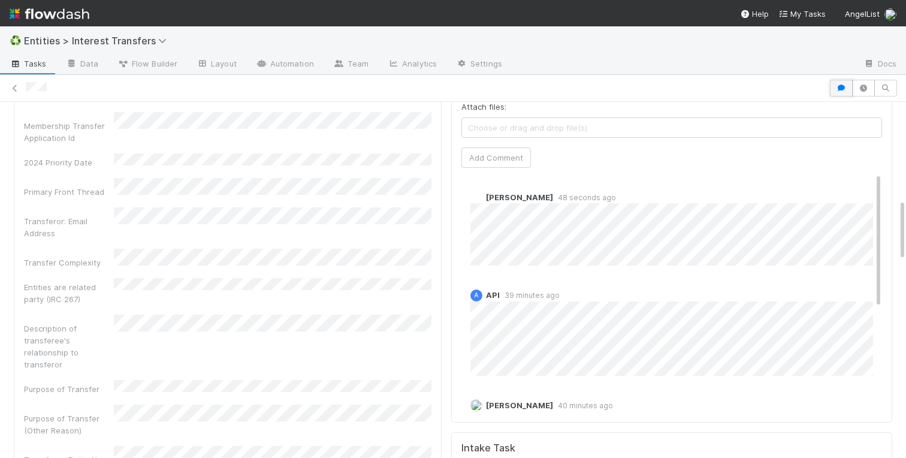
click at [844, 89] on icon "button" at bounding box center [842, 88] width 12 height 7
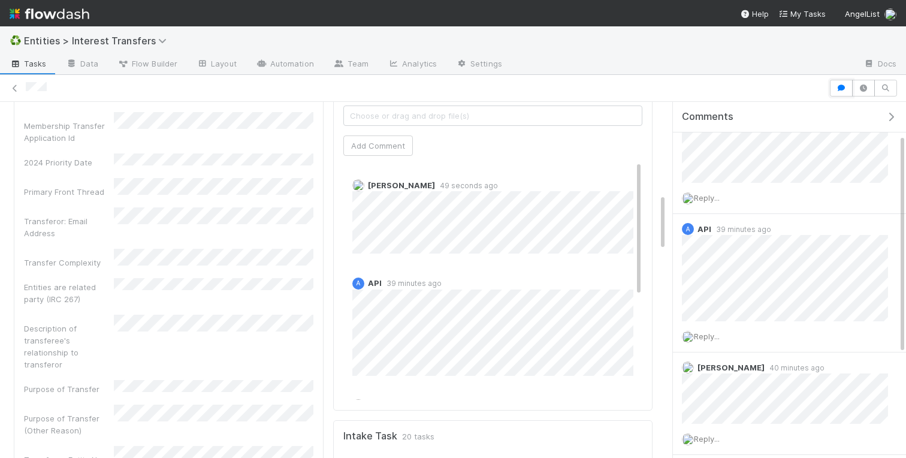
scroll to position [243, 299]
click at [841, 86] on icon "button" at bounding box center [842, 88] width 12 height 7
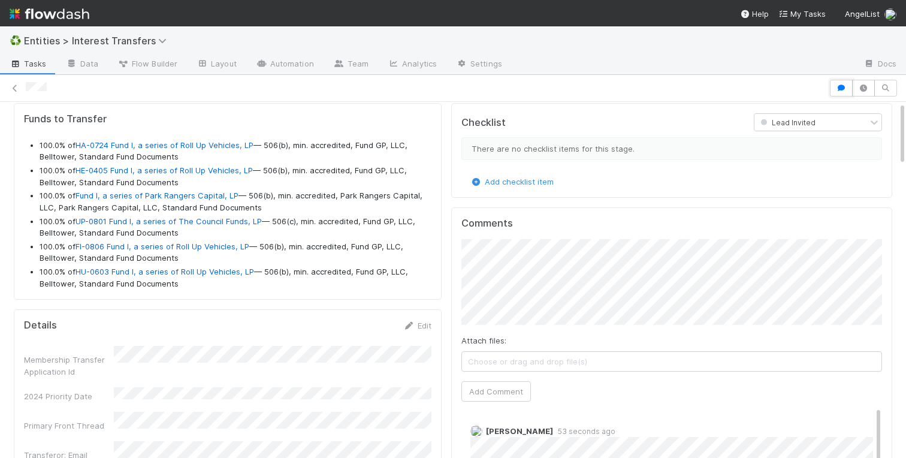
scroll to position [0, 0]
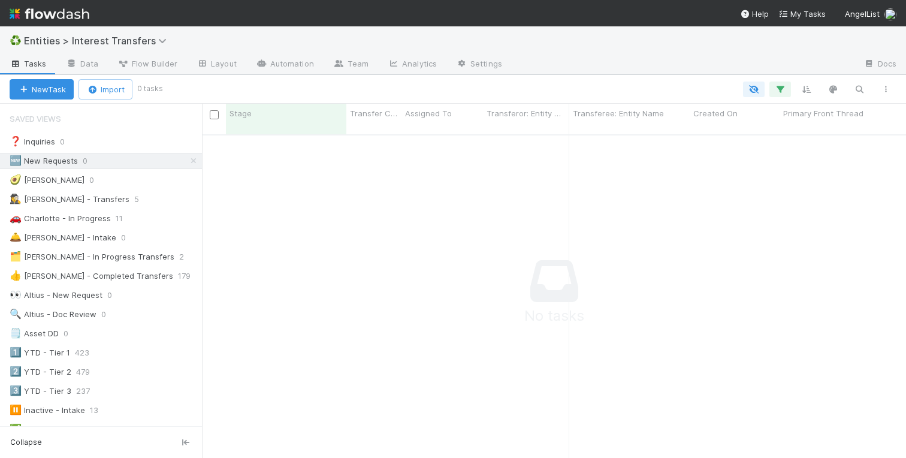
scroll to position [333, 704]
click at [192, 159] on icon at bounding box center [194, 161] width 12 height 8
click at [92, 220] on div "🚗 Charlotte - In Progress" at bounding box center [60, 218] width 101 height 15
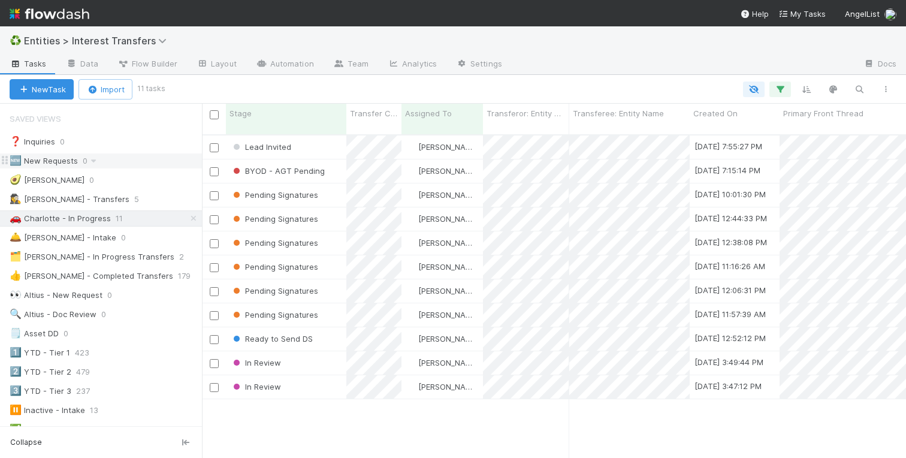
scroll to position [0, 1]
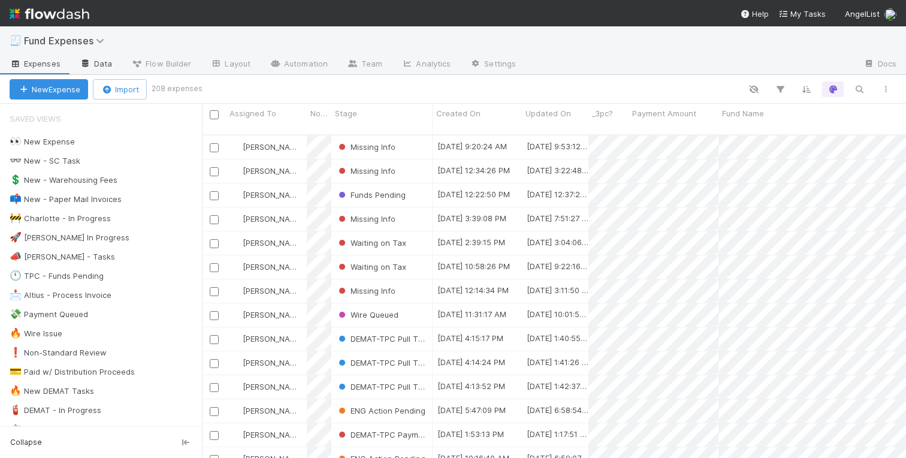
click at [113, 64] on link "Data" at bounding box center [96, 64] width 52 height 19
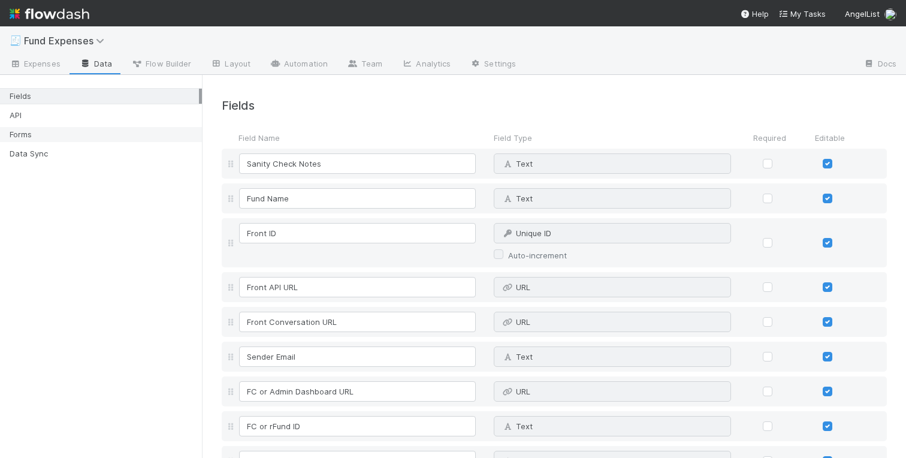
click at [33, 136] on div "Forms" at bounding box center [104, 134] width 189 height 15
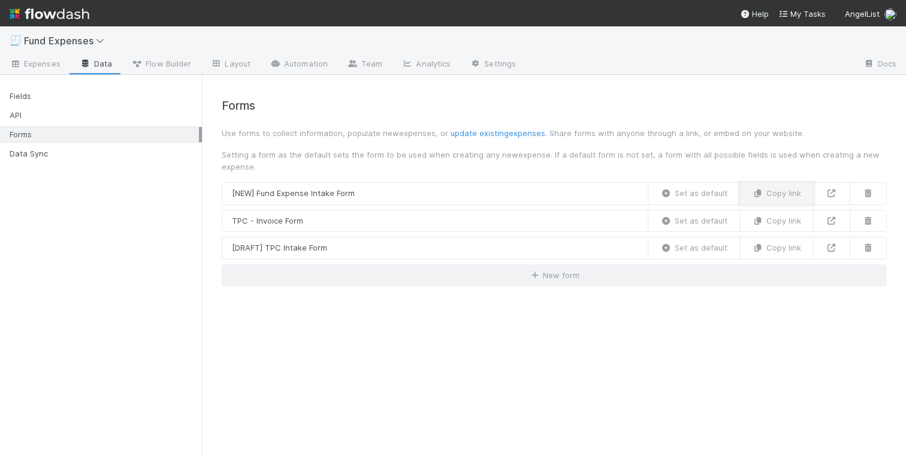
click at [781, 195] on button "Copy link" at bounding box center [777, 193] width 74 height 23
